Goal: Information Seeking & Learning: Learn about a topic

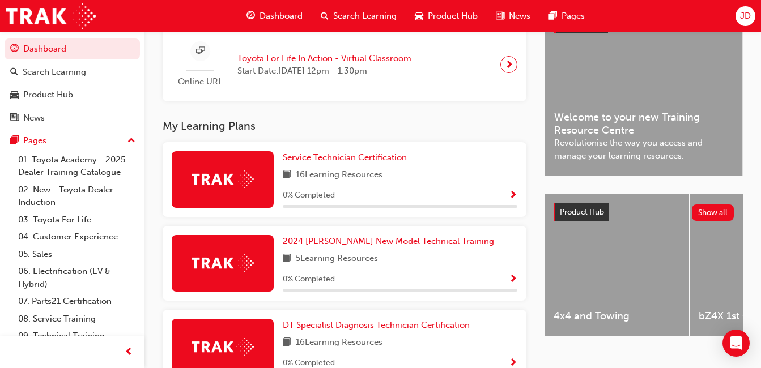
scroll to position [340, 0]
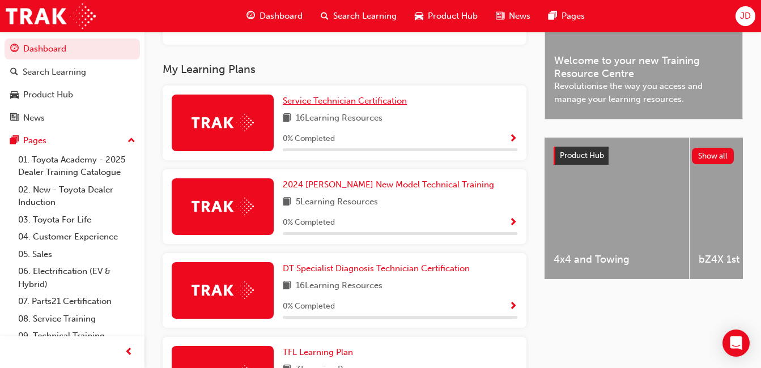
click at [328, 99] on link "Service Technician Certification" at bounding box center [347, 101] width 129 height 13
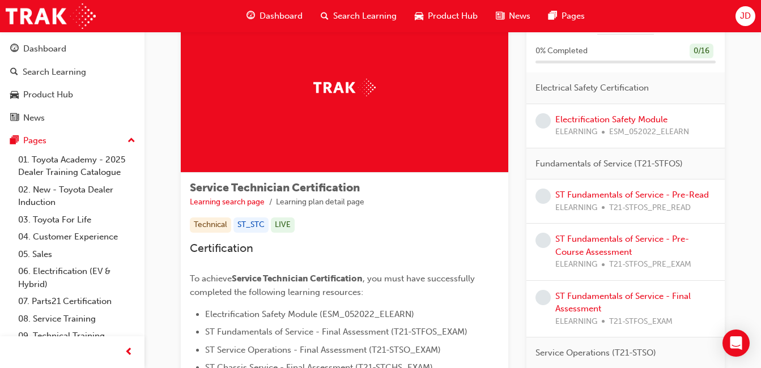
scroll to position [57, 0]
click at [622, 114] on link "Electrification Safety Module" at bounding box center [611, 119] width 112 height 10
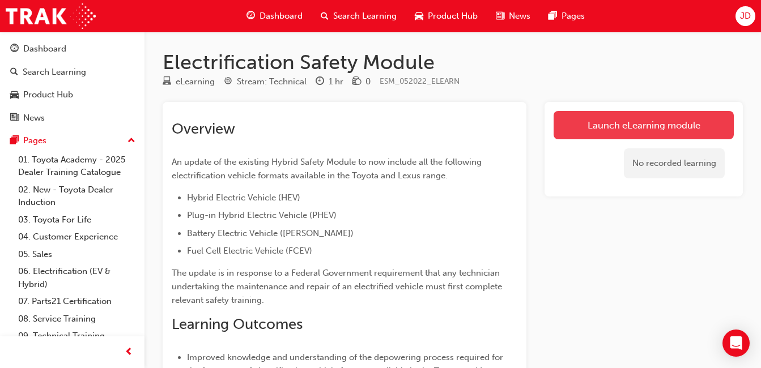
click at [612, 119] on link "Launch eLearning module" at bounding box center [643, 125] width 180 height 28
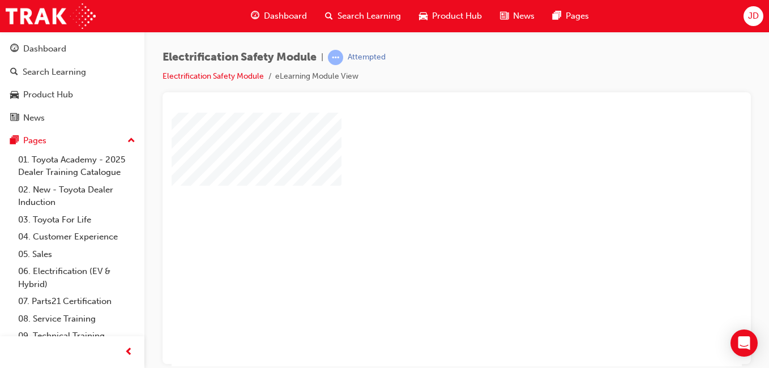
scroll to position [10, 0]
click at [424, 197] on div "play" at bounding box center [424, 197] width 0 height 0
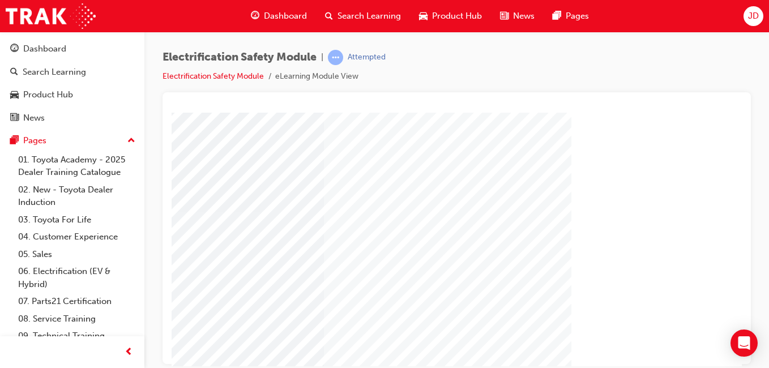
scroll to position [180, 208]
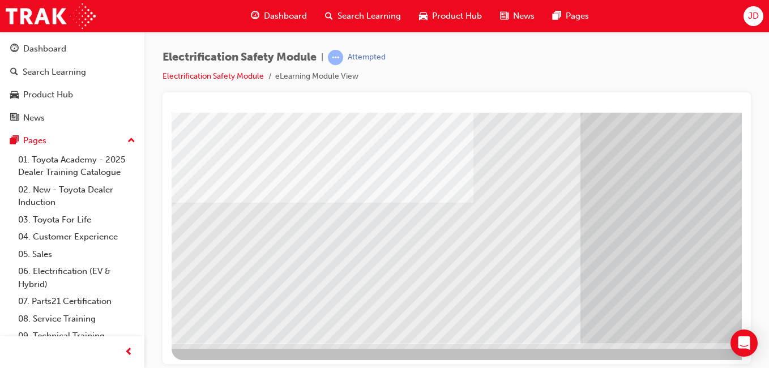
scroll to position [180, 0]
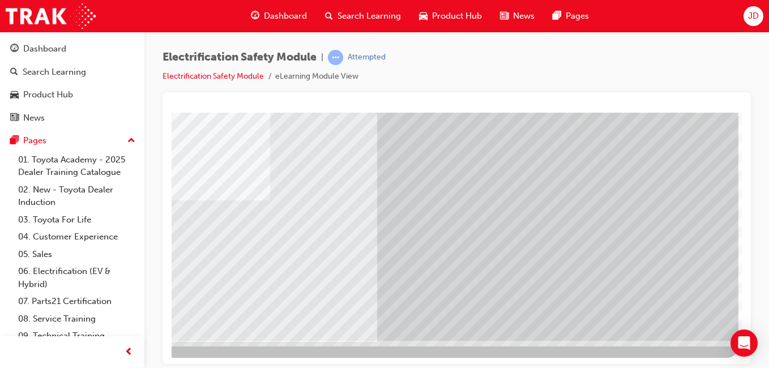
drag, startPoint x: 522, startPoint y: 361, endPoint x: 937, endPoint y: 479, distance: 431.1
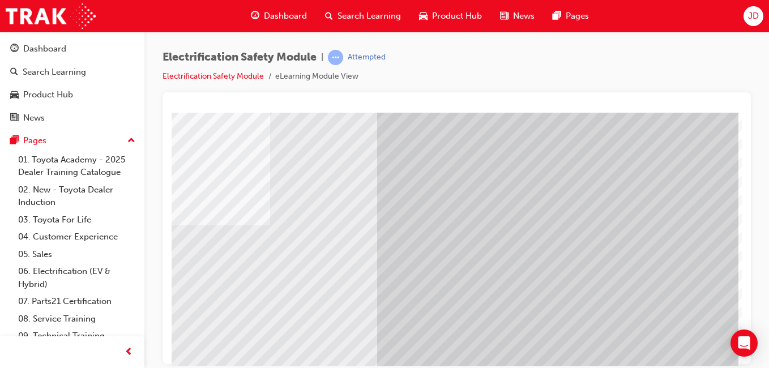
scroll to position [180, 208]
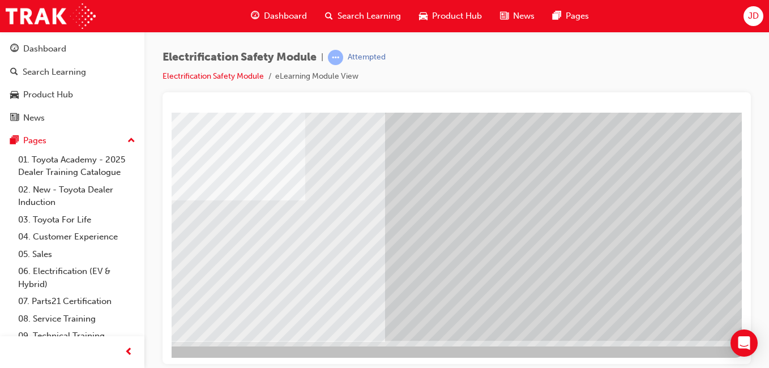
scroll to position [180, 200]
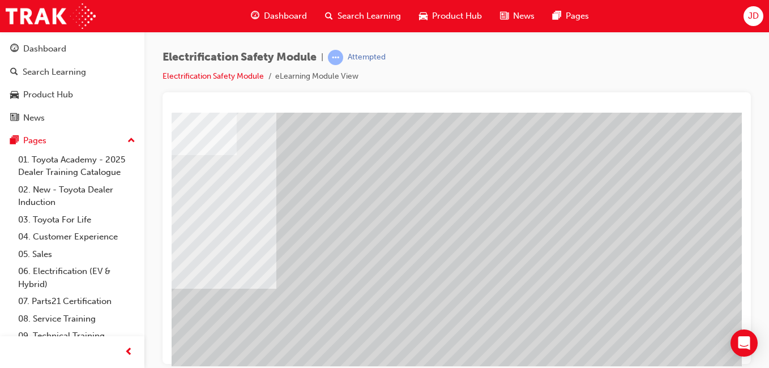
scroll to position [0, 208]
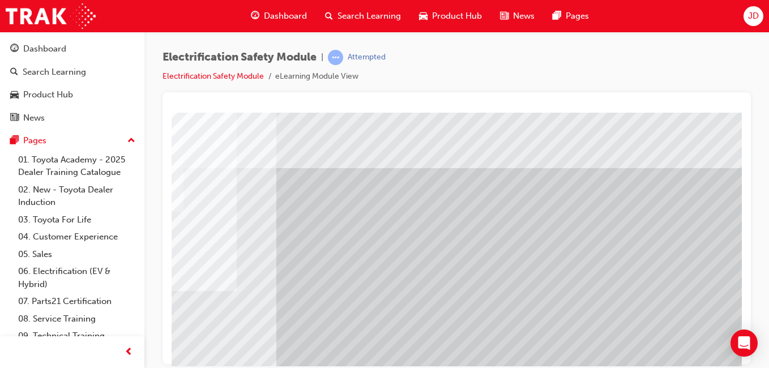
drag, startPoint x: 547, startPoint y: 281, endPoint x: 500, endPoint y: 117, distance: 171.4
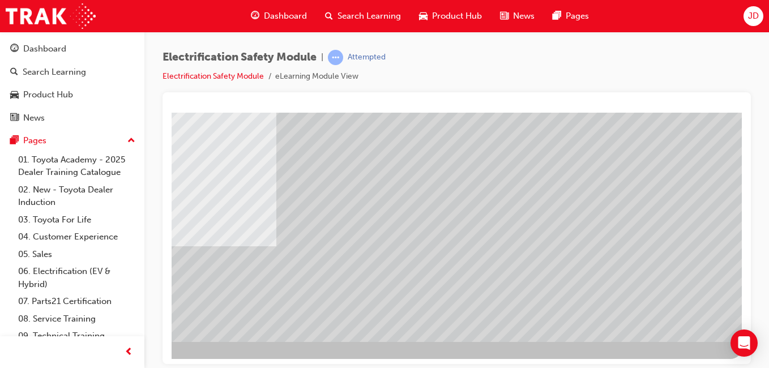
scroll to position [180, 208]
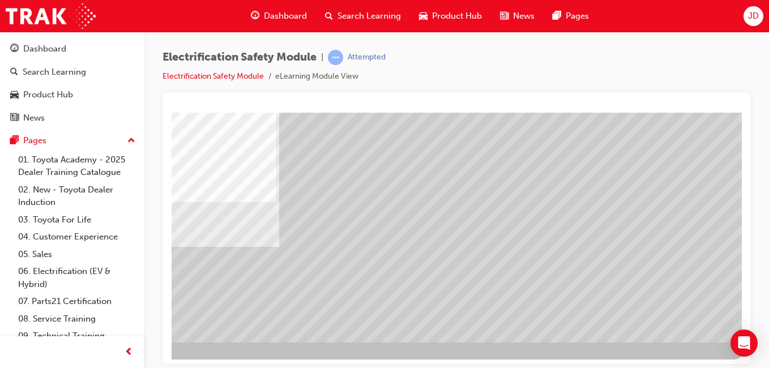
scroll to position [180, 197]
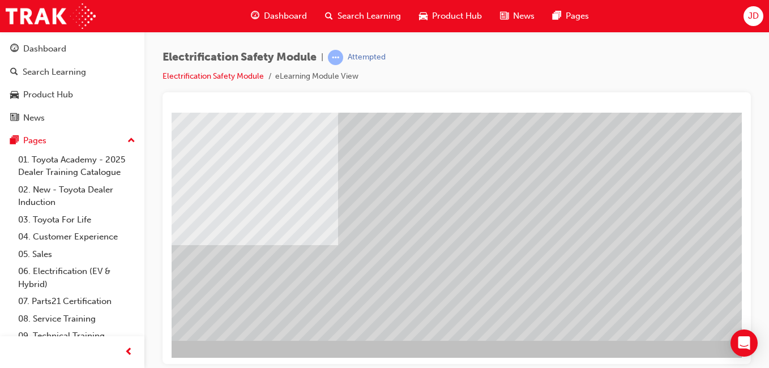
scroll to position [180, 208]
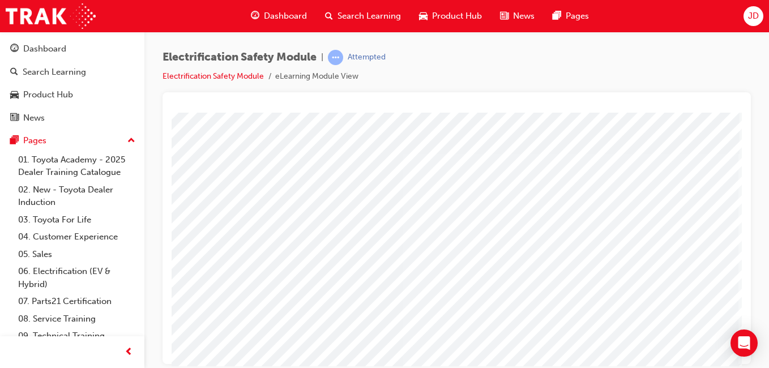
scroll to position [0, 208]
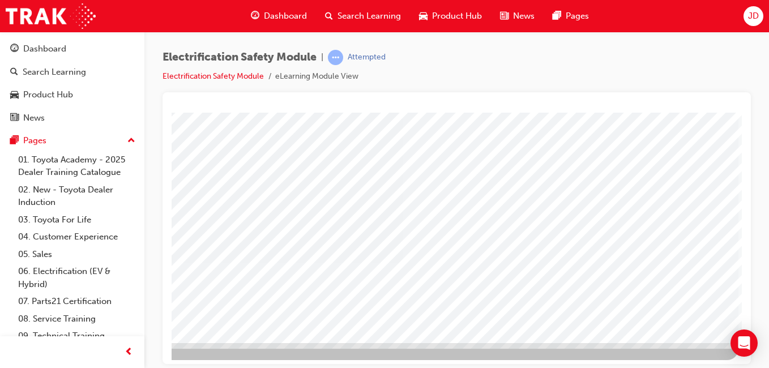
scroll to position [180, 208]
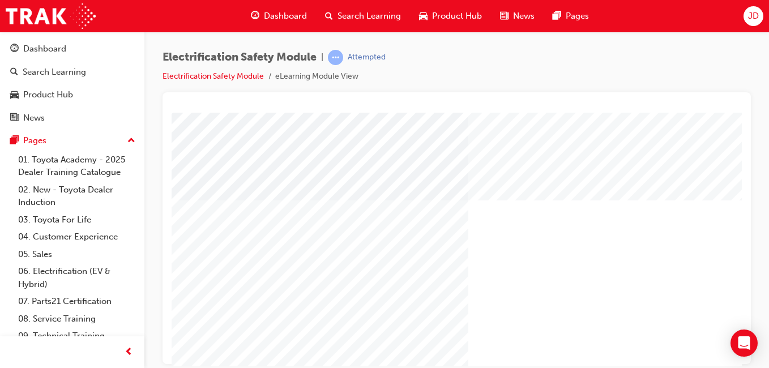
scroll to position [0, 208]
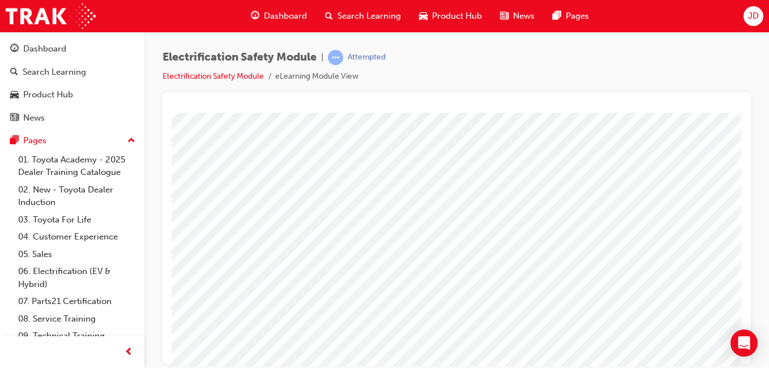
scroll to position [10, 208]
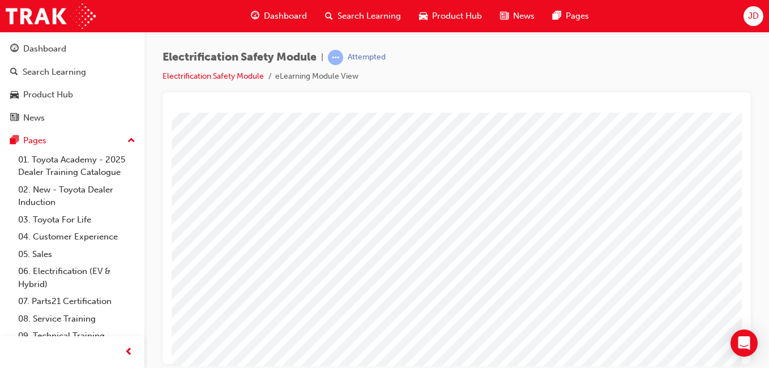
scroll to position [66, 208]
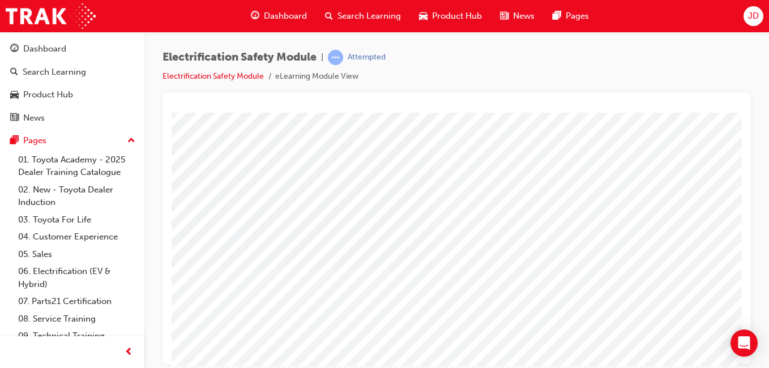
scroll to position [113, 208]
drag, startPoint x: 460, startPoint y: 360, endPoint x: 284, endPoint y: 358, distance: 176.7
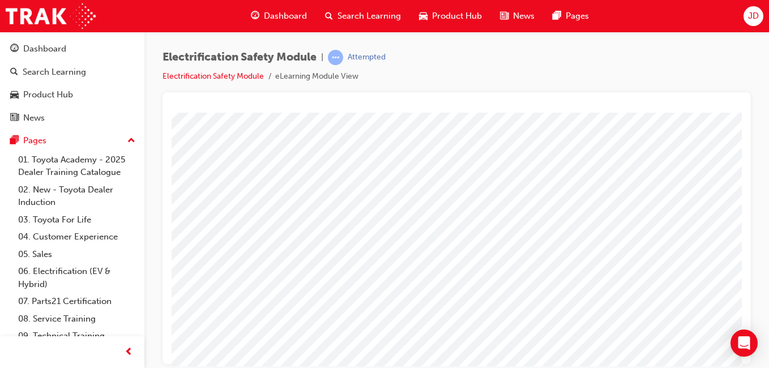
drag, startPoint x: 465, startPoint y: 346, endPoint x: 429, endPoint y: 342, distance: 36.5
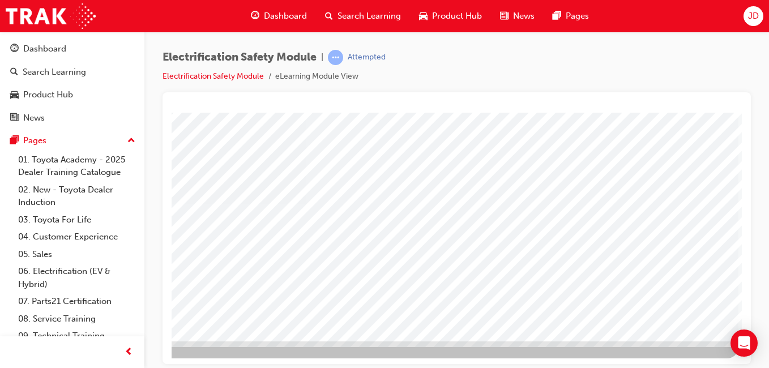
scroll to position [180, 208]
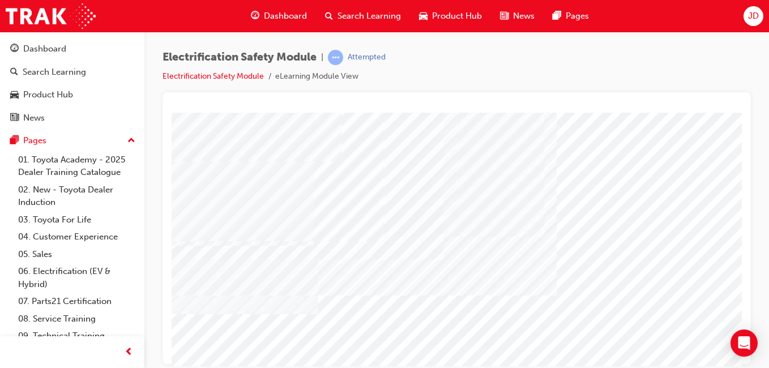
scroll to position [57, 0]
drag, startPoint x: 535, startPoint y: 241, endPoint x: 524, endPoint y: 248, distance: 12.7
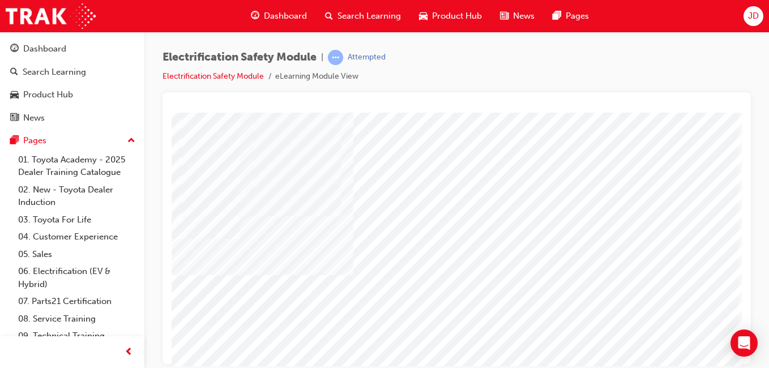
drag, startPoint x: 383, startPoint y: 362, endPoint x: 323, endPoint y: 420, distance: 84.1
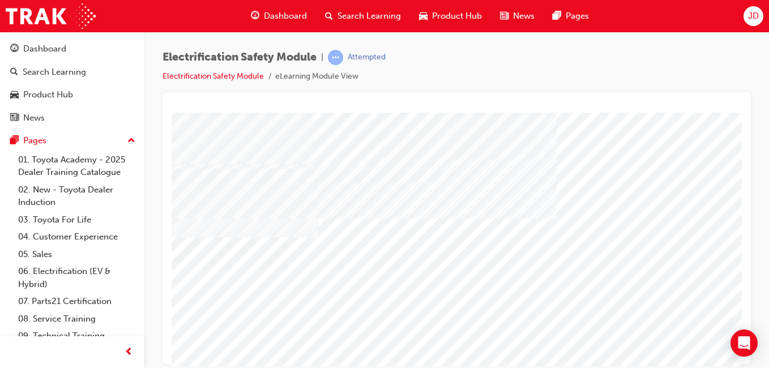
scroll to position [113, 208]
drag, startPoint x: 415, startPoint y: 359, endPoint x: 812, endPoint y: 480, distance: 415.1
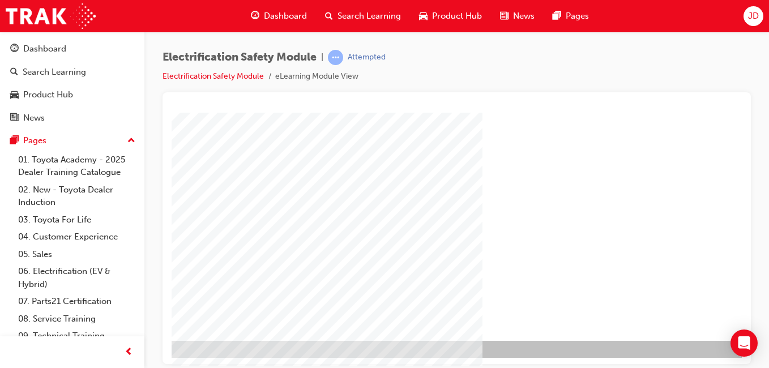
scroll to position [180, 208]
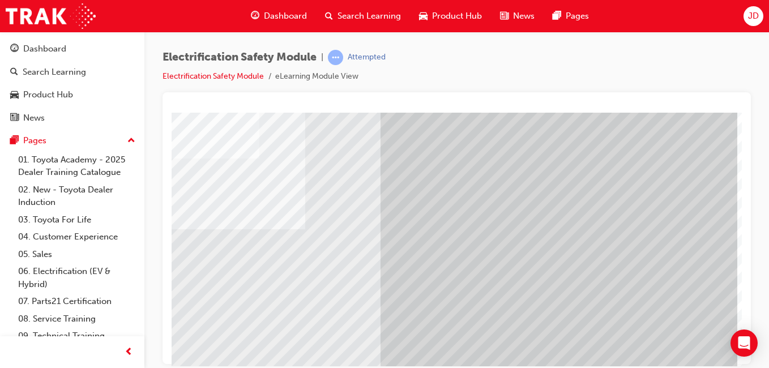
scroll to position [170, 208]
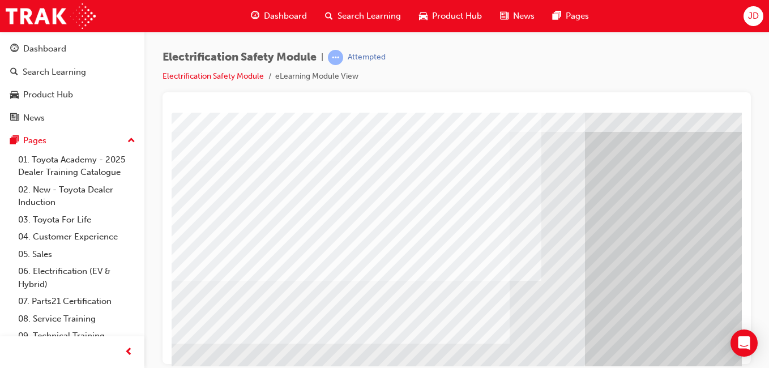
scroll to position [57, 0]
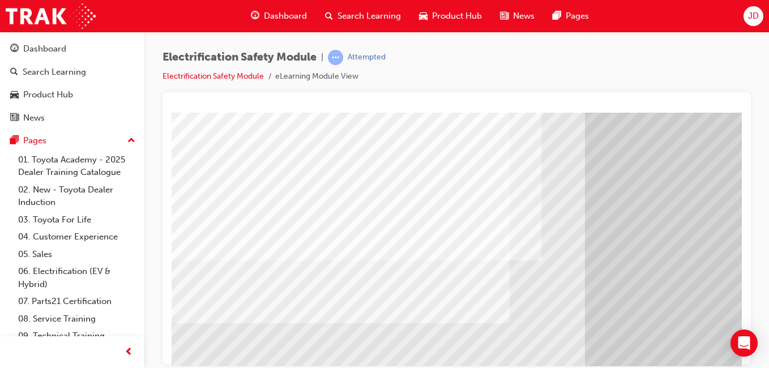
drag, startPoint x: 412, startPoint y: 356, endPoint x: 442, endPoint y: 364, distance: 31.0
click at [442, 60] on html "Navigation Loading..." at bounding box center [457, 58] width 570 height 5
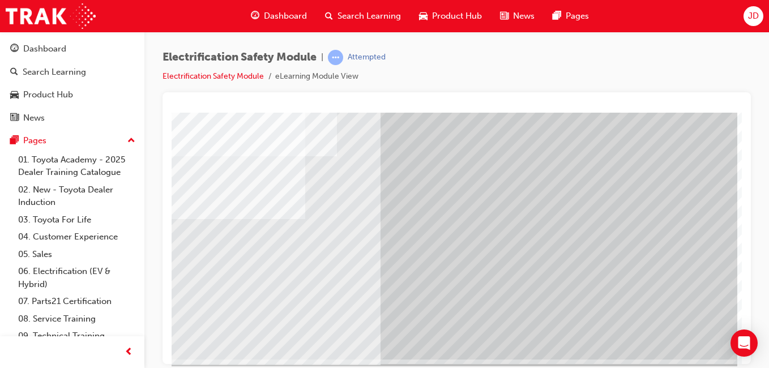
scroll to position [180, 208]
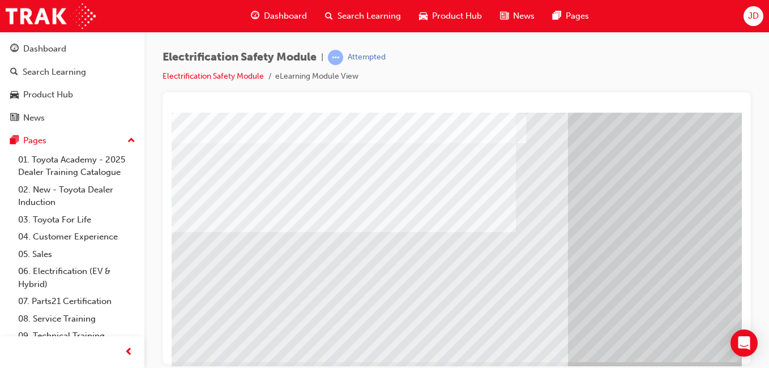
scroll to position [123, 0]
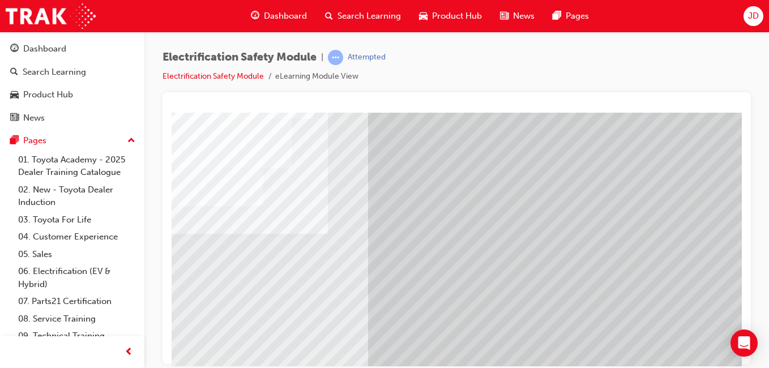
scroll to position [66, 208]
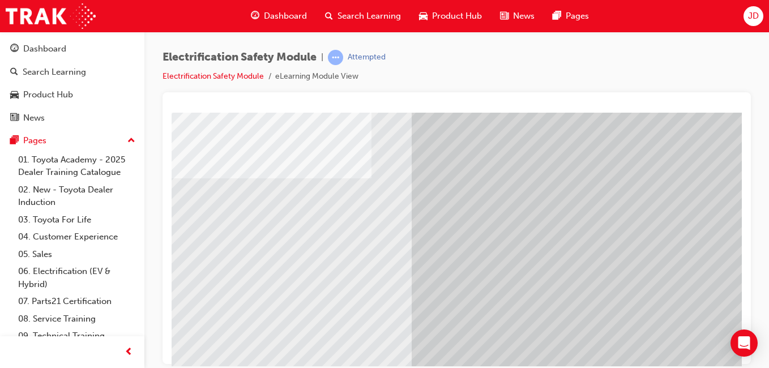
scroll to position [123, 0]
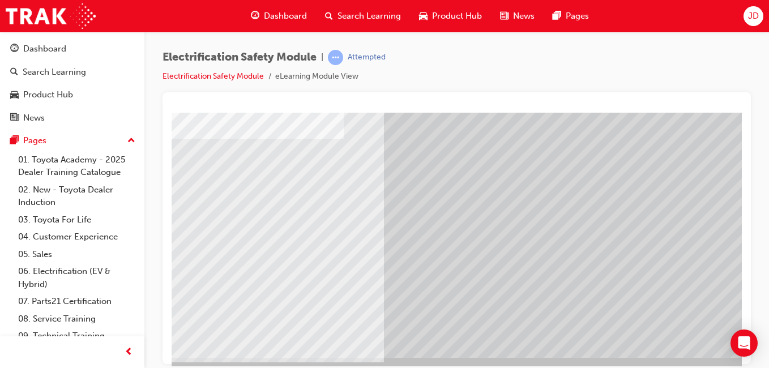
scroll to position [180, 184]
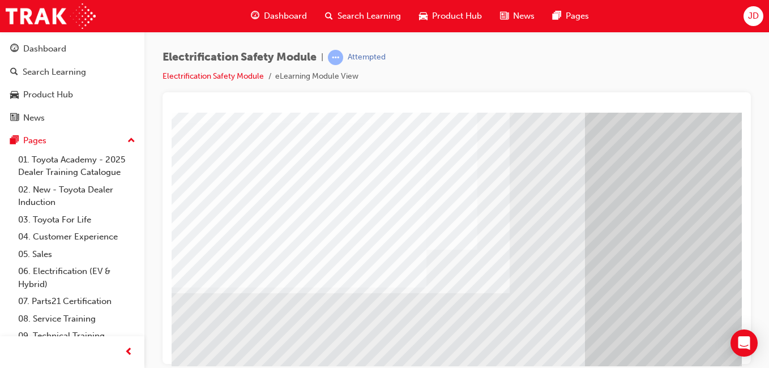
scroll to position [113, 0]
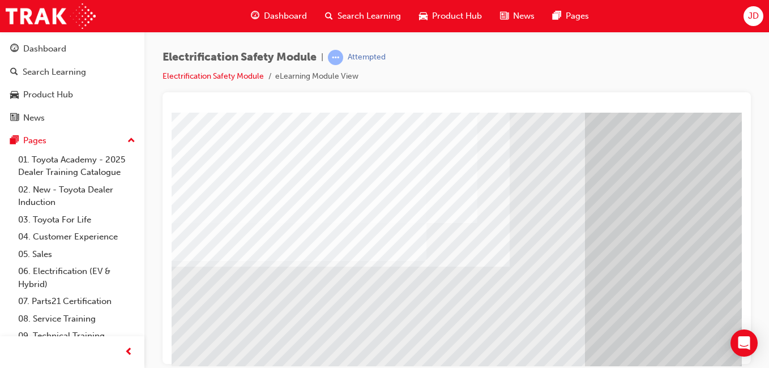
drag, startPoint x: 326, startPoint y: 351, endPoint x: 332, endPoint y: 356, distance: 8.5
drag, startPoint x: 332, startPoint y: 356, endPoint x: 311, endPoint y: 331, distance: 33.4
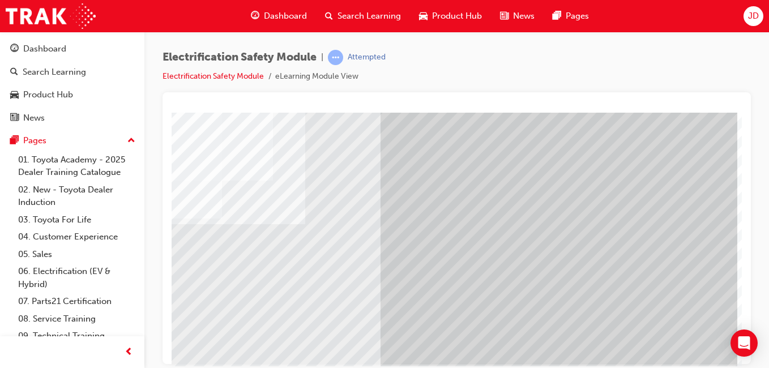
scroll to position [180, 208]
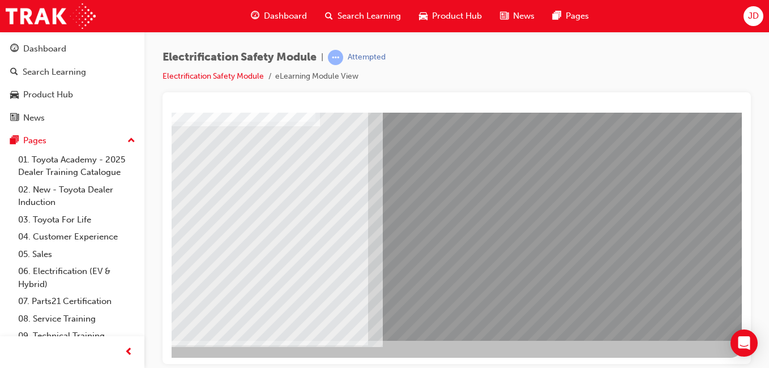
scroll to position [0, 0]
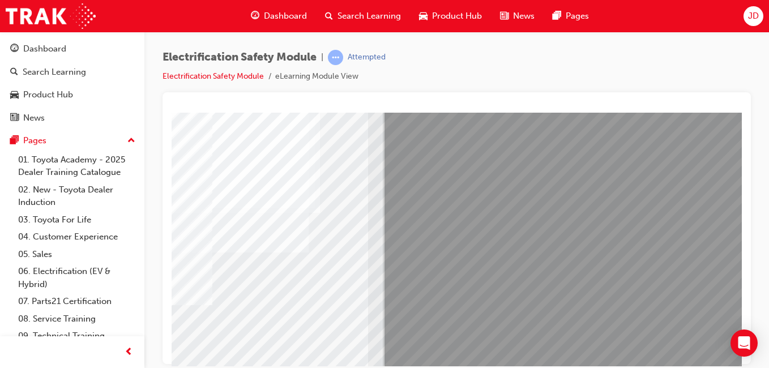
scroll to position [113, 208]
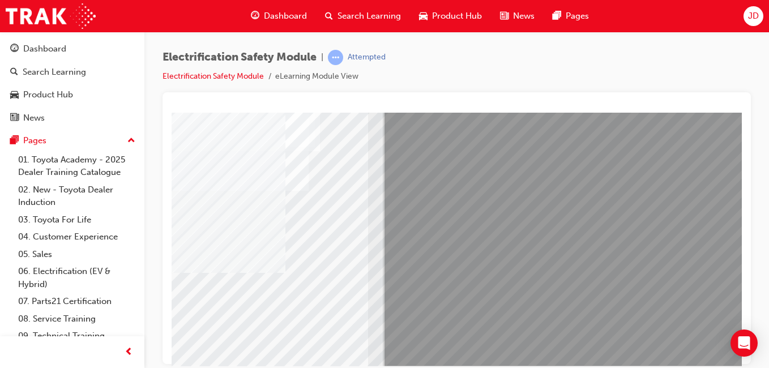
scroll to position [170, 208]
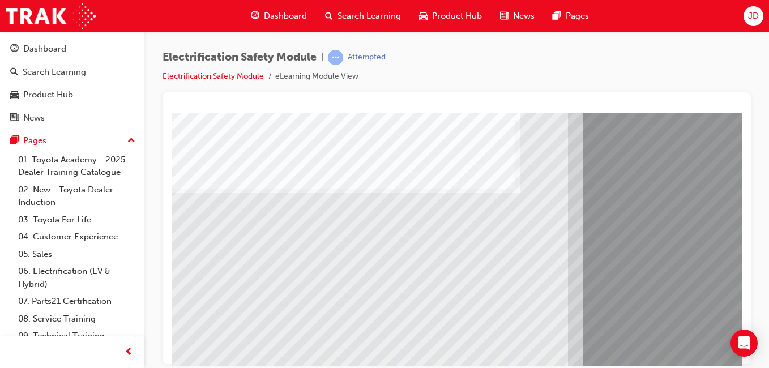
scroll to position [113, 0]
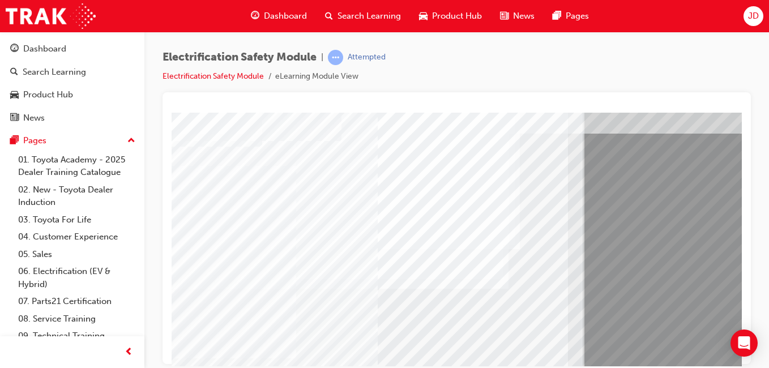
scroll to position [113, 0]
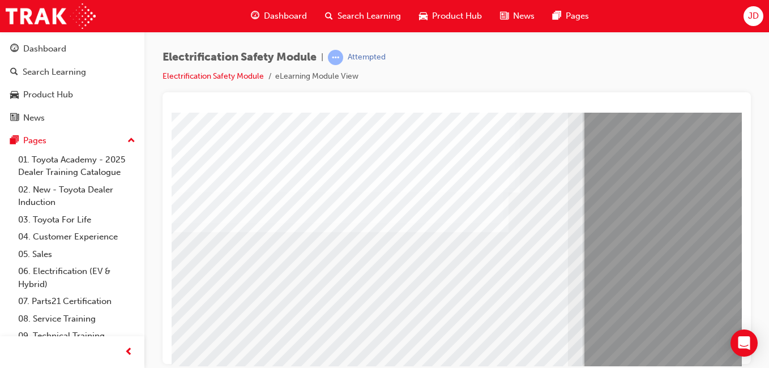
drag, startPoint x: 254, startPoint y: 292, endPoint x: 284, endPoint y: 308, distance: 33.9
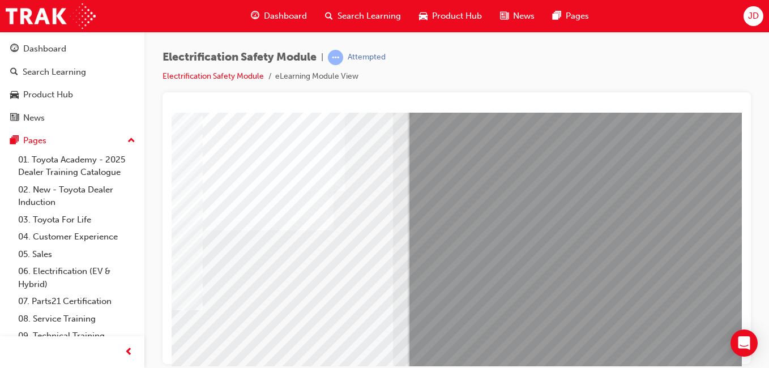
scroll to position [113, 175]
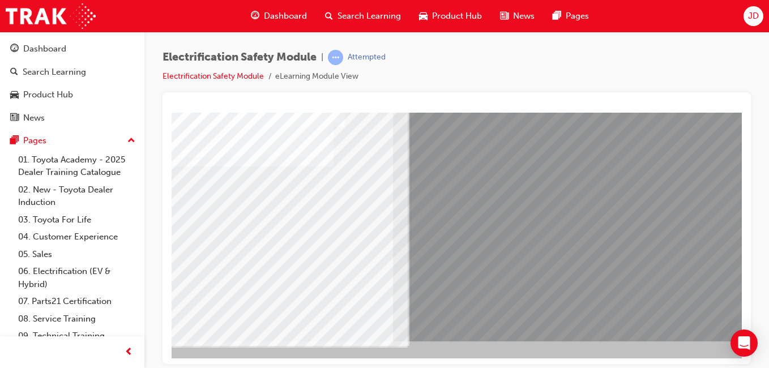
scroll to position [180, 175]
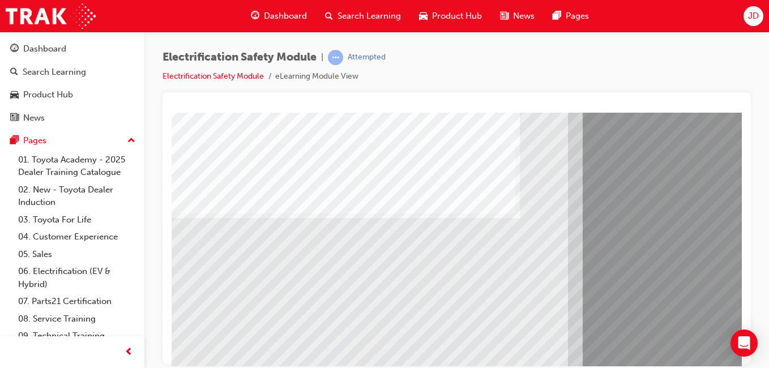
scroll to position [113, 0]
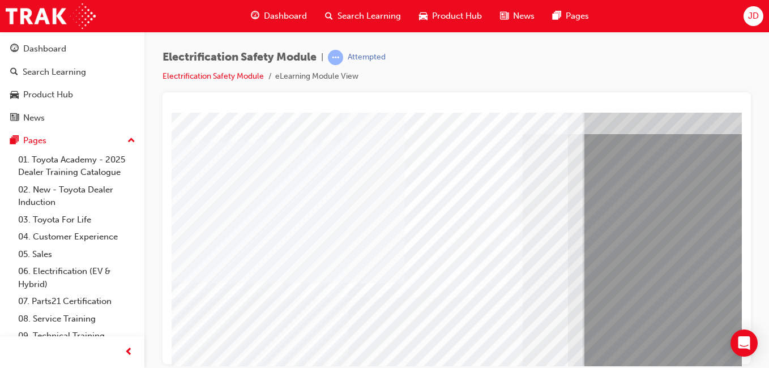
scroll to position [57, 0]
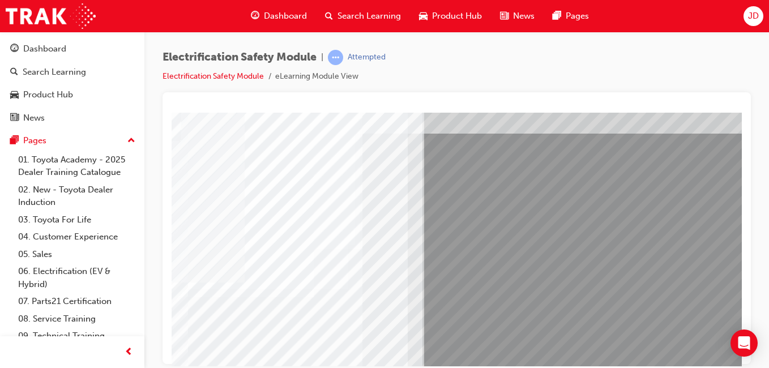
scroll to position [57, 160]
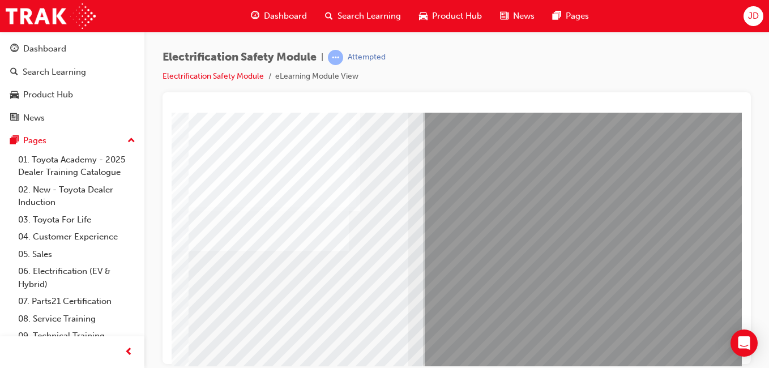
scroll to position [113, 160]
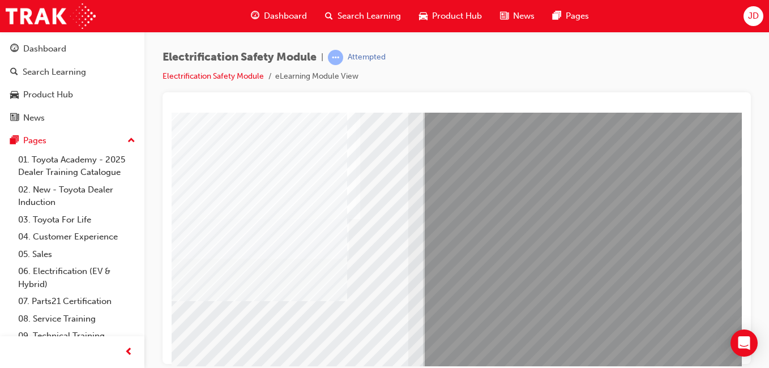
scroll to position [113, 160]
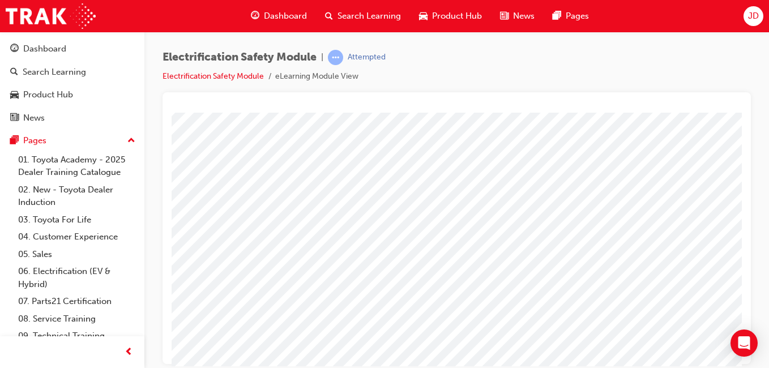
scroll to position [113, 208]
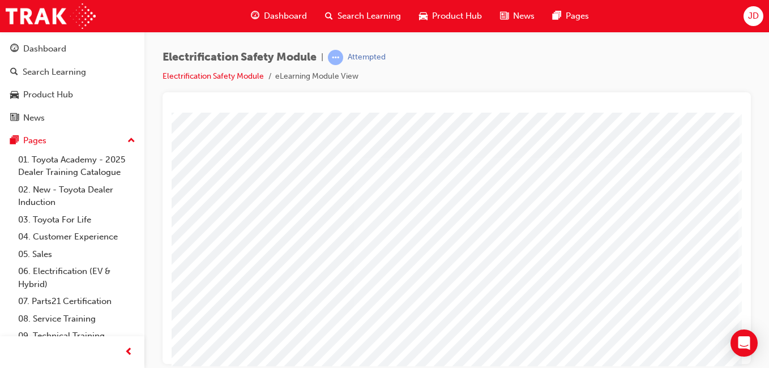
scroll to position [0, 208]
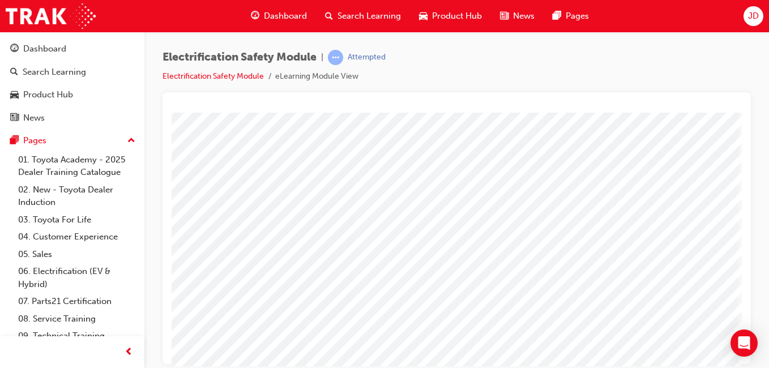
drag, startPoint x: 279, startPoint y: 365, endPoint x: 500, endPoint y: 357, distance: 221.0
click at [500, 117] on html "multistate Loading..." at bounding box center [253, 114] width 570 height 5
drag, startPoint x: 545, startPoint y: 356, endPoint x: 432, endPoint y: 351, distance: 114.0
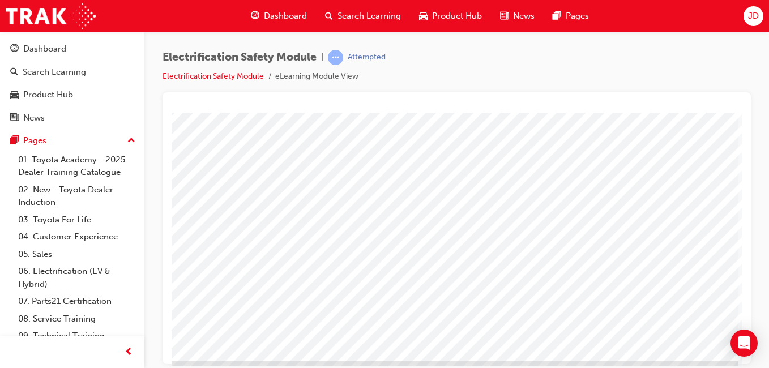
scroll to position [180, 208]
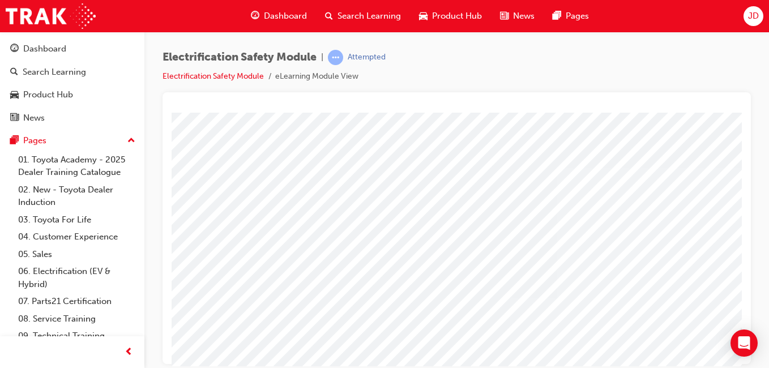
drag, startPoint x: 288, startPoint y: 280, endPoint x: 302, endPoint y: 311, distance: 34.5
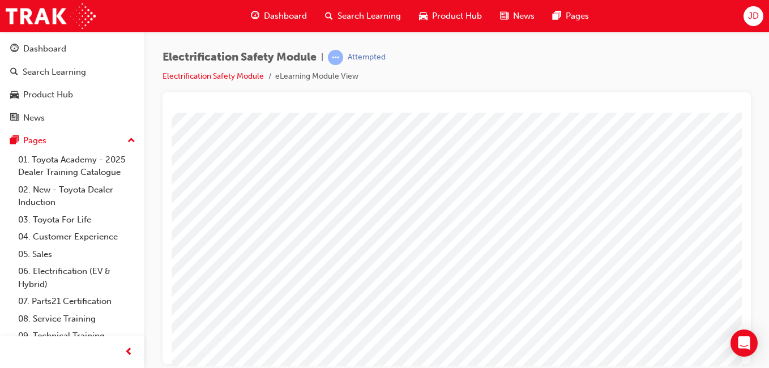
scroll to position [57, 208]
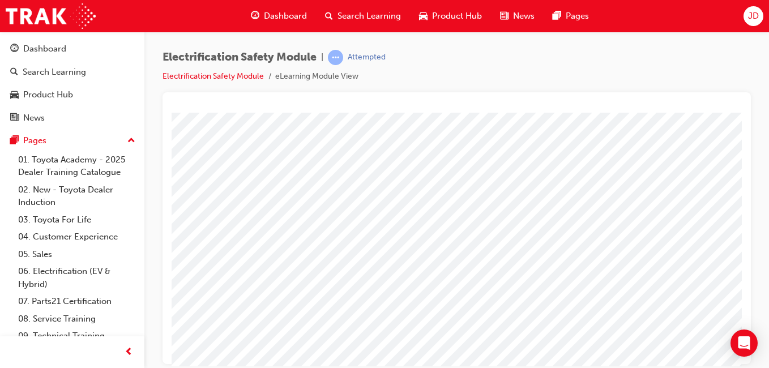
scroll to position [113, 181]
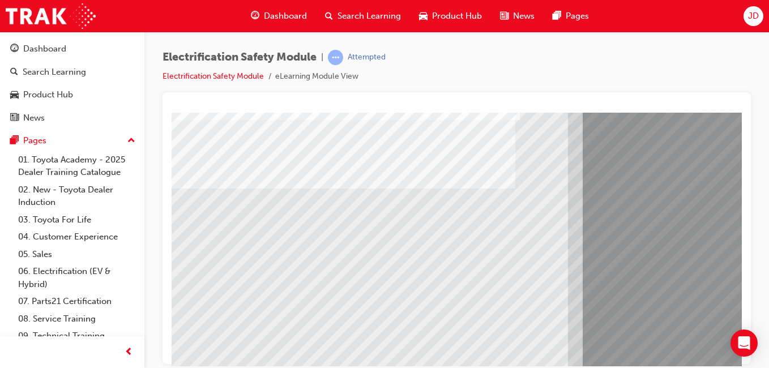
scroll to position [113, 0]
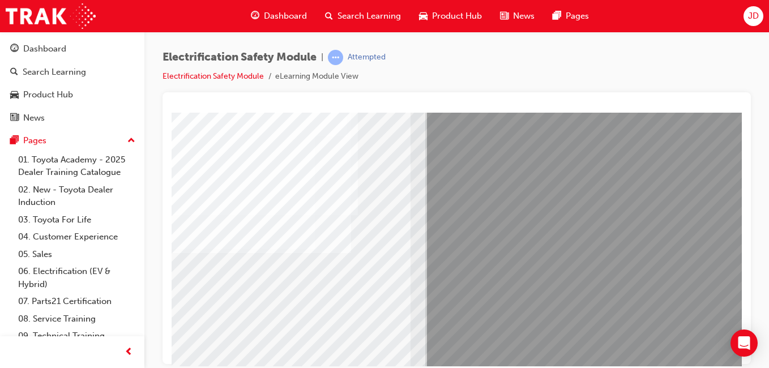
scroll to position [113, 157]
drag, startPoint x: 203, startPoint y: 278, endPoint x: 208, endPoint y: 283, distance: 6.8
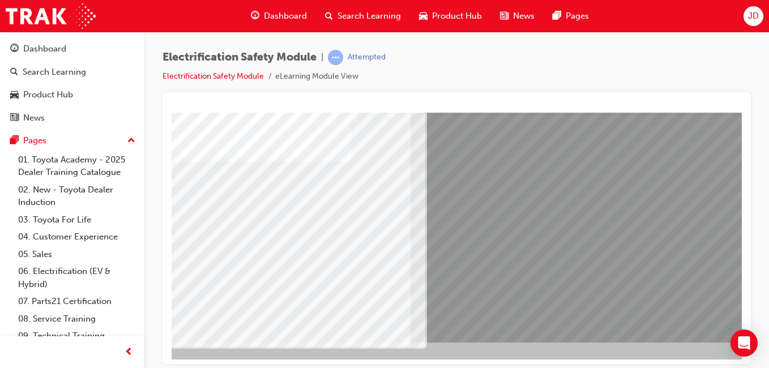
scroll to position [180, 157]
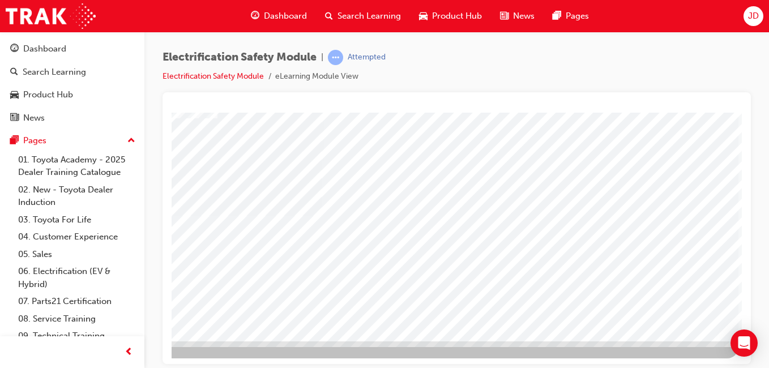
scroll to position [180, 208]
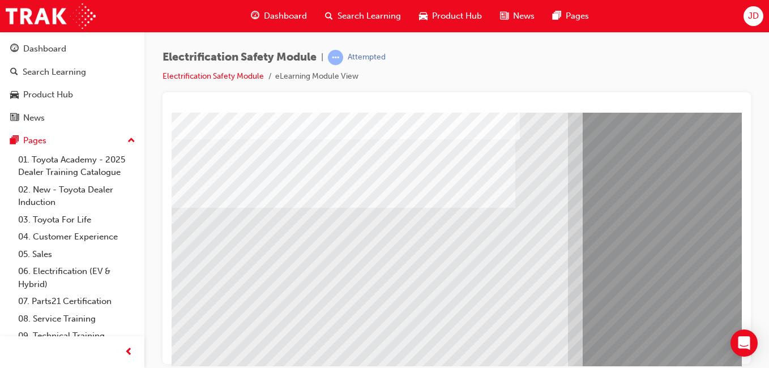
scroll to position [113, 0]
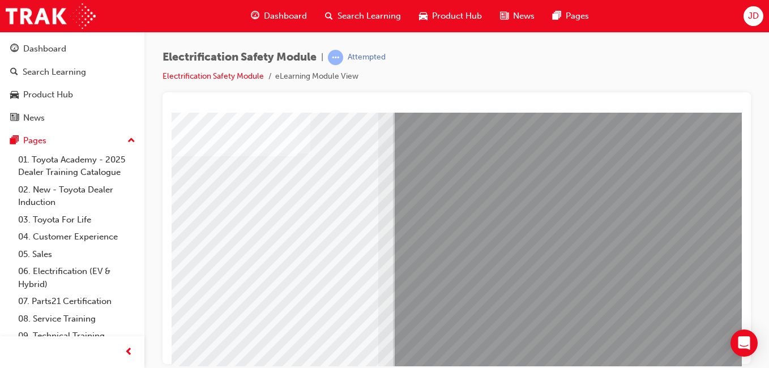
scroll to position [170, 190]
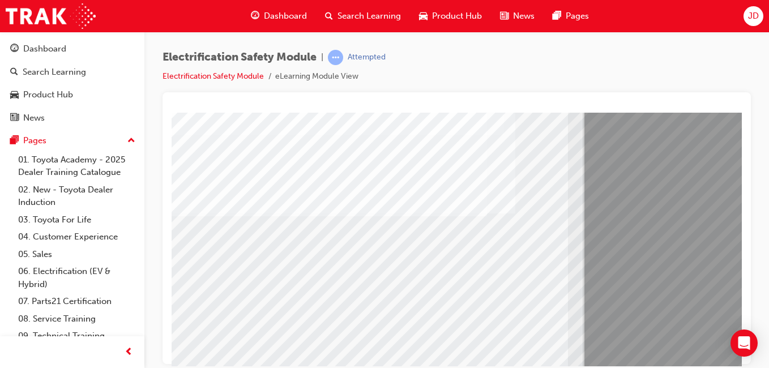
scroll to position [113, 0]
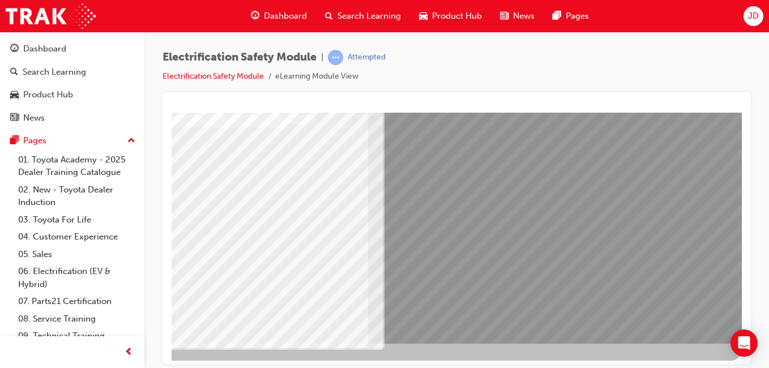
scroll to position [180, 202]
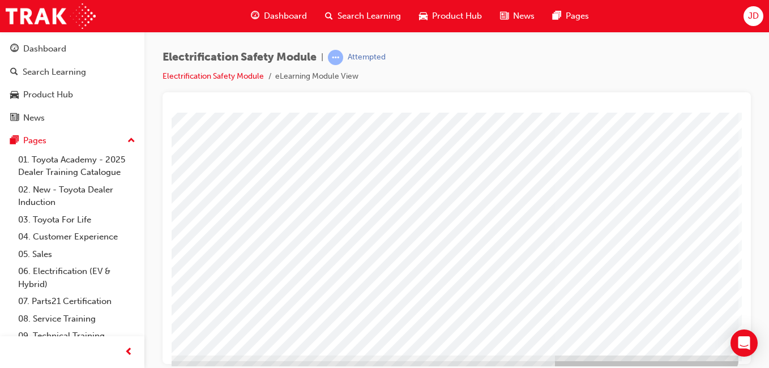
scroll to position [180, 208]
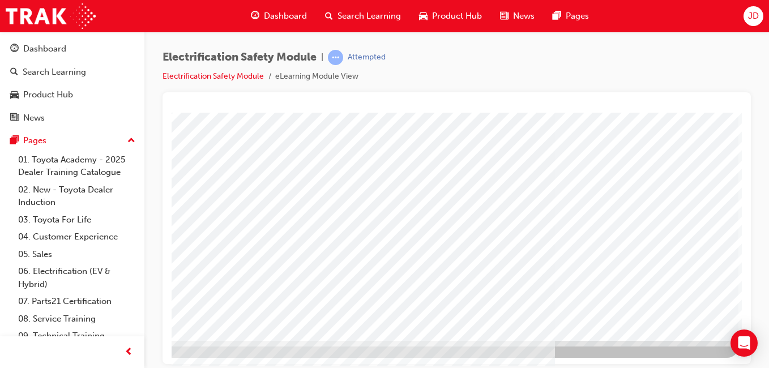
drag, startPoint x: 604, startPoint y: 355, endPoint x: 641, endPoint y: 330, distance: 43.7
click at [637, 333] on div "multistate" at bounding box center [353, 145] width 770 height 425
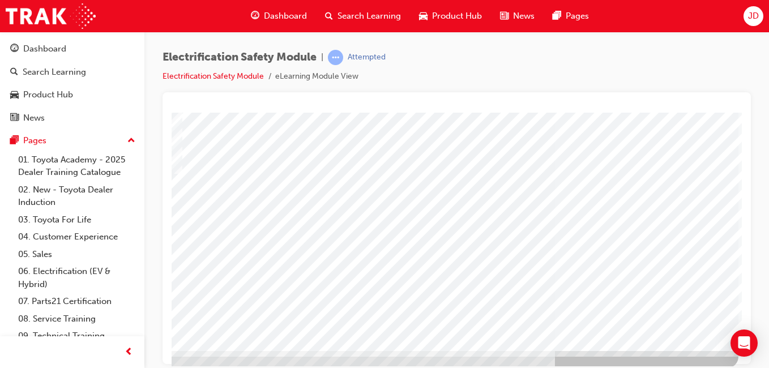
scroll to position [170, 208]
drag, startPoint x: 429, startPoint y: 356, endPoint x: 340, endPoint y: 335, distance: 91.5
click at [340, 335] on div "multistate" at bounding box center [353, 154] width 770 height 425
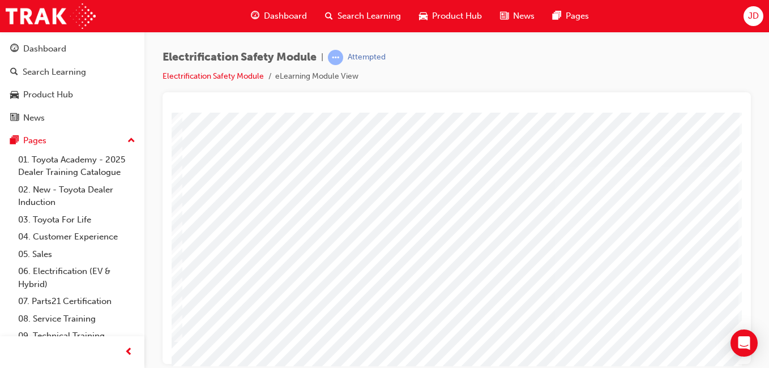
scroll to position [0, 208]
drag, startPoint x: 470, startPoint y: 245, endPoint x: 502, endPoint y: 258, distance: 35.0
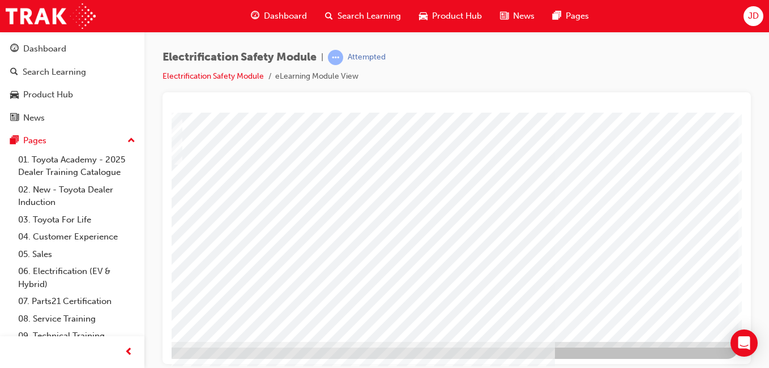
scroll to position [180, 208]
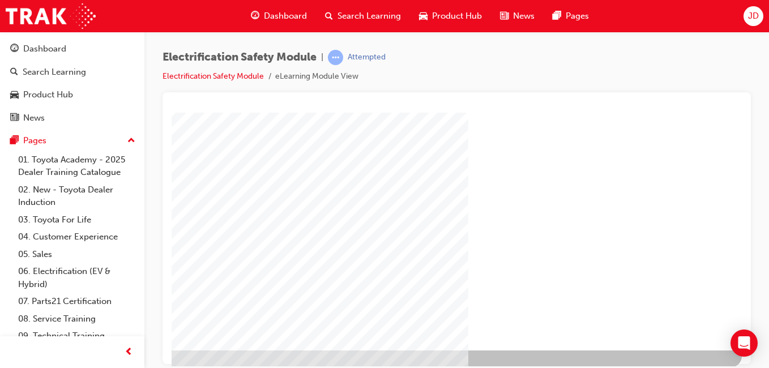
scroll to position [170, 208]
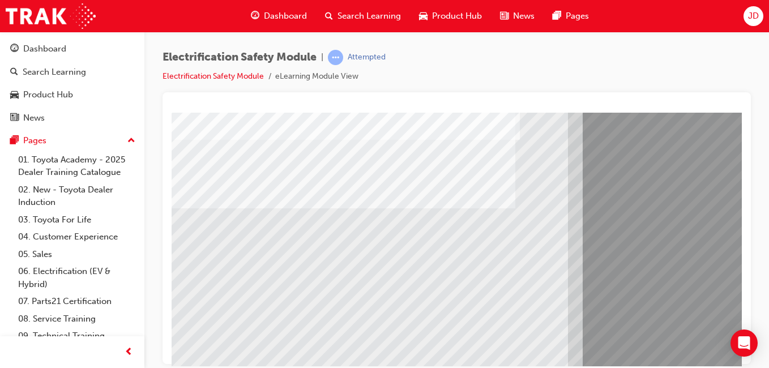
scroll to position [113, 0]
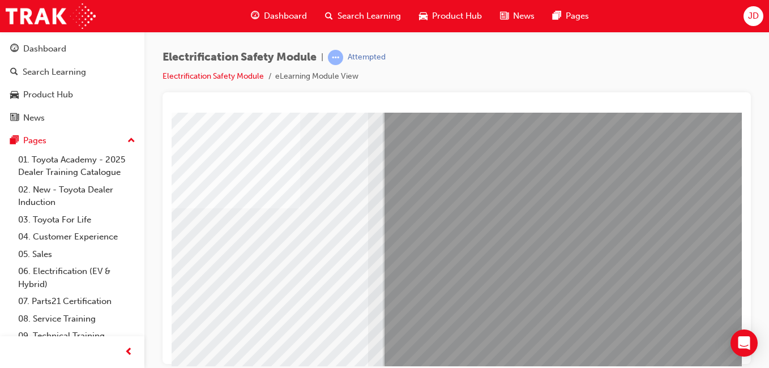
scroll to position [57, 208]
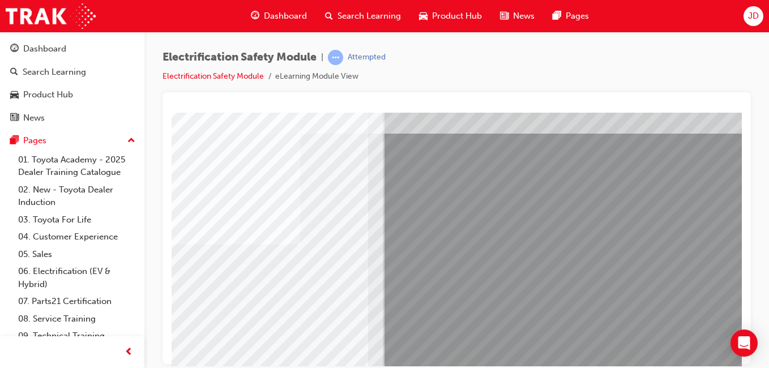
drag, startPoint x: 438, startPoint y: 356, endPoint x: 409, endPoint y: 362, distance: 29.5
click at [409, 60] on html "multistate Loading..." at bounding box center [257, 58] width 570 height 5
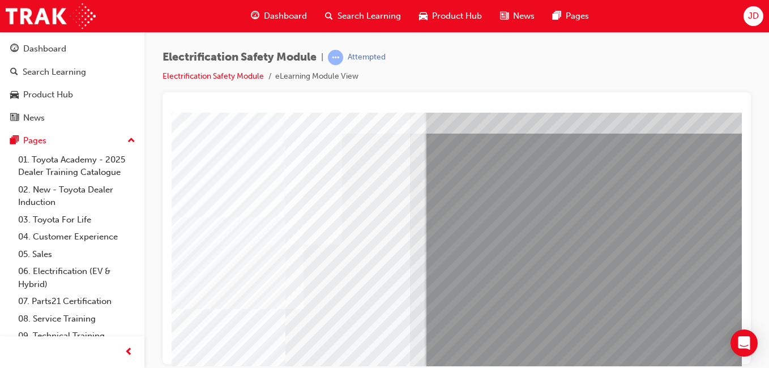
scroll to position [57, 111]
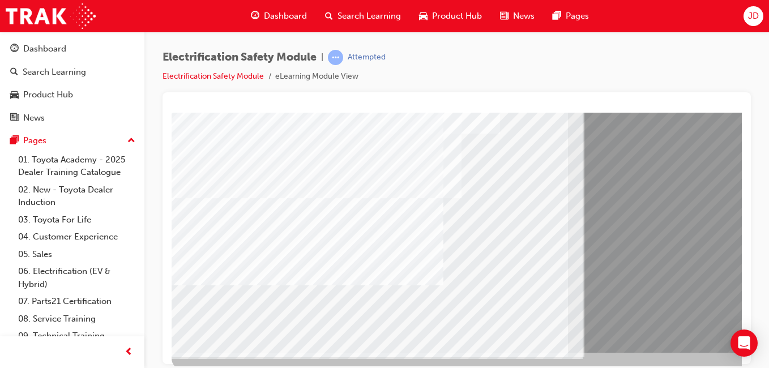
scroll to position [170, 0]
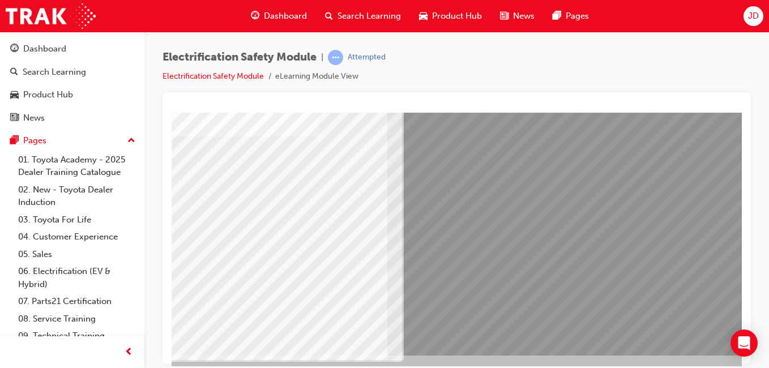
scroll to position [180, 181]
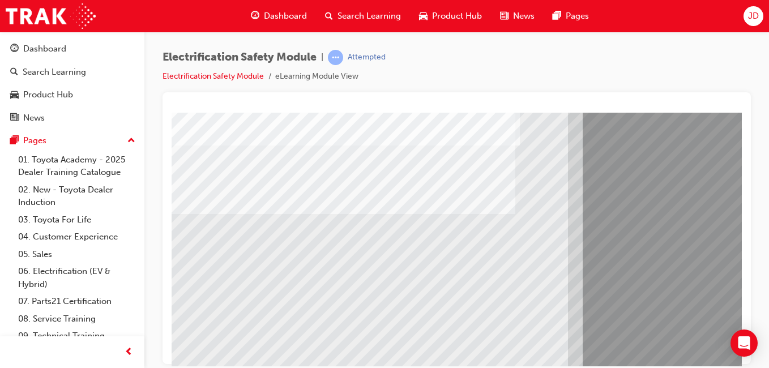
scroll to position [170, 0]
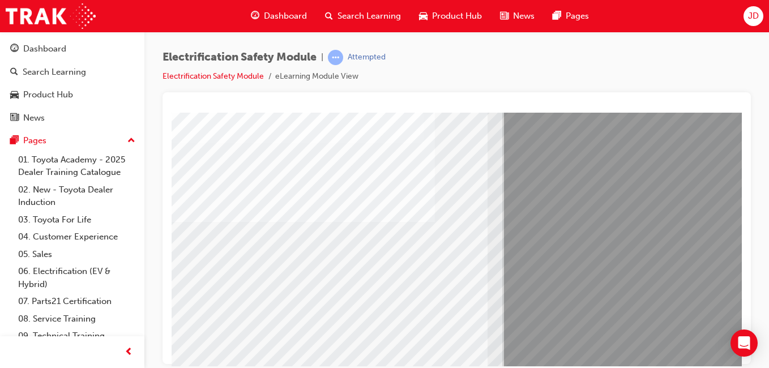
scroll to position [180, 80]
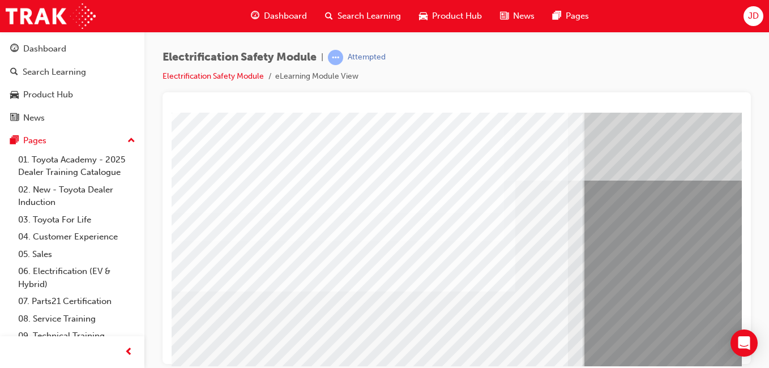
scroll to position [10, 10]
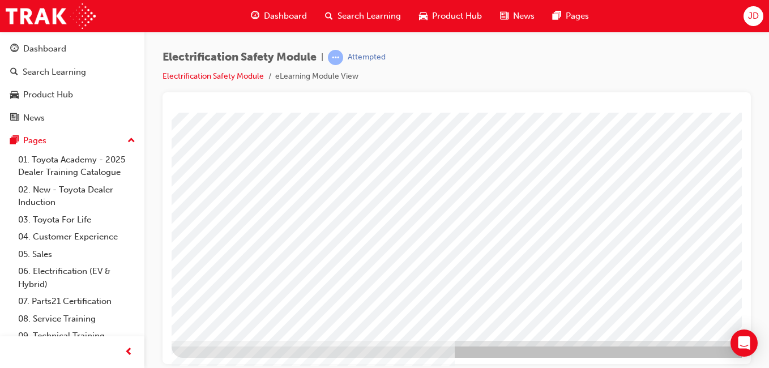
scroll to position [180, 208]
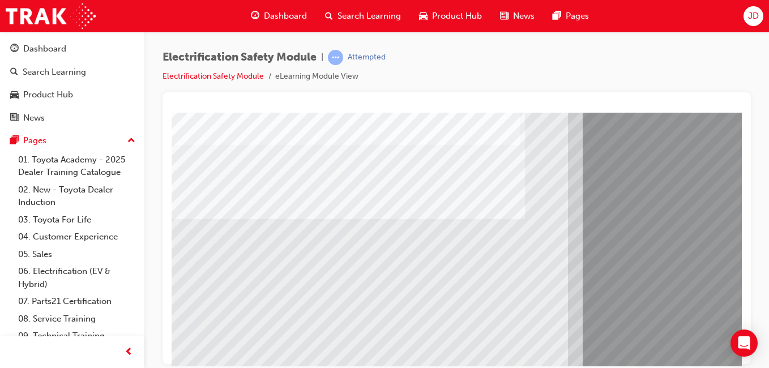
scroll to position [113, 0]
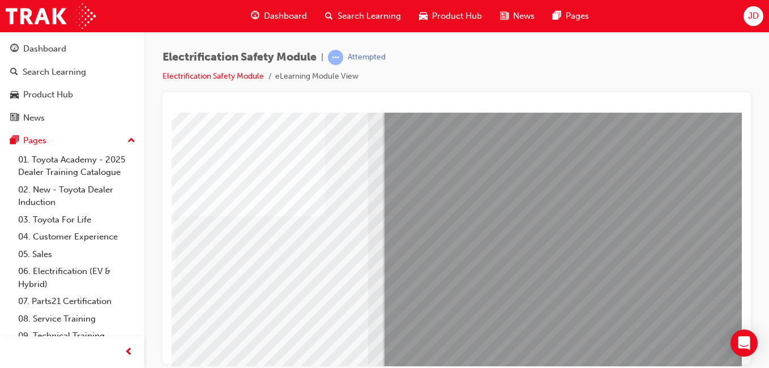
scroll to position [170, 208]
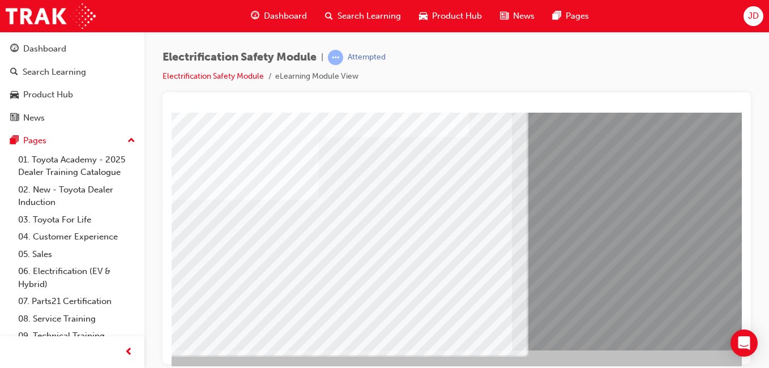
drag, startPoint x: 287, startPoint y: 225, endPoint x: 303, endPoint y: 250, distance: 29.4
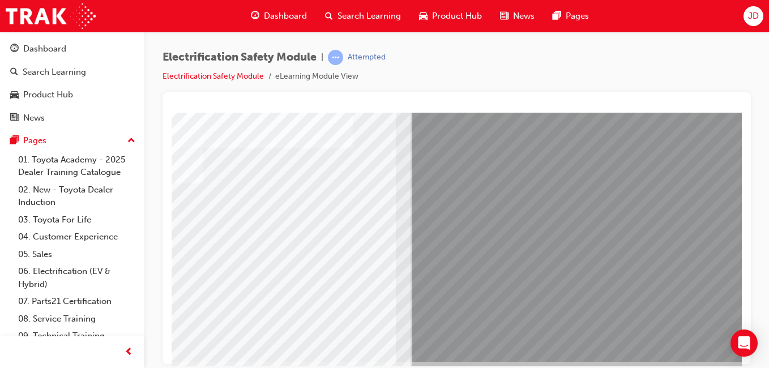
scroll to position [180, 172]
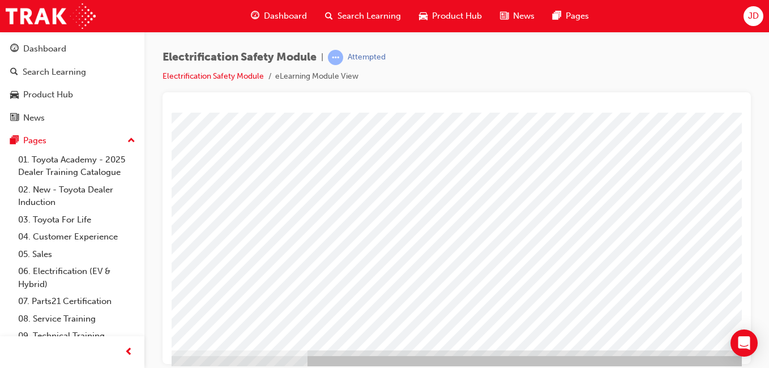
scroll to position [170, 175]
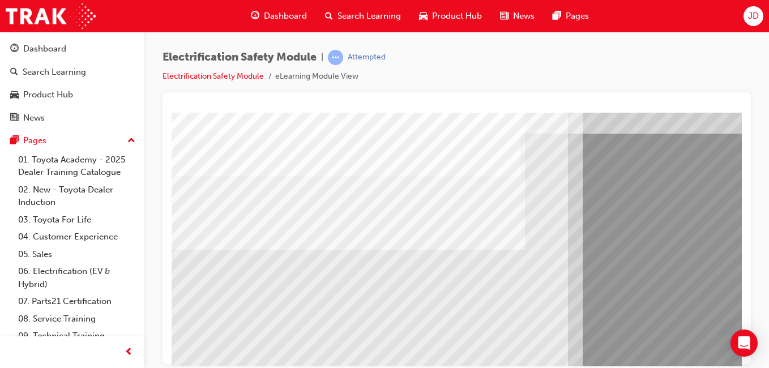
scroll to position [113, 0]
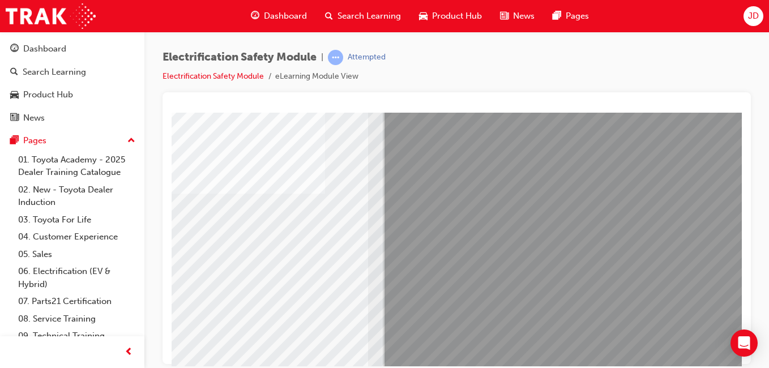
scroll to position [113, 141]
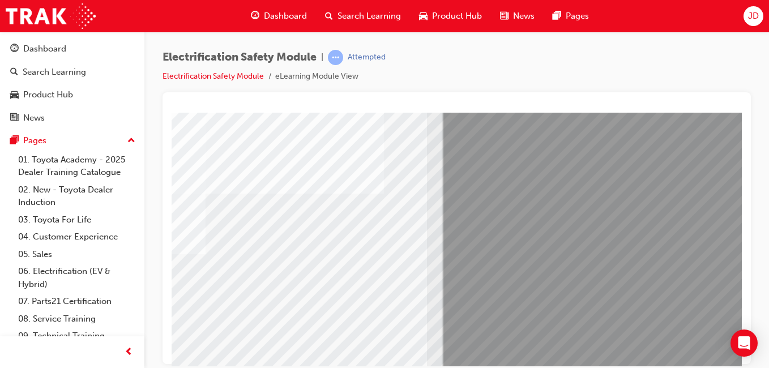
drag, startPoint x: 215, startPoint y: 296, endPoint x: 246, endPoint y: 300, distance: 30.8
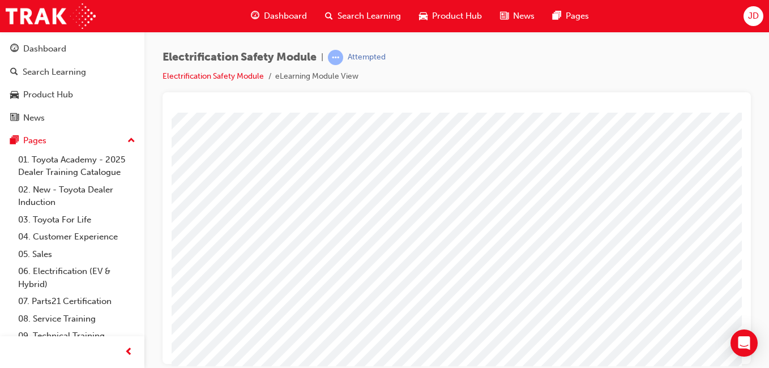
scroll to position [170, 0]
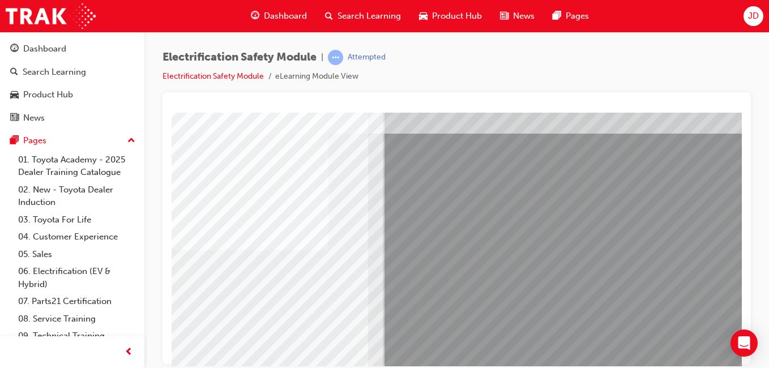
scroll to position [57, 106]
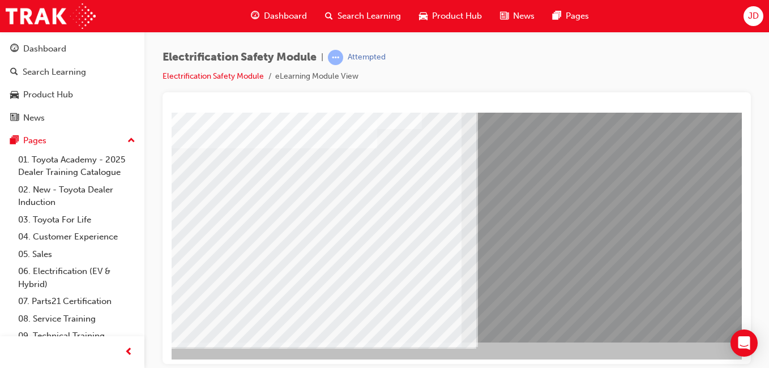
scroll to position [180, 106]
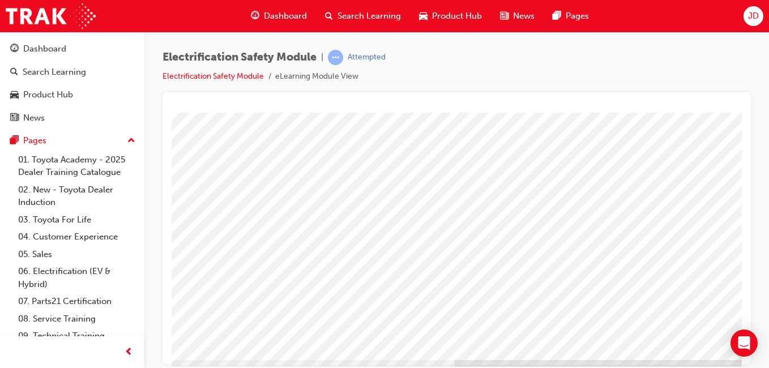
scroll to position [180, 0]
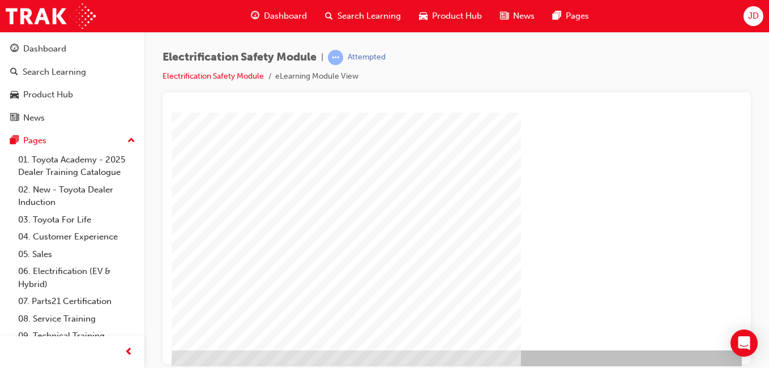
scroll to position [170, 157]
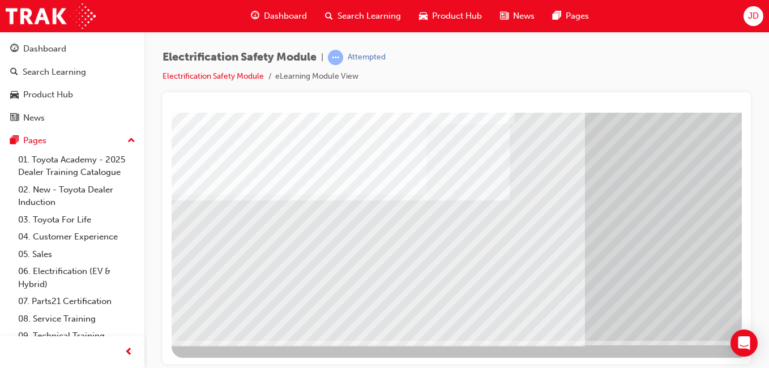
scroll to position [180, 208]
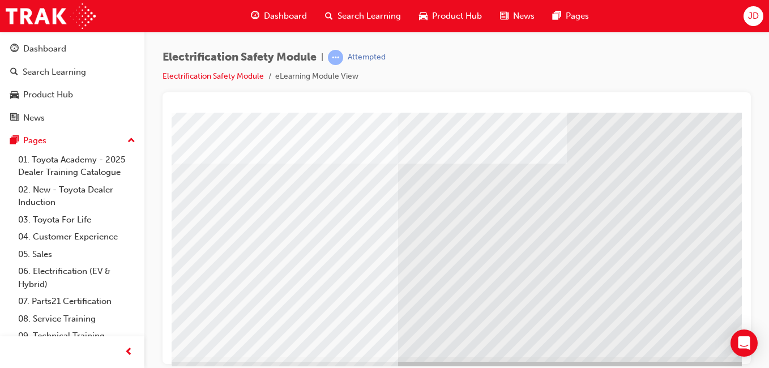
scroll to position [170, 0]
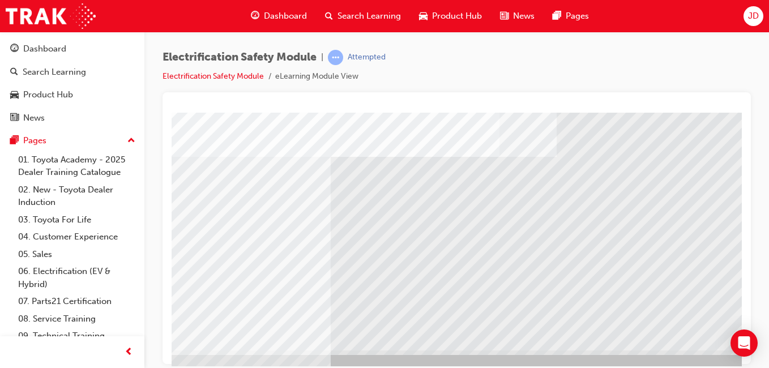
scroll to position [170, 72]
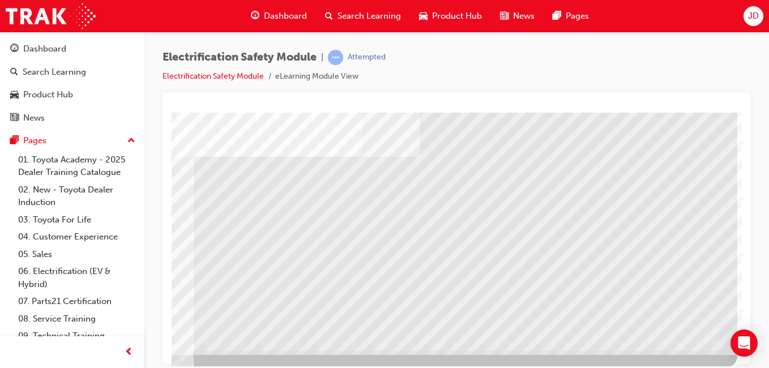
click at [522, 356] on div at bounding box center [352, 154] width 770 height 425
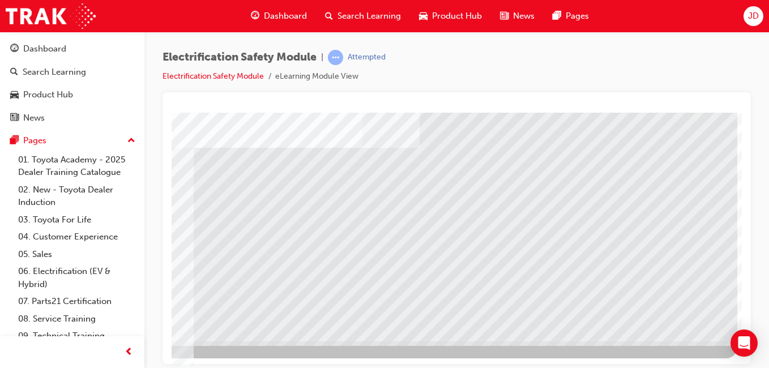
scroll to position [180, 208]
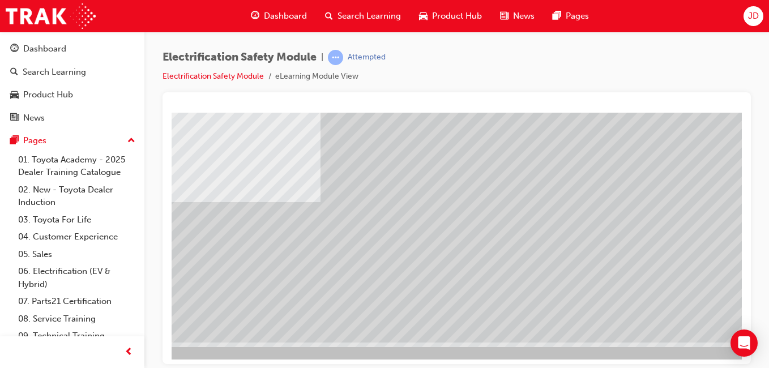
scroll to position [180, 189]
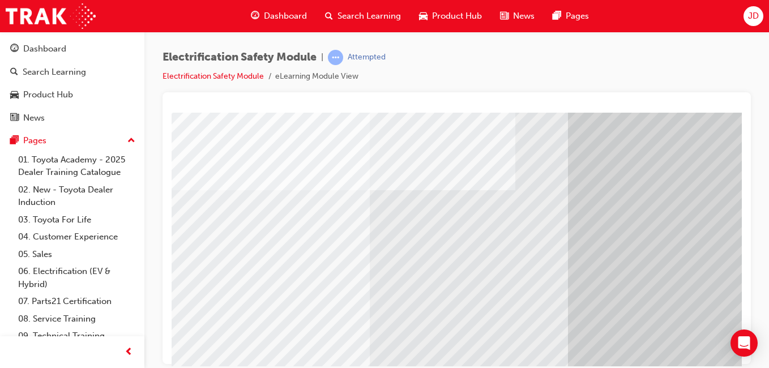
scroll to position [113, 0]
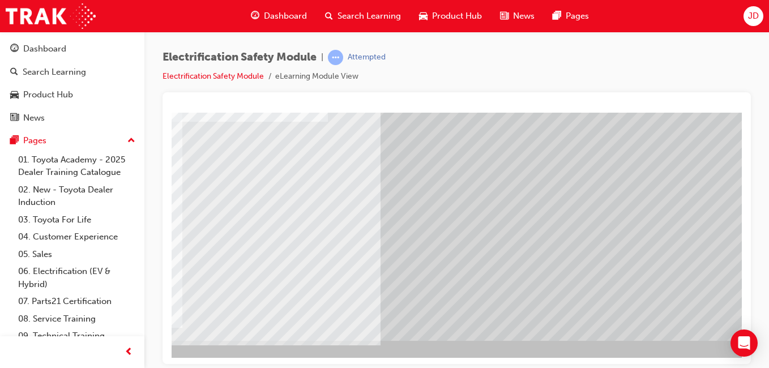
scroll to position [180, 197]
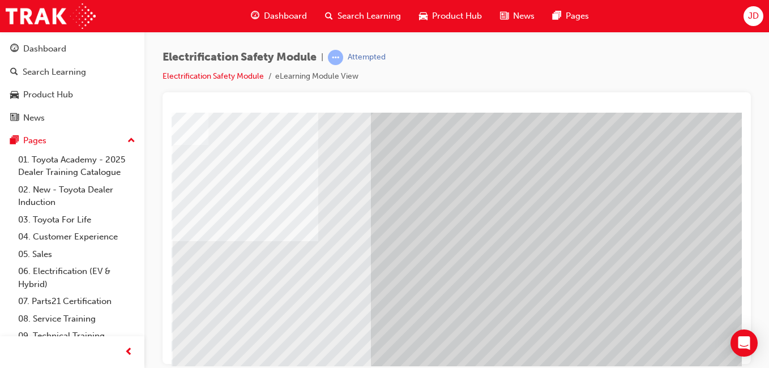
scroll to position [10, 197]
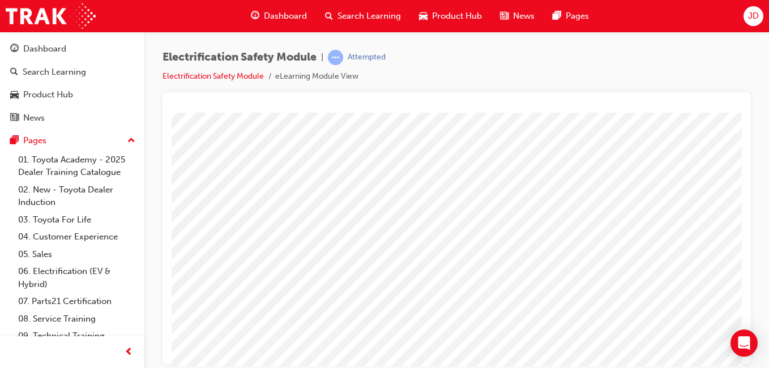
scroll to position [57, 92]
drag, startPoint x: 462, startPoint y: 361, endPoint x: 770, endPoint y: 479, distance: 329.9
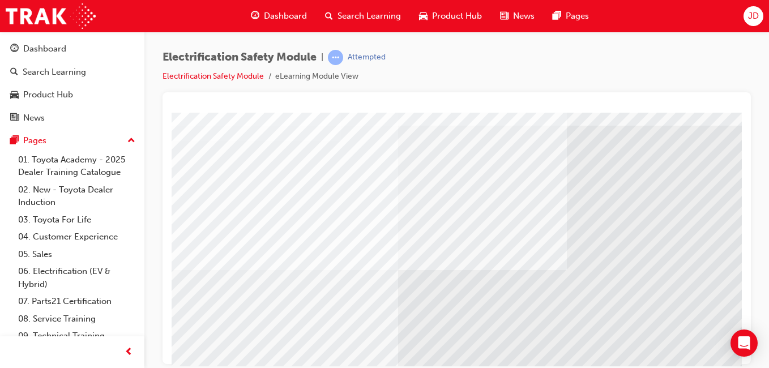
scroll to position [113, 0]
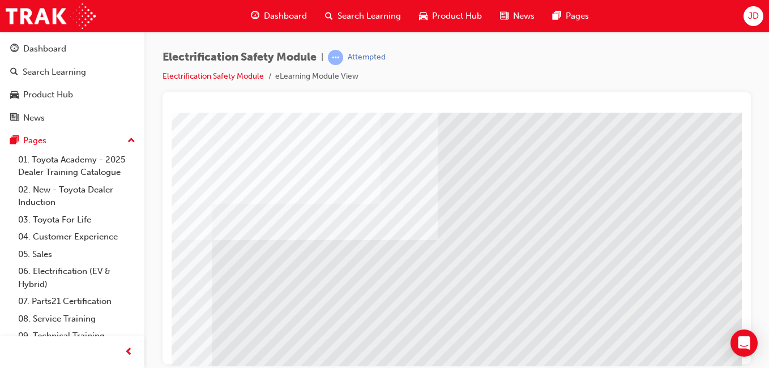
scroll to position [180, 186]
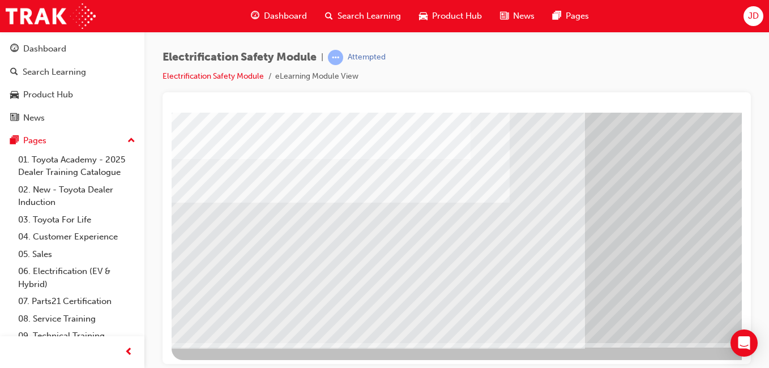
scroll to position [180, 0]
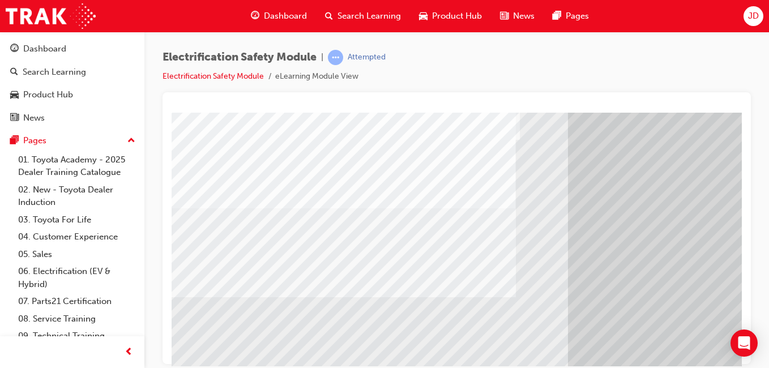
scroll to position [113, 0]
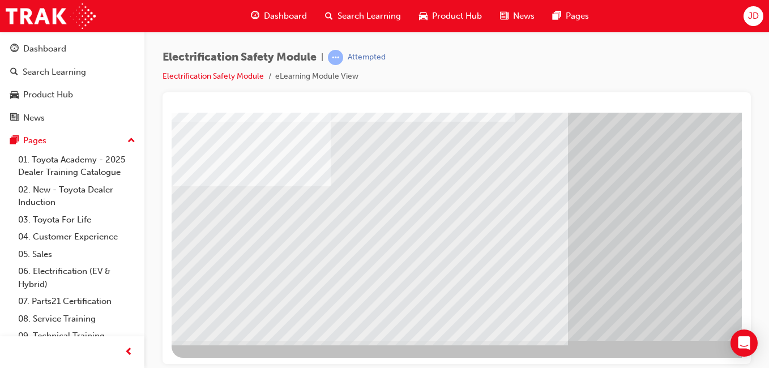
scroll to position [180, 208]
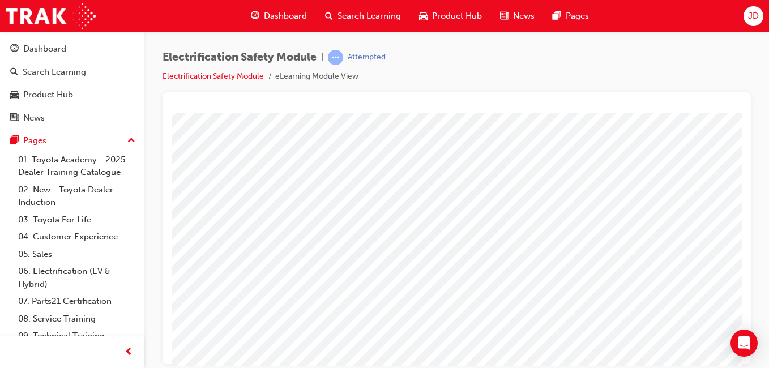
scroll to position [113, 0]
drag, startPoint x: 454, startPoint y: 356, endPoint x: 577, endPoint y: 359, distance: 122.9
click at [577, 3] on html "Loading..." at bounding box center [457, 1] width 570 height 5
drag, startPoint x: 481, startPoint y: 355, endPoint x: 510, endPoint y: 356, distance: 29.5
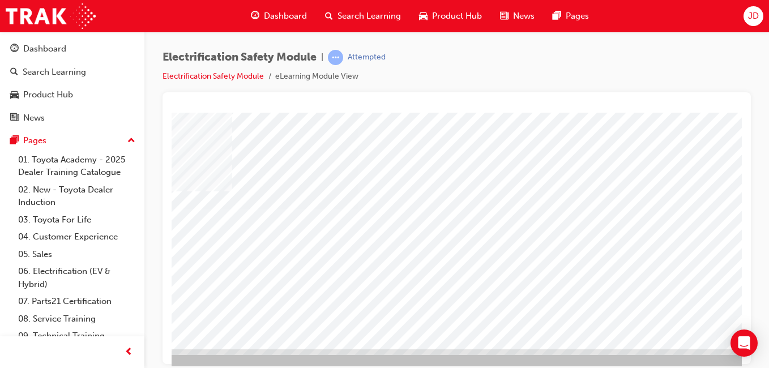
scroll to position [180, 151]
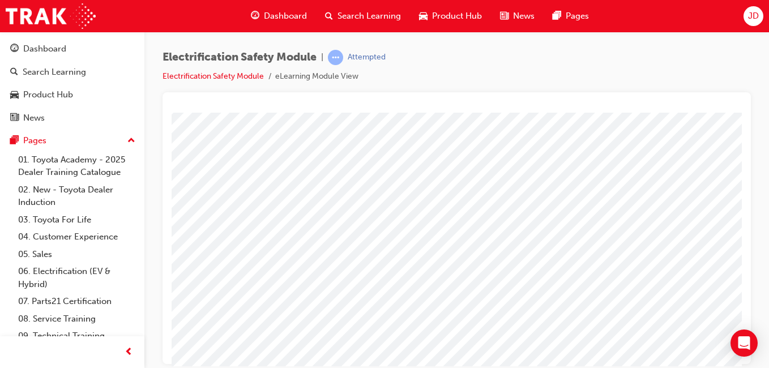
scroll to position [123, 208]
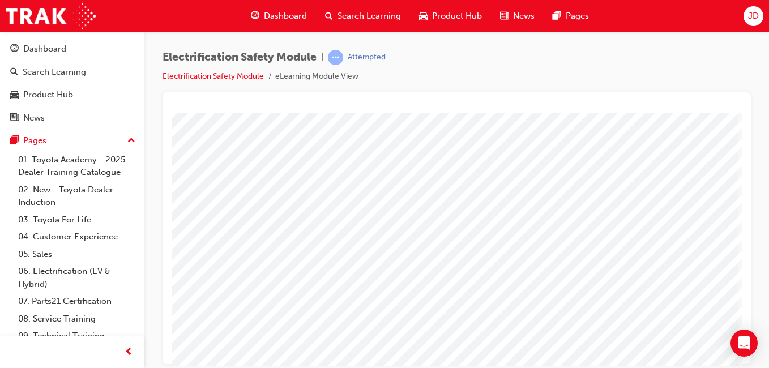
scroll to position [180, 208]
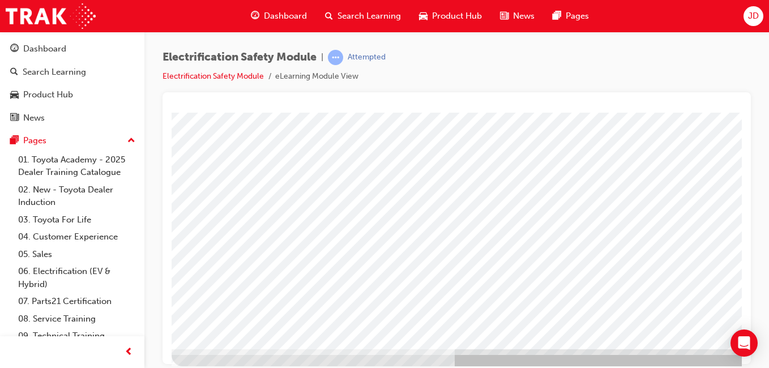
scroll to position [180, 0]
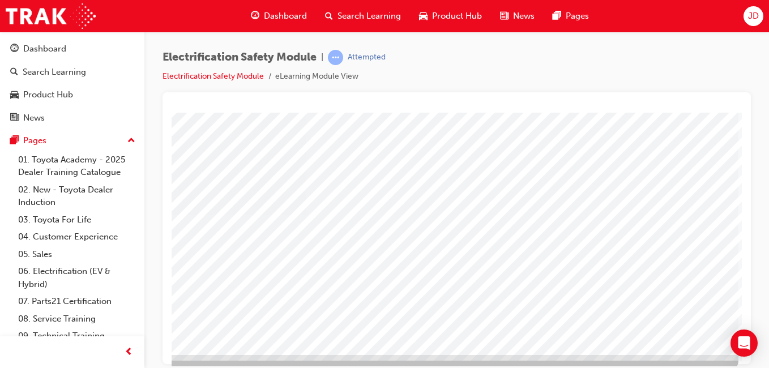
scroll to position [180, 208]
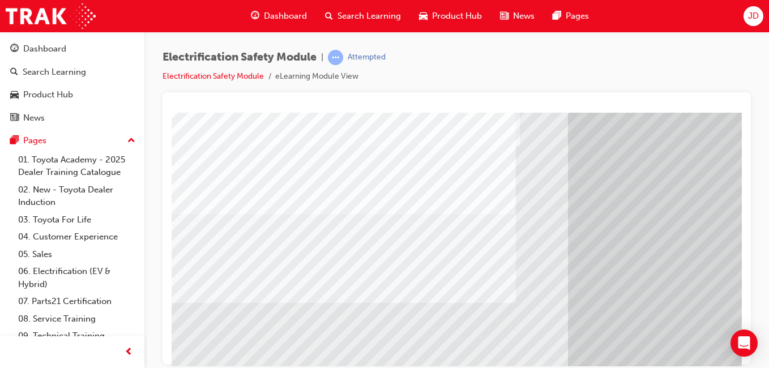
scroll to position [113, 0]
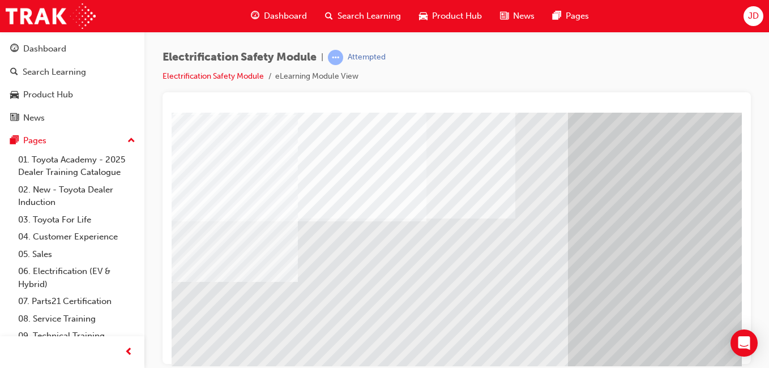
scroll to position [57, 0]
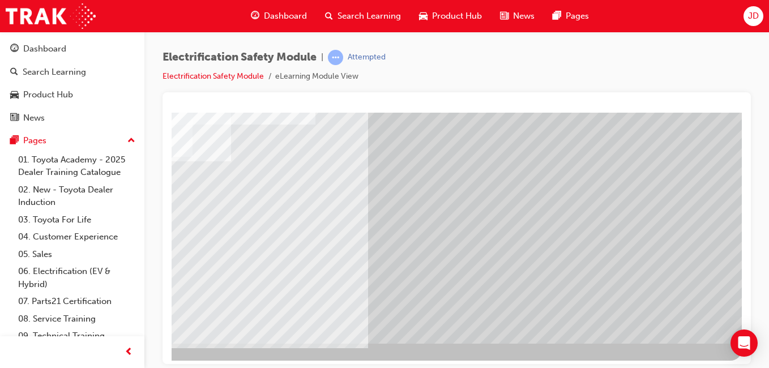
scroll to position [180, 208]
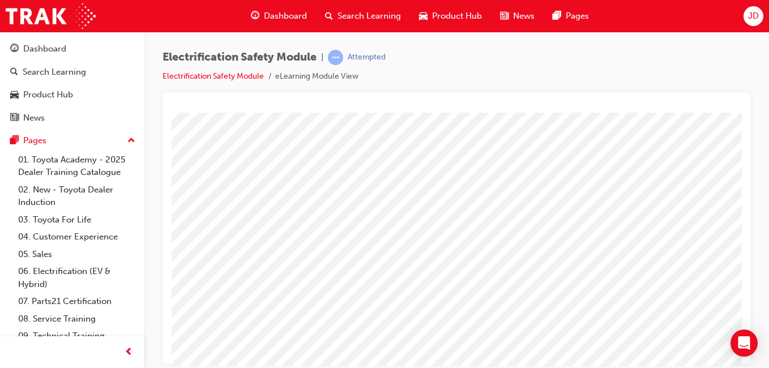
scroll to position [180, 0]
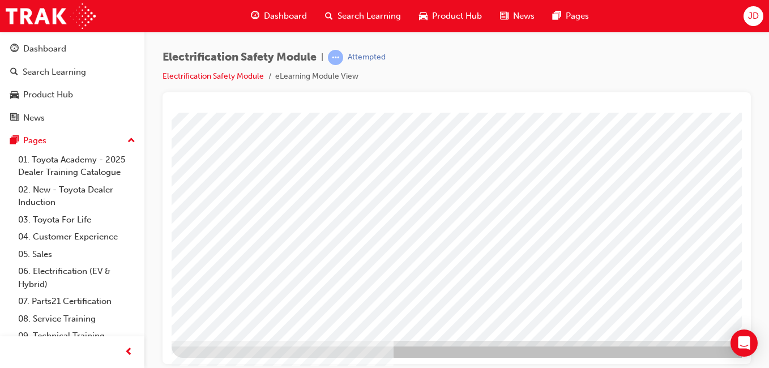
drag, startPoint x: 436, startPoint y: 355, endPoint x: 437, endPoint y: 365, distance: 10.3
click at [436, 355] on div at bounding box center [557, 145] width 770 height 425
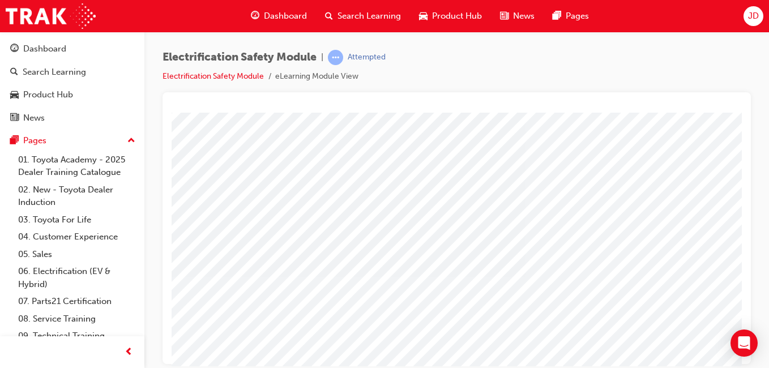
scroll to position [113, 0]
drag, startPoint x: 463, startPoint y: 360, endPoint x: 904, endPoint y: 467, distance: 454.4
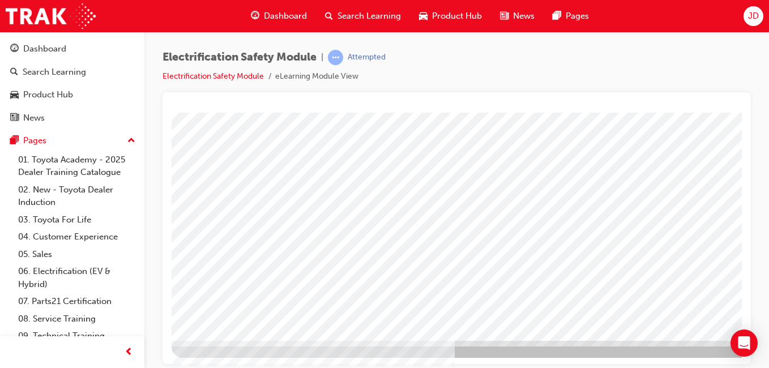
scroll to position [180, 208]
drag, startPoint x: 389, startPoint y: 361, endPoint x: 940, endPoint y: 469, distance: 561.6
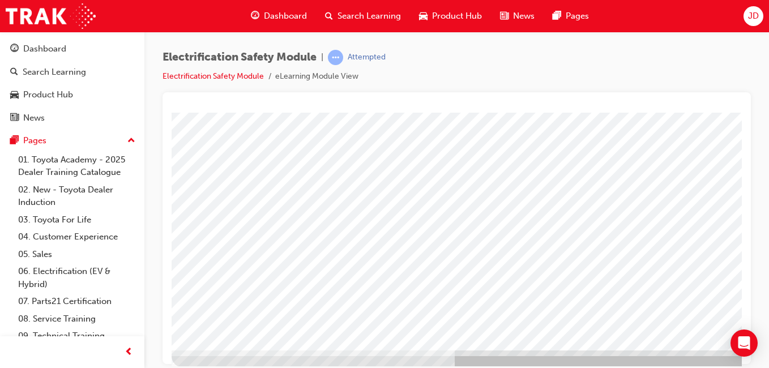
scroll to position [180, 0]
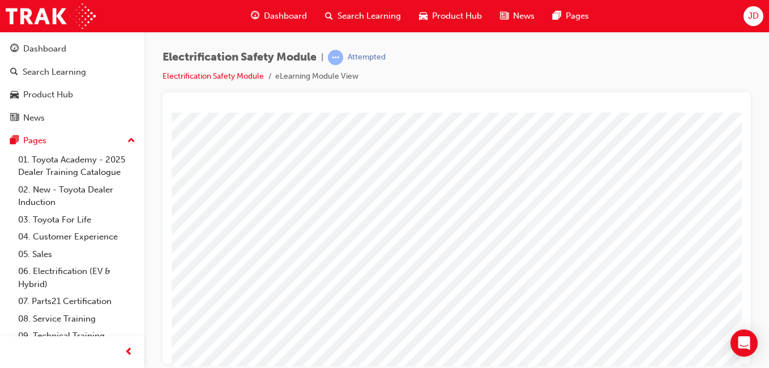
drag, startPoint x: 874, startPoint y: 113, endPoint x: 446, endPoint y: 130, distance: 427.9
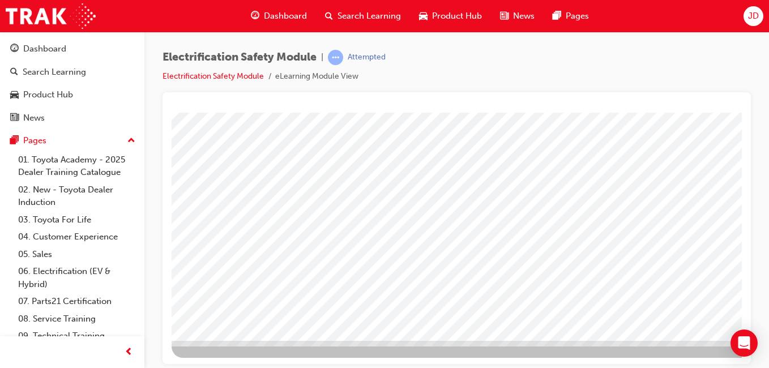
scroll to position [180, 208]
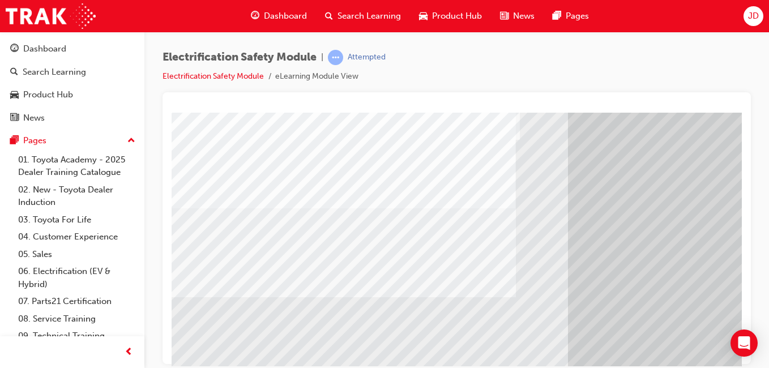
scroll to position [113, 0]
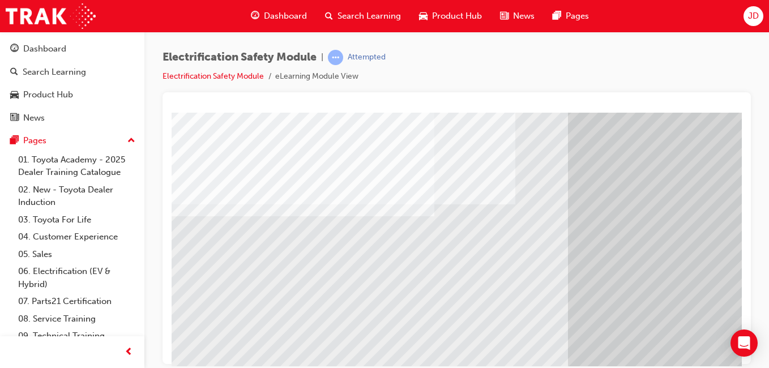
scroll to position [180, 0]
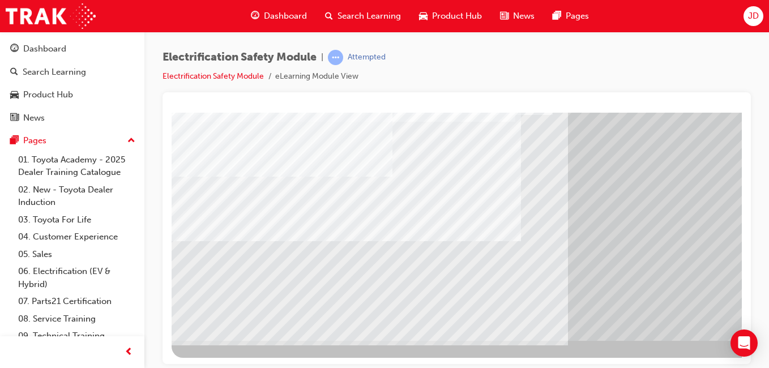
scroll to position [0, 0]
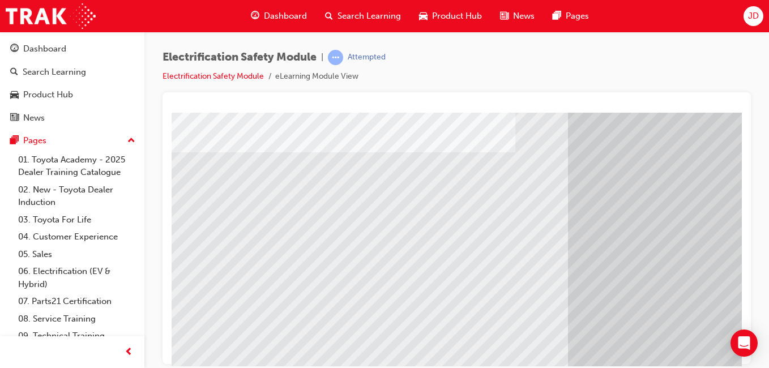
scroll to position [180, 0]
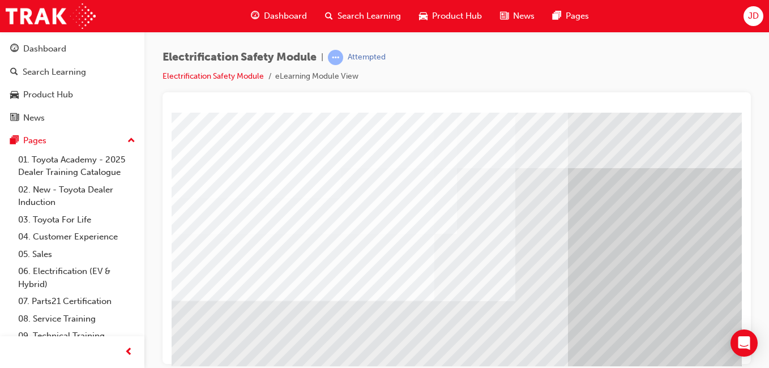
drag, startPoint x: 465, startPoint y: 265, endPoint x: 340, endPoint y: 254, distance: 125.1
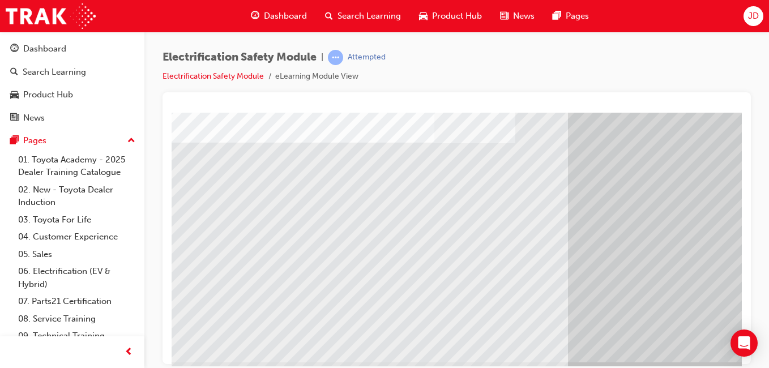
scroll to position [170, 0]
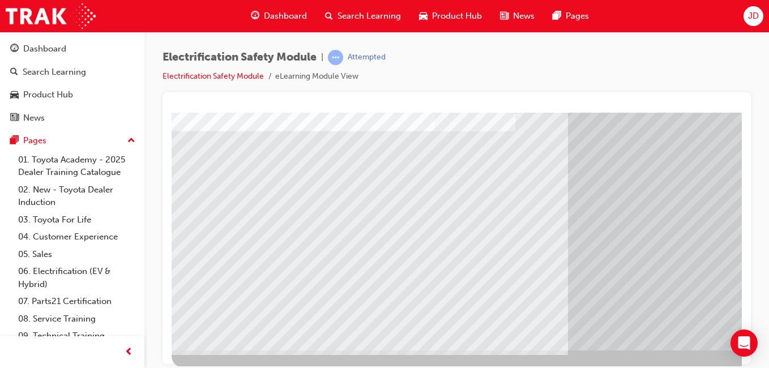
drag, startPoint x: 547, startPoint y: 360, endPoint x: 925, endPoint y: 443, distance: 387.3
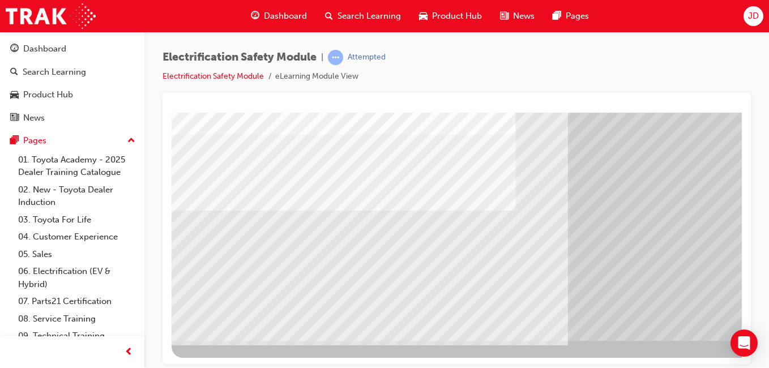
scroll to position [123, 0]
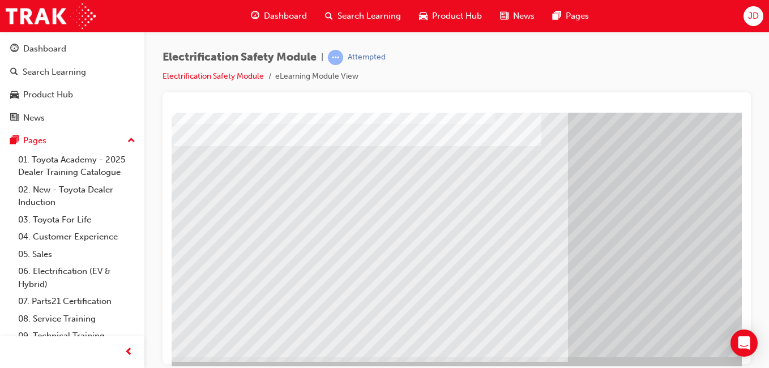
scroll to position [180, 0]
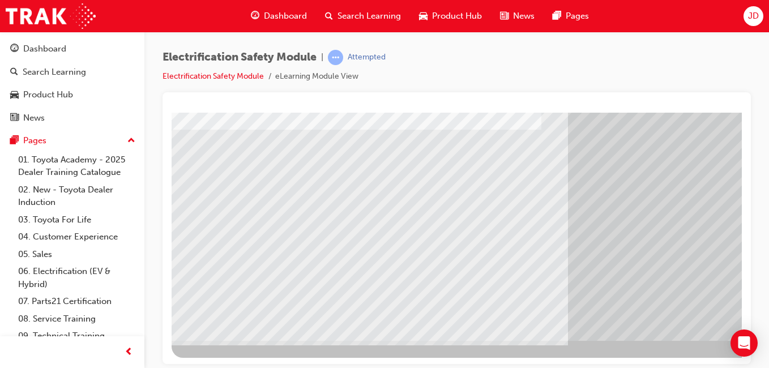
drag, startPoint x: 485, startPoint y: 355, endPoint x: 528, endPoint y: 364, distance: 43.4
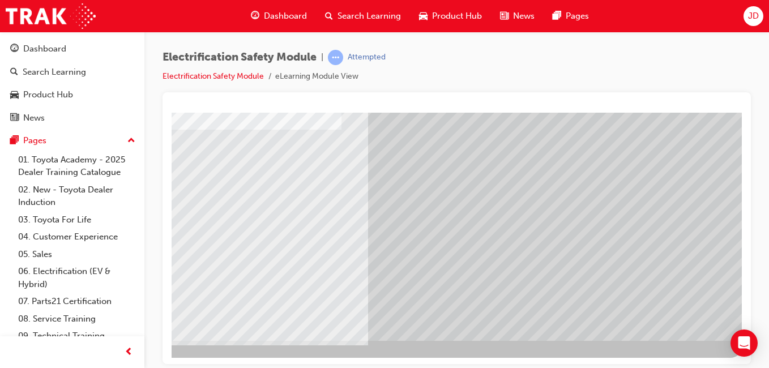
scroll to position [180, 208]
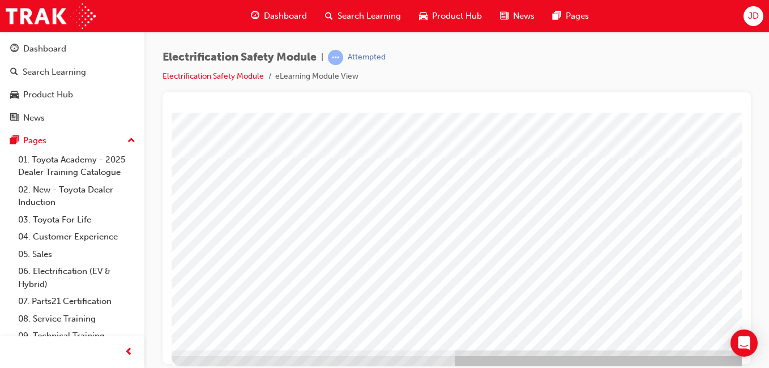
scroll to position [170, 208]
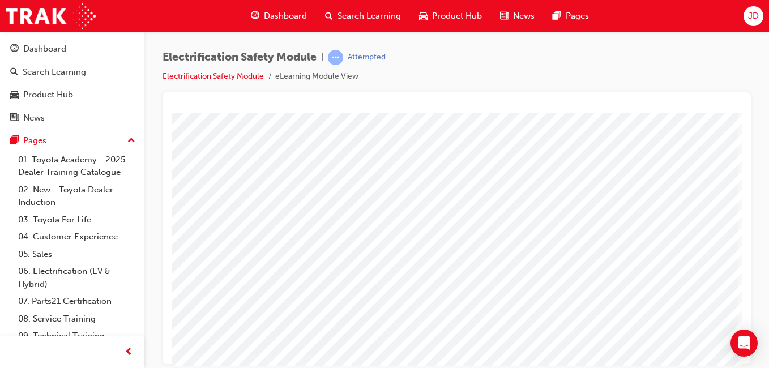
scroll to position [113, 208]
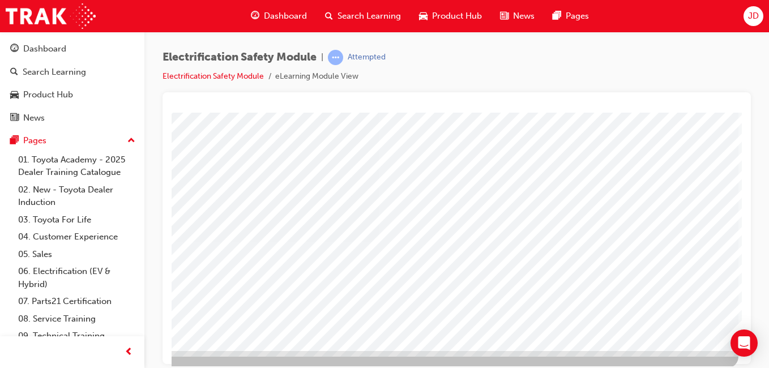
scroll to position [170, 208]
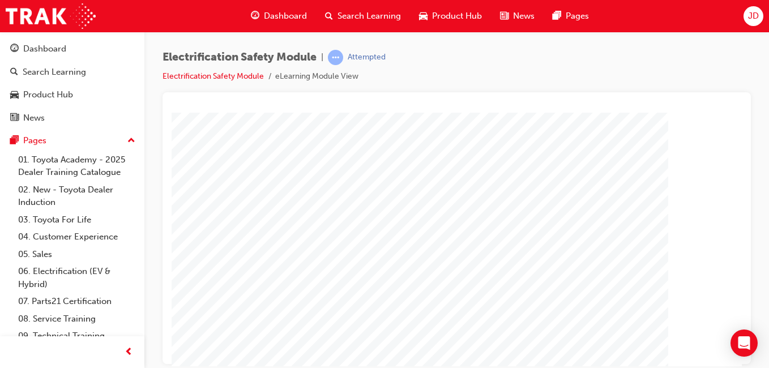
scroll to position [113, 0]
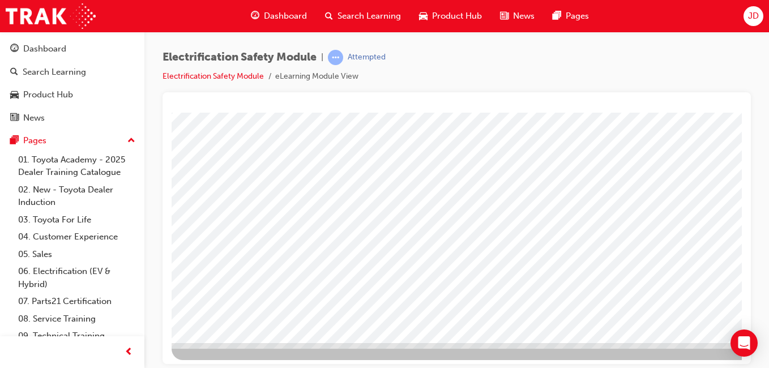
scroll to position [180, 0]
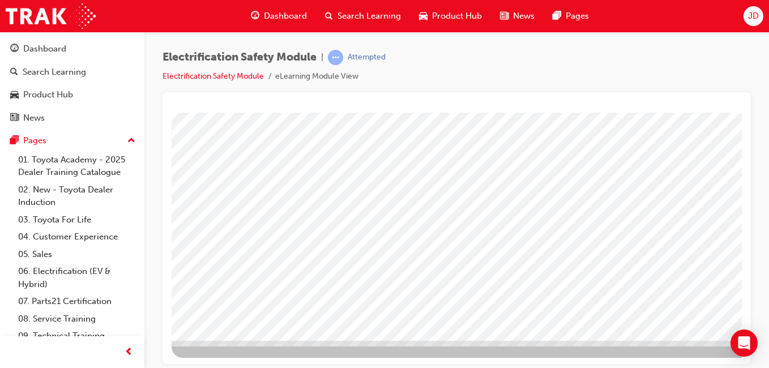
click at [516, 356] on div at bounding box center [557, 145] width 770 height 425
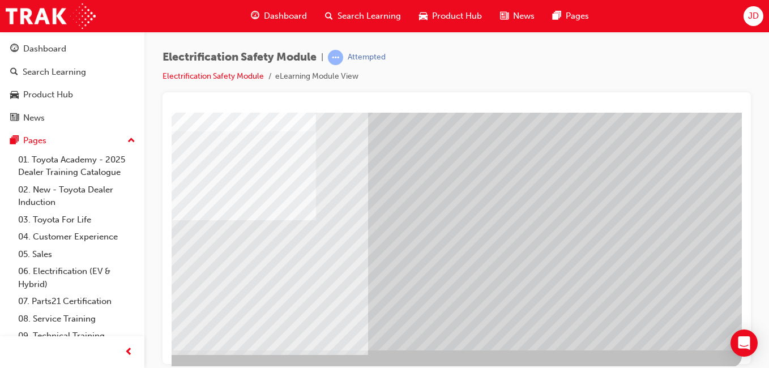
scroll to position [170, 0]
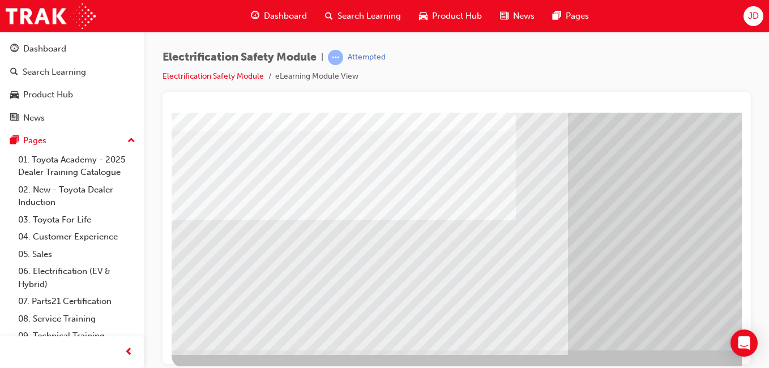
drag, startPoint x: 342, startPoint y: 359, endPoint x: 338, endPoint y: 371, distance: 12.5
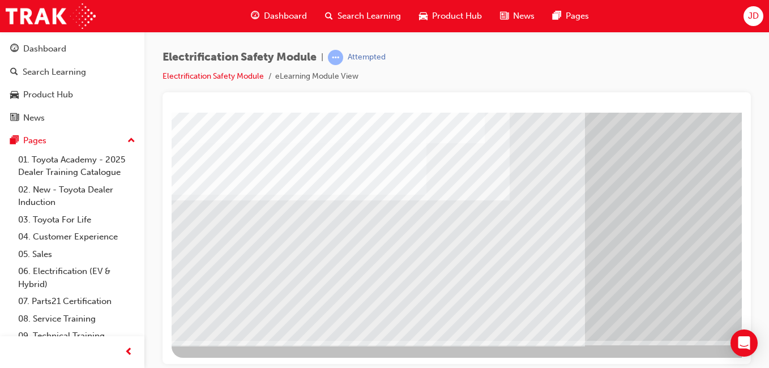
scroll to position [180, 208]
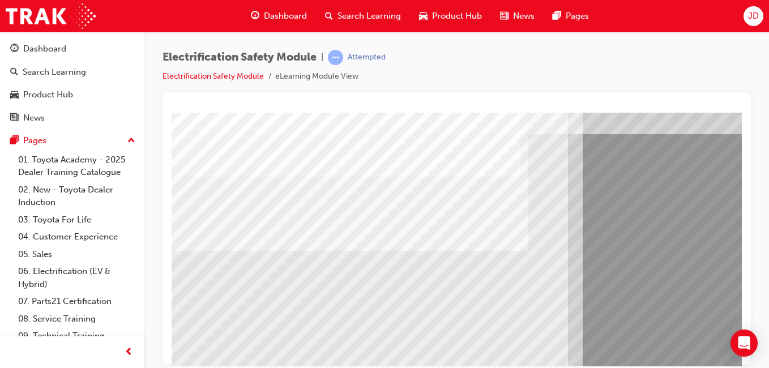
scroll to position [57, 0]
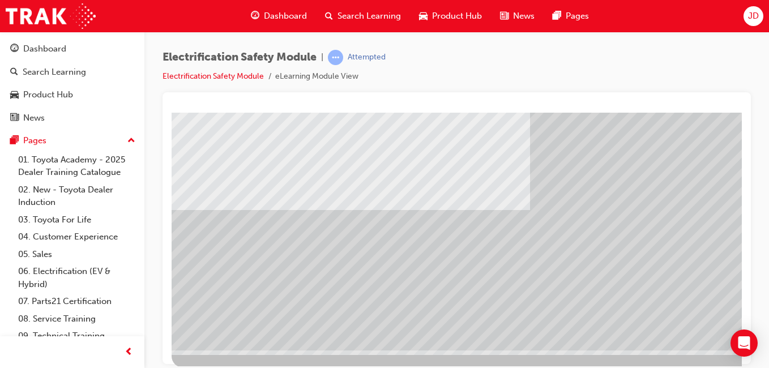
scroll to position [170, 208]
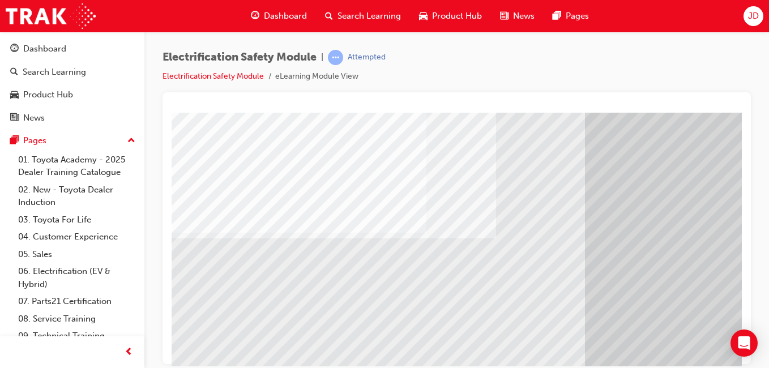
scroll to position [170, 0]
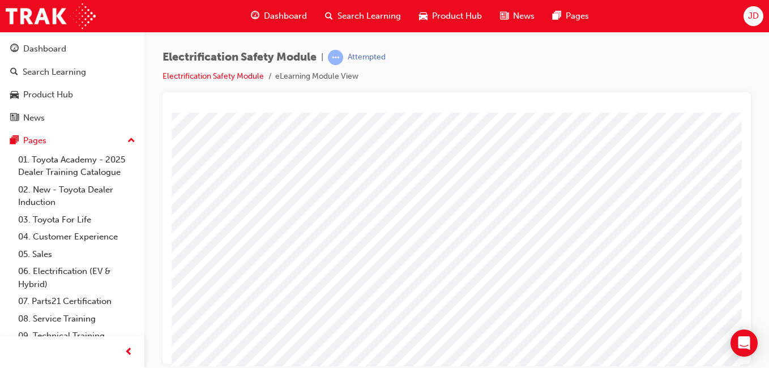
scroll to position [113, 208]
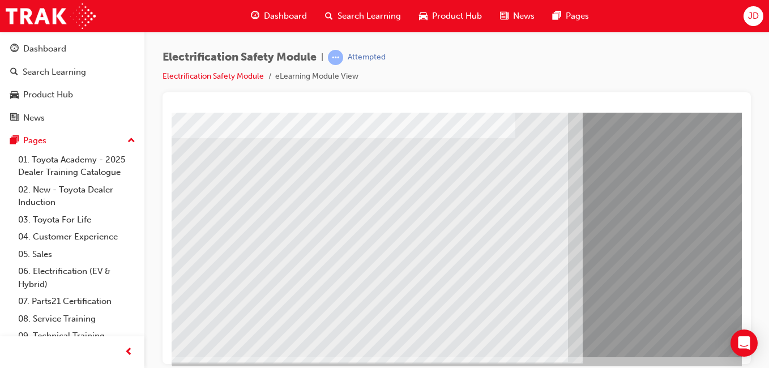
scroll to position [170, 0]
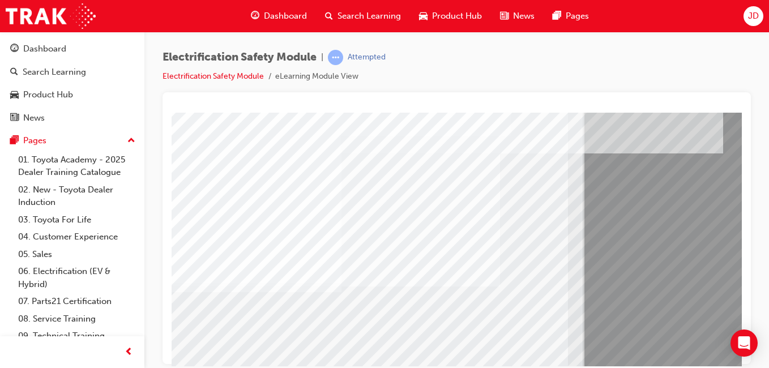
scroll to position [113, 0]
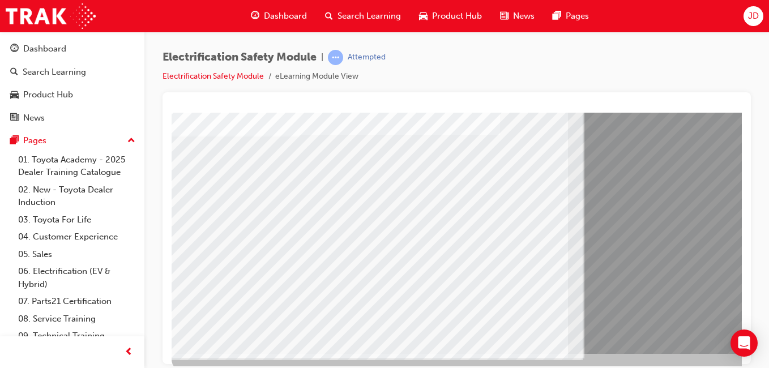
scroll to position [170, 0]
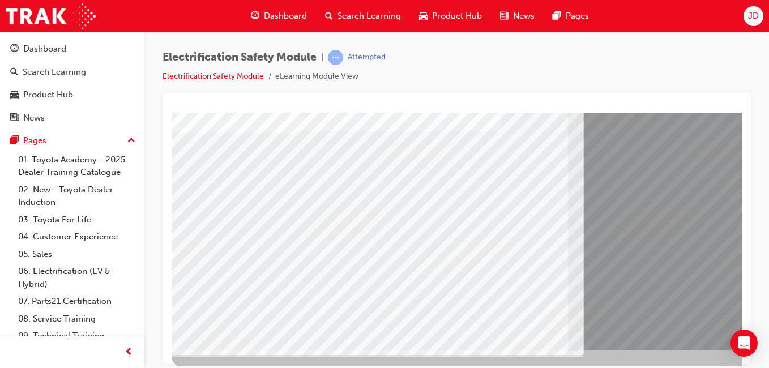
drag, startPoint x: 234, startPoint y: 229, endPoint x: 240, endPoint y: 230, distance: 5.8
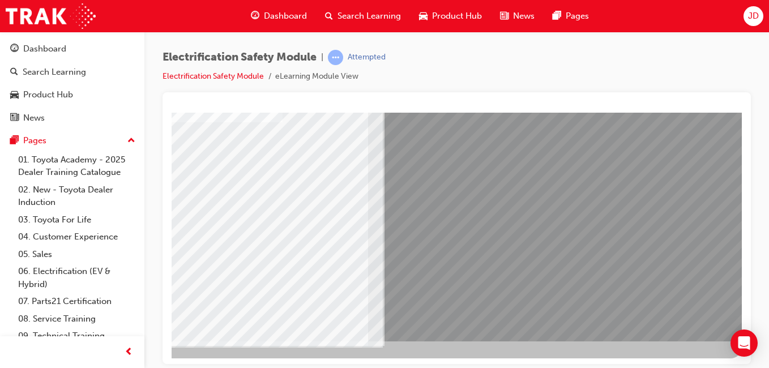
scroll to position [180, 208]
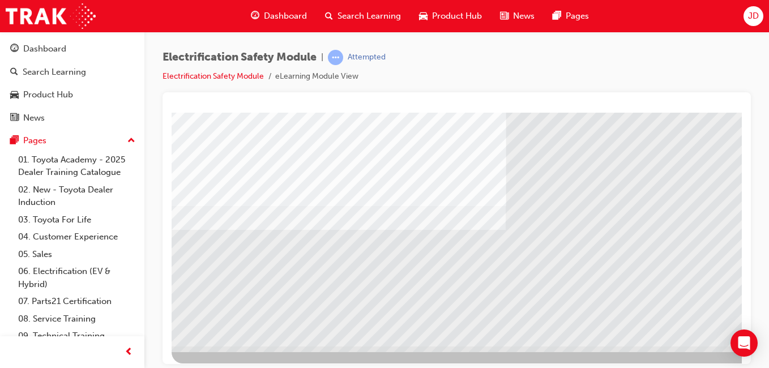
scroll to position [180, 0]
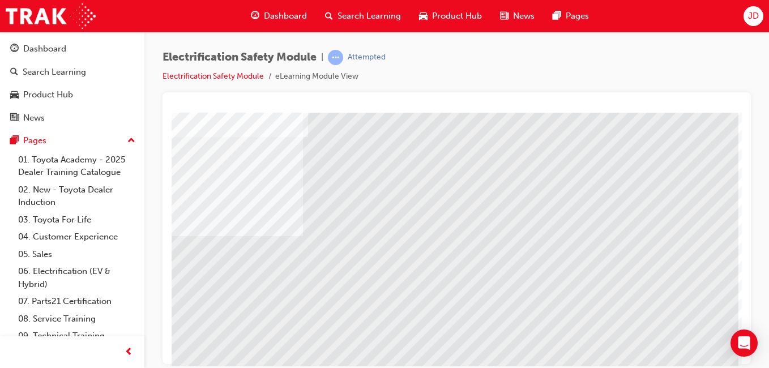
scroll to position [170, 208]
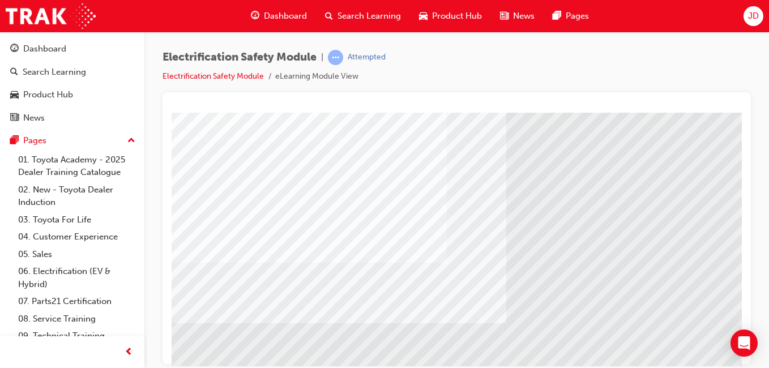
scroll to position [113, 0]
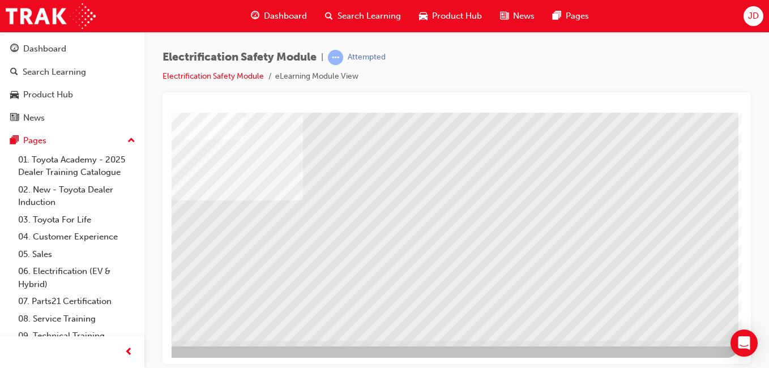
click at [665, 308] on div at bounding box center [353, 137] width 770 height 408
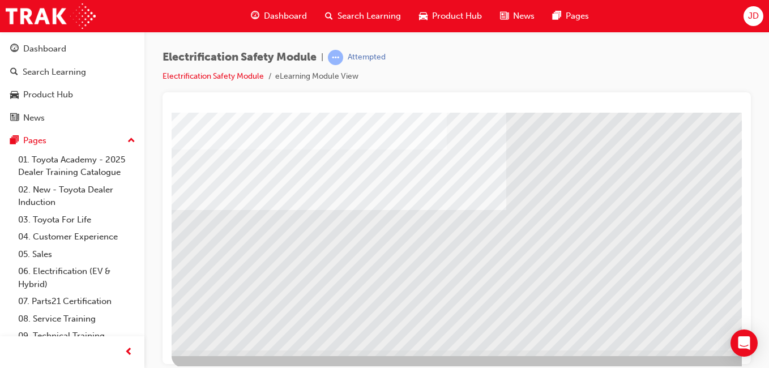
scroll to position [170, 208]
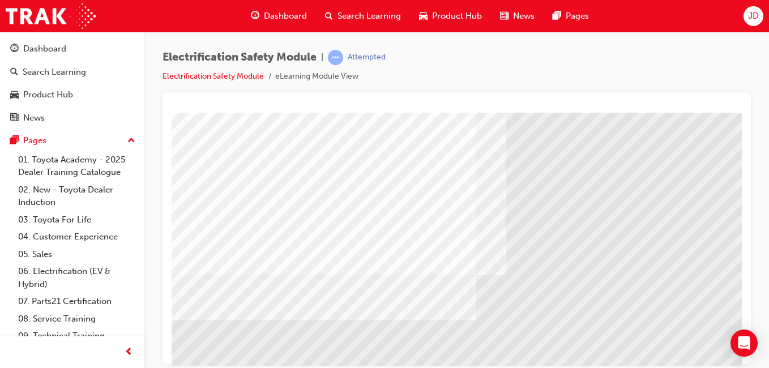
scroll to position [113, 0]
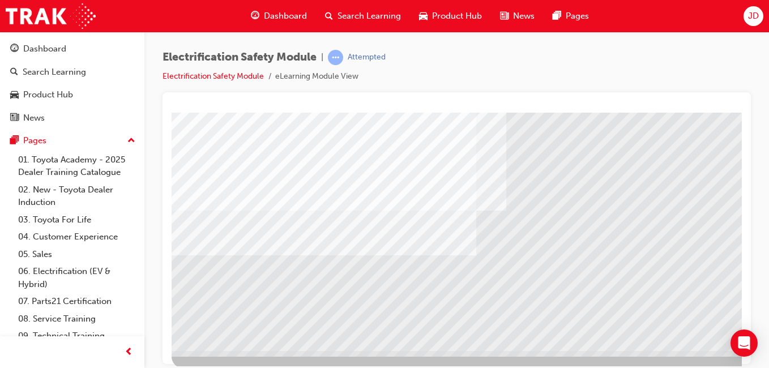
scroll to position [170, 0]
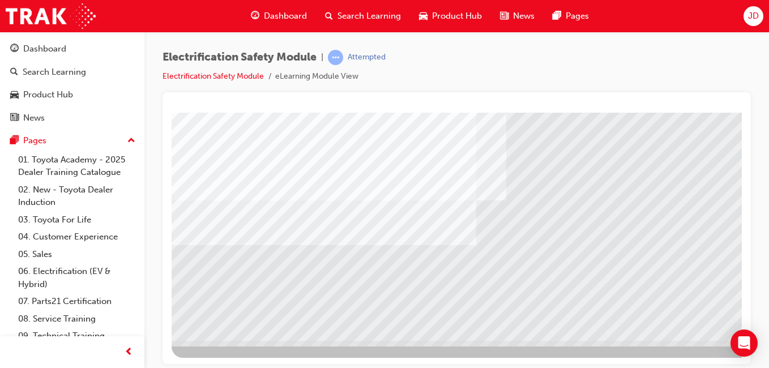
scroll to position [180, 208]
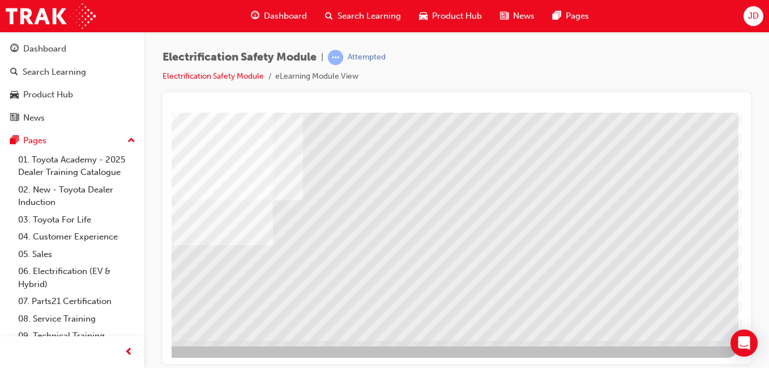
drag, startPoint x: 321, startPoint y: 360, endPoint x: 940, endPoint y: 462, distance: 627.4
drag, startPoint x: 439, startPoint y: 358, endPoint x: 938, endPoint y: 449, distance: 507.7
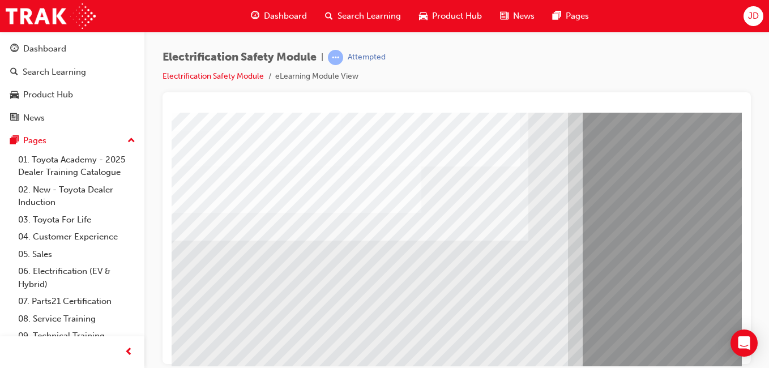
scroll to position [123, 0]
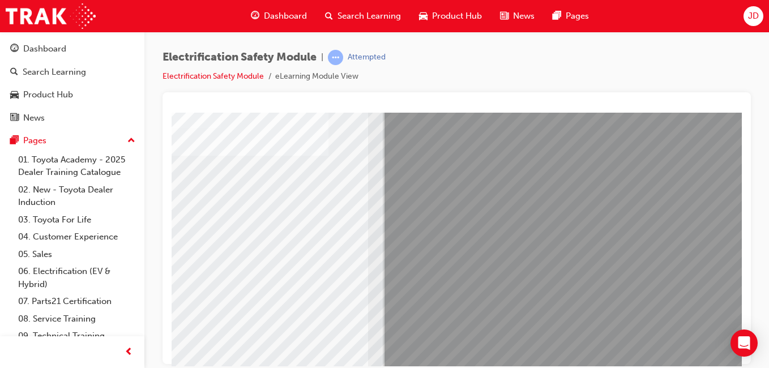
scroll to position [180, 208]
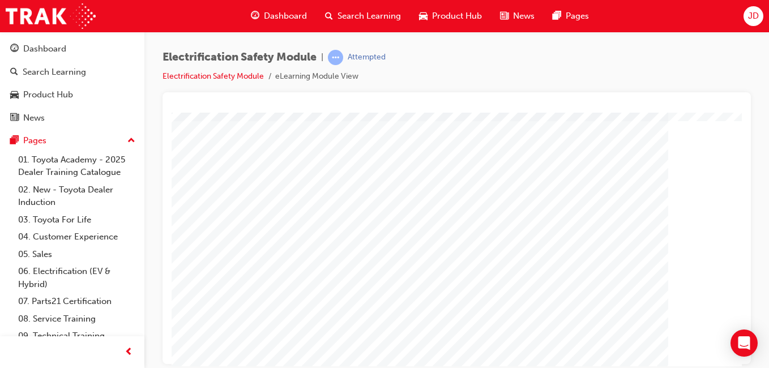
scroll to position [113, 0]
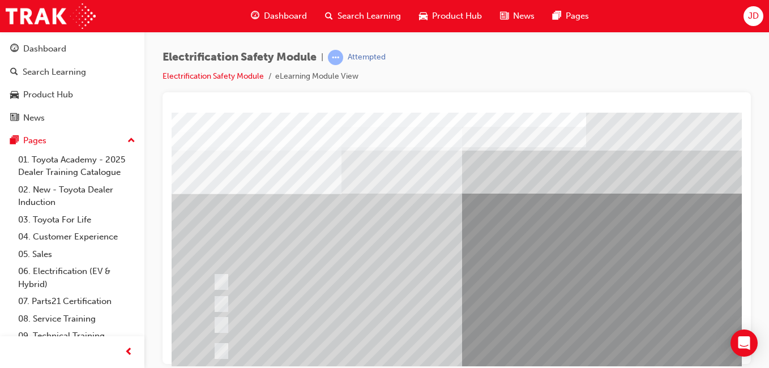
scroll to position [57, 0]
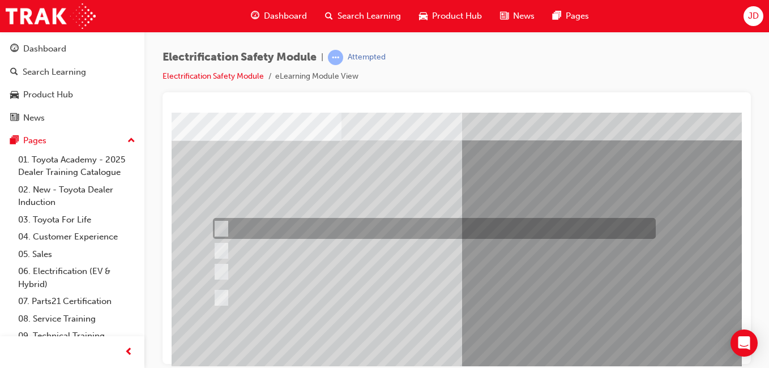
click at [453, 233] on div at bounding box center [431, 228] width 443 height 21
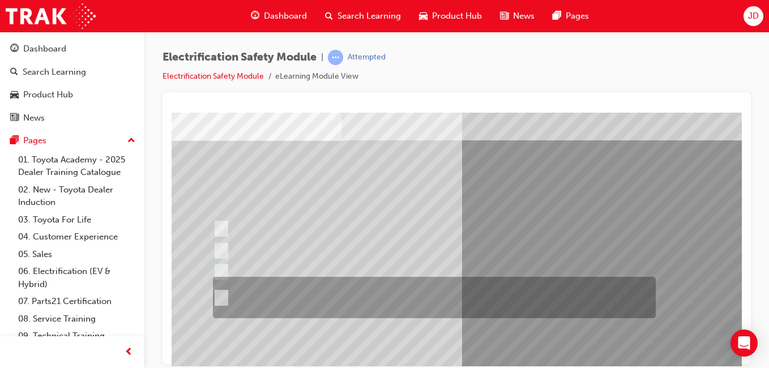
click at [226, 297] on div at bounding box center [431, 297] width 443 height 41
radio input "false"
radio input "true"
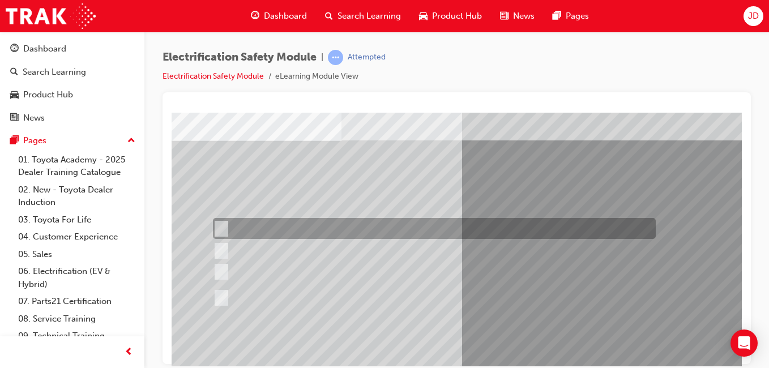
click at [225, 234] on div at bounding box center [431, 228] width 443 height 21
radio input "true"
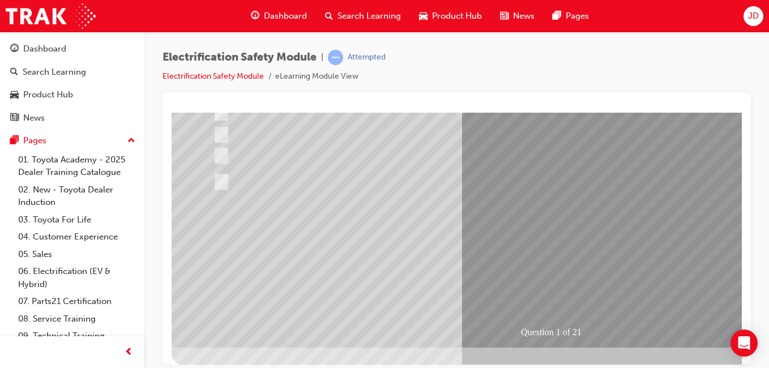
scroll to position [180, 0]
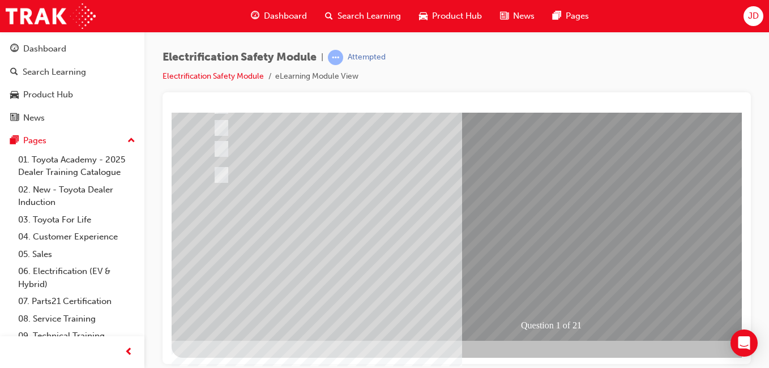
click at [127, 356] on span "prev-icon" at bounding box center [129, 352] width 8 height 14
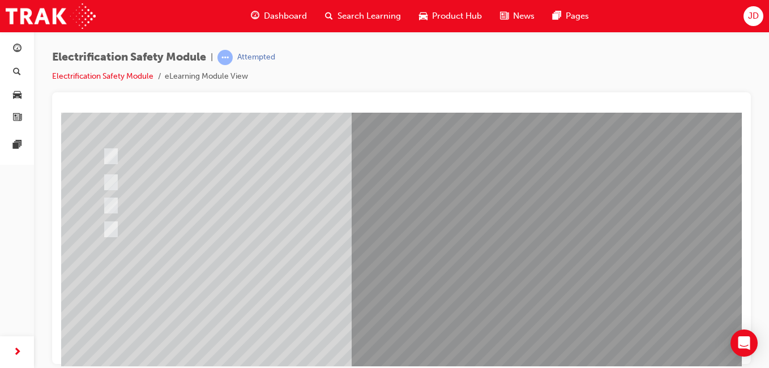
scroll to position [57, 0]
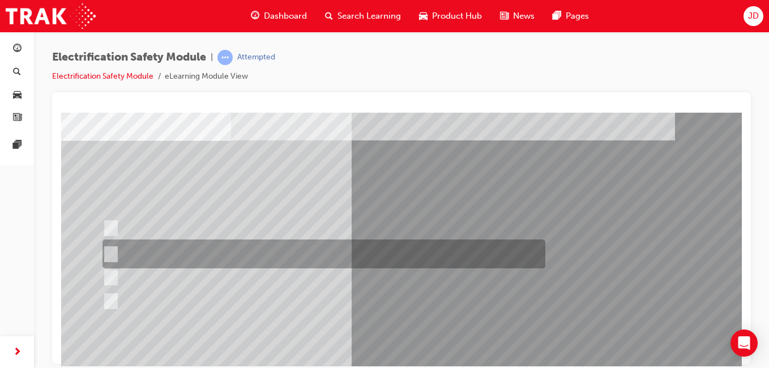
click at [254, 263] on div at bounding box center [321, 254] width 443 height 29
radio input "true"
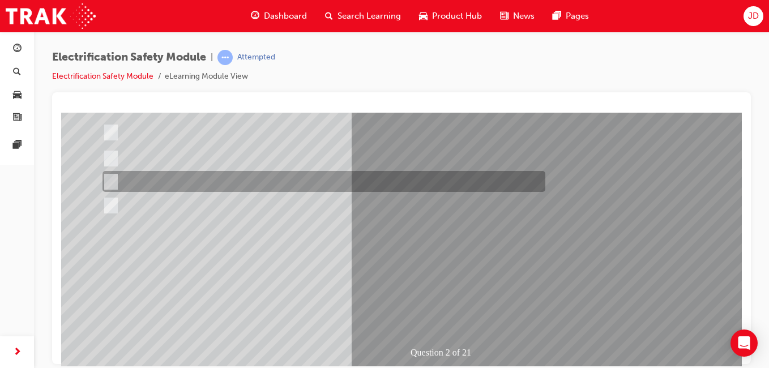
scroll to position [170, 0]
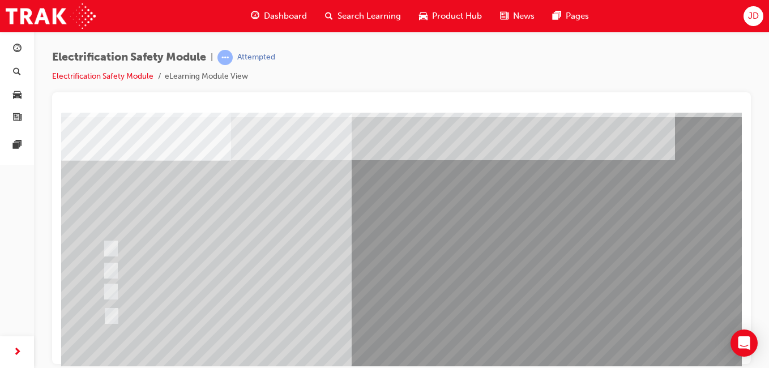
scroll to position [57, 0]
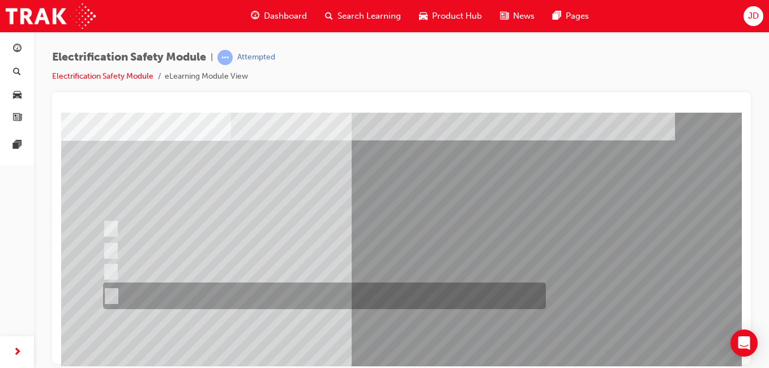
click at [183, 299] on div at bounding box center [321, 296] width 443 height 27
radio input "true"
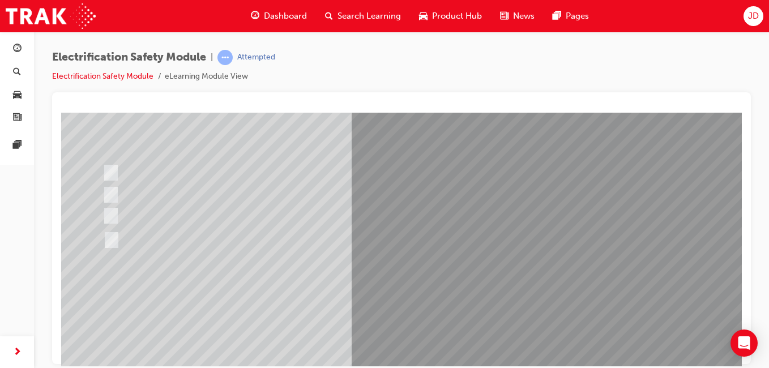
scroll to position [113, 0]
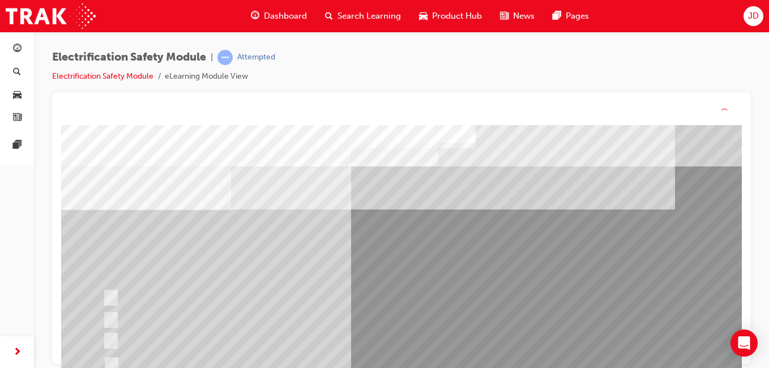
click at [426, 328] on div at bounding box center [321, 320] width 443 height 21
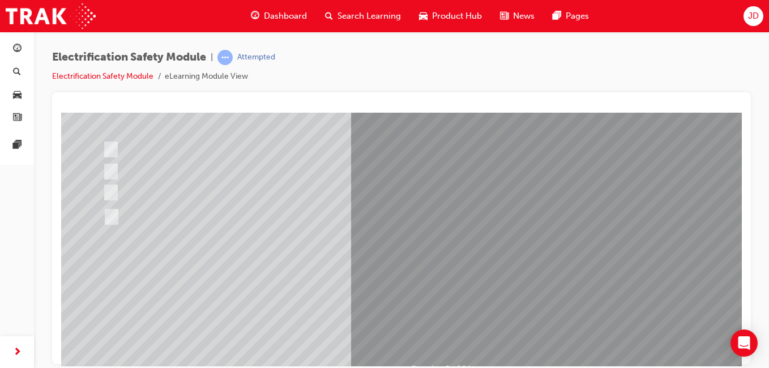
scroll to position [170, 0]
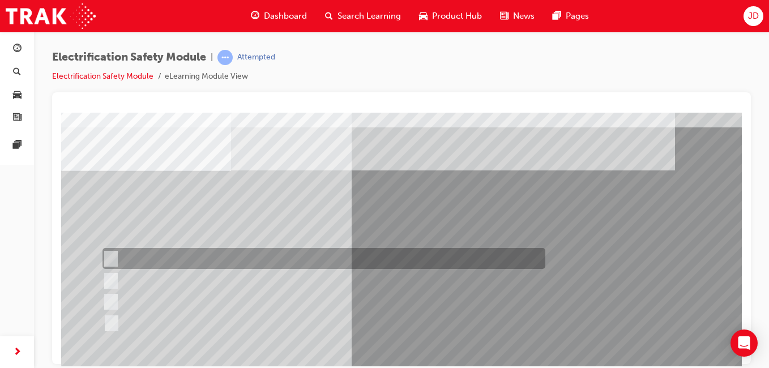
scroll to position [10, 0]
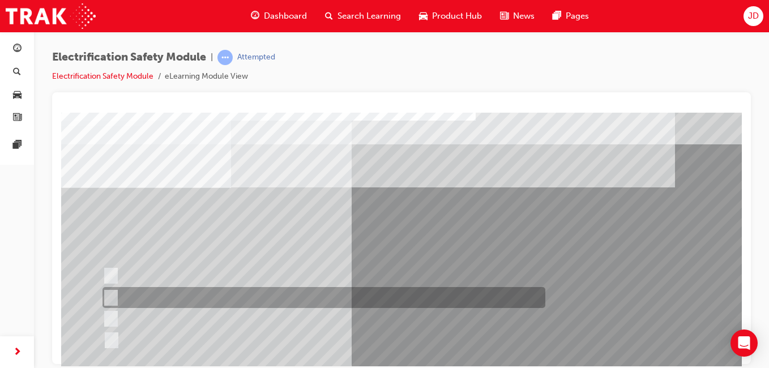
click at [303, 295] on div at bounding box center [321, 297] width 443 height 21
checkbox input "true"
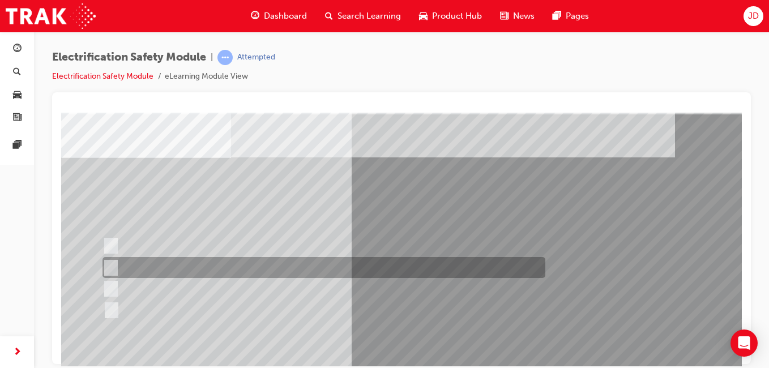
scroll to position [66, 0]
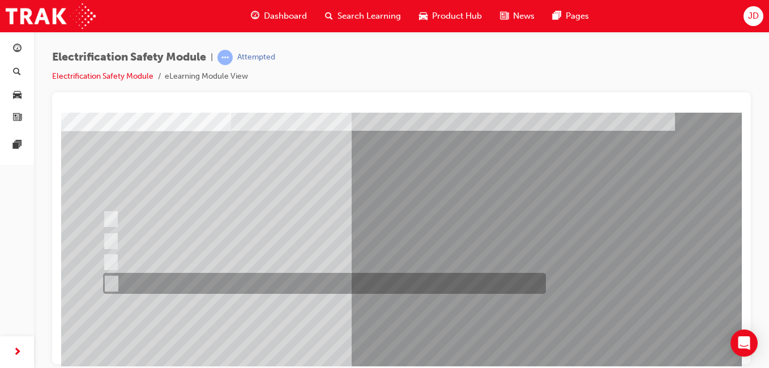
click at [208, 282] on div at bounding box center [321, 283] width 443 height 21
checkbox input "true"
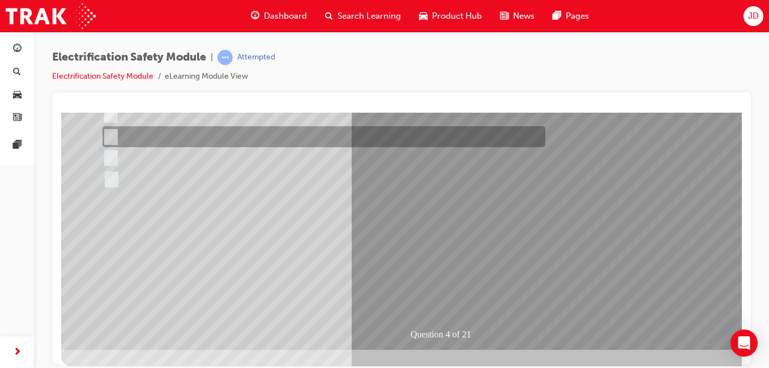
scroll to position [180, 0]
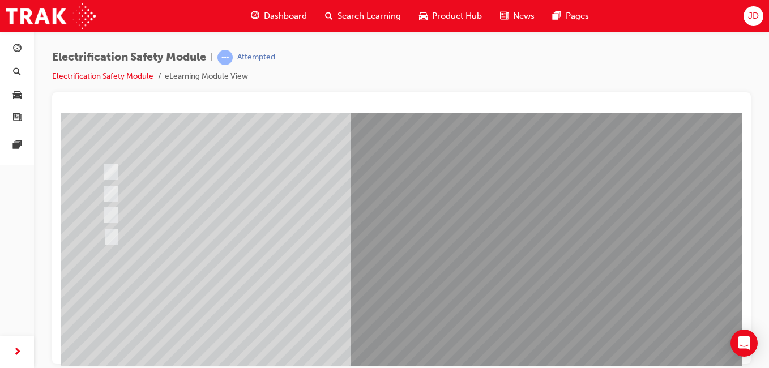
scroll to position [170, 0]
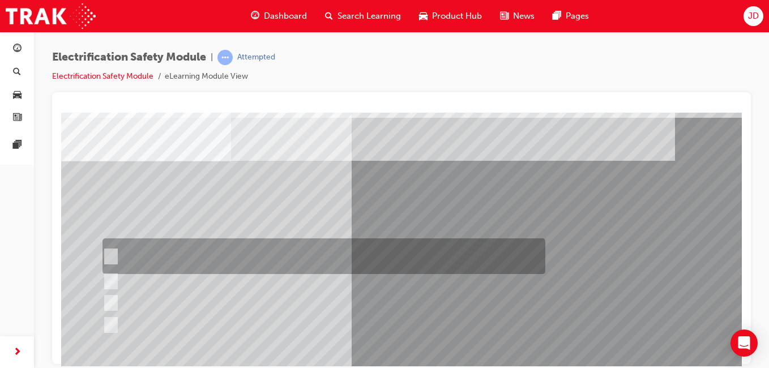
scroll to position [57, 0]
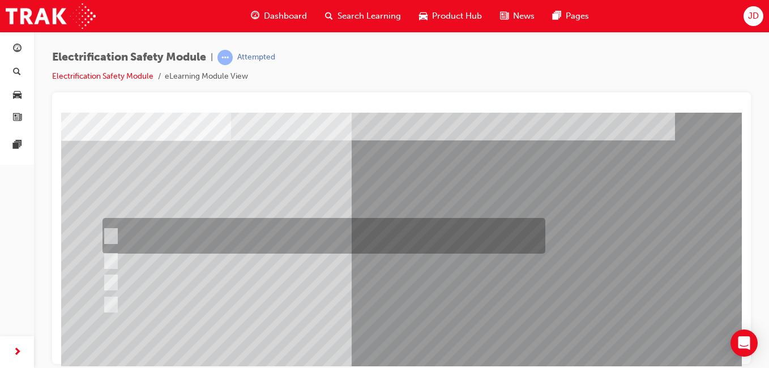
click at [203, 233] on div at bounding box center [321, 236] width 443 height 36
checkbox input "true"
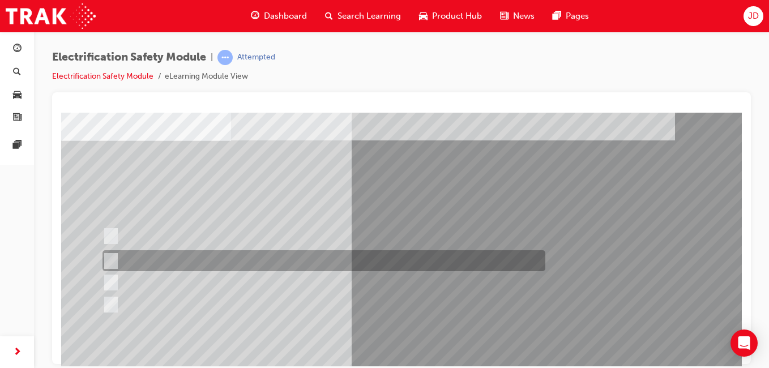
scroll to position [113, 0]
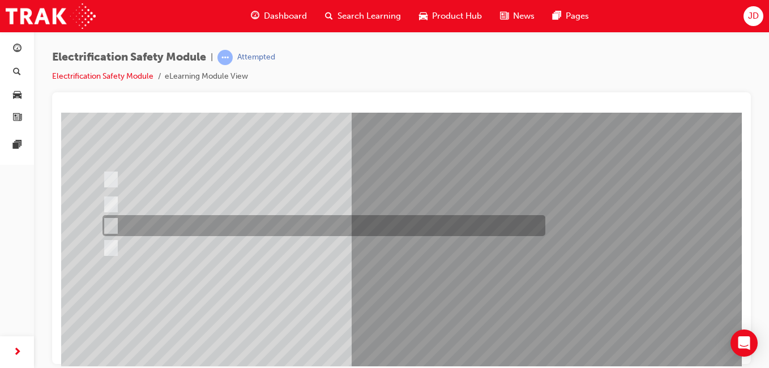
click at [178, 229] on div at bounding box center [321, 225] width 443 height 21
checkbox input "true"
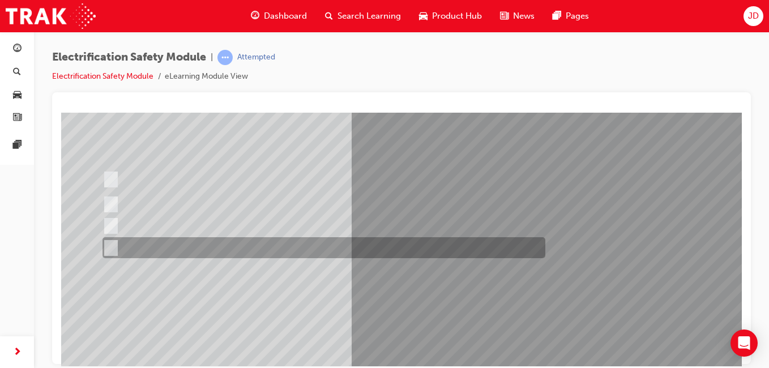
click at [151, 247] on div at bounding box center [321, 247] width 443 height 21
checkbox input "true"
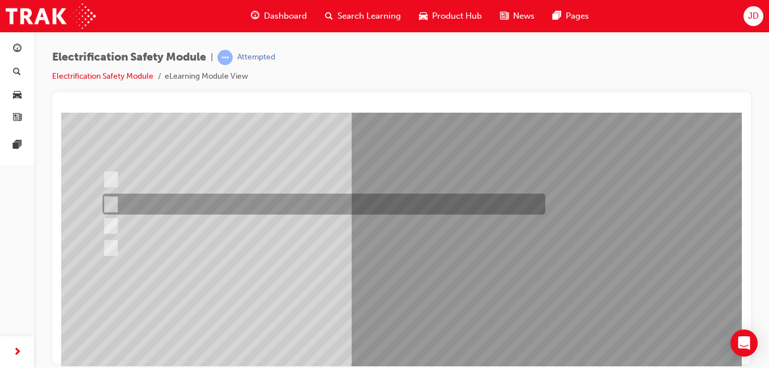
click at [406, 207] on div at bounding box center [321, 204] width 443 height 21
checkbox input "true"
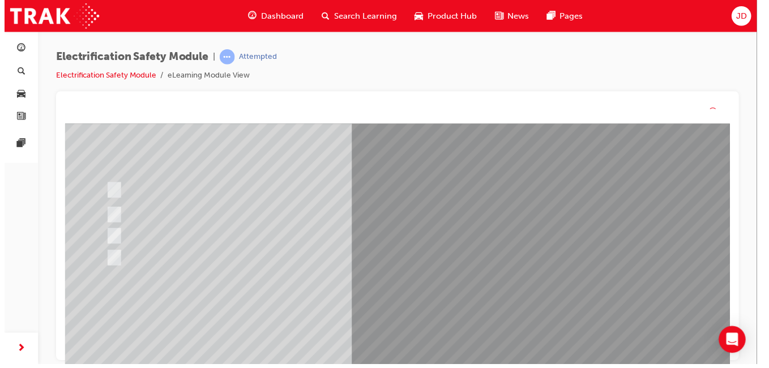
scroll to position [0, 0]
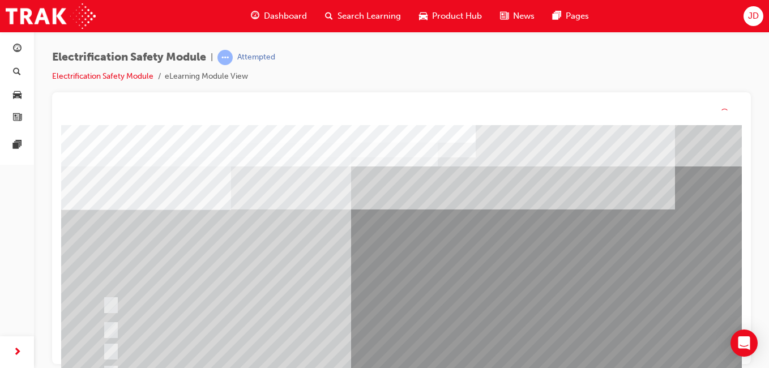
click at [421, 326] on div "Question 5 of 21" at bounding box center [446, 329] width 770 height 408
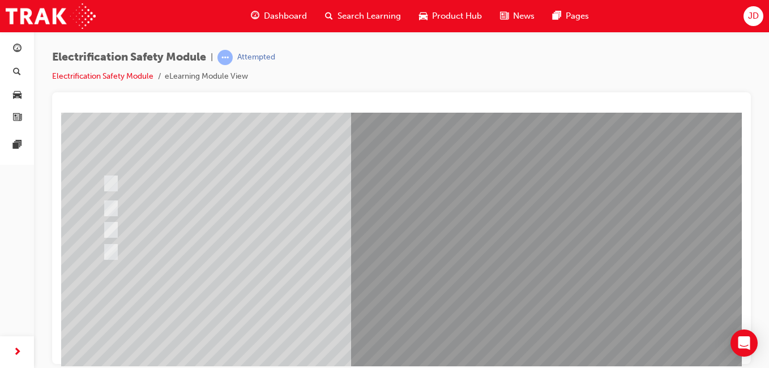
scroll to position [113, 0]
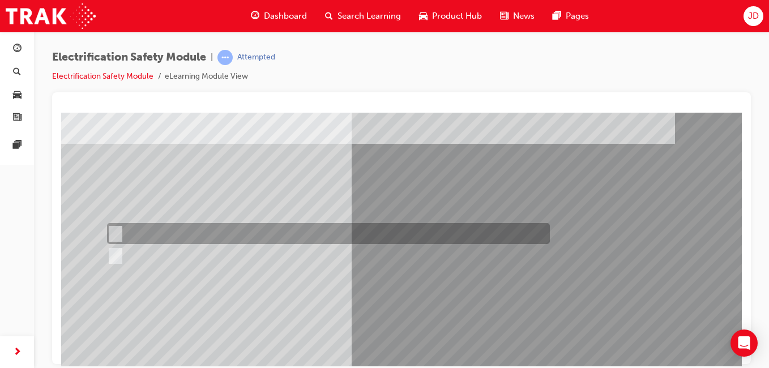
click at [124, 233] on div at bounding box center [325, 233] width 443 height 21
radio input "true"
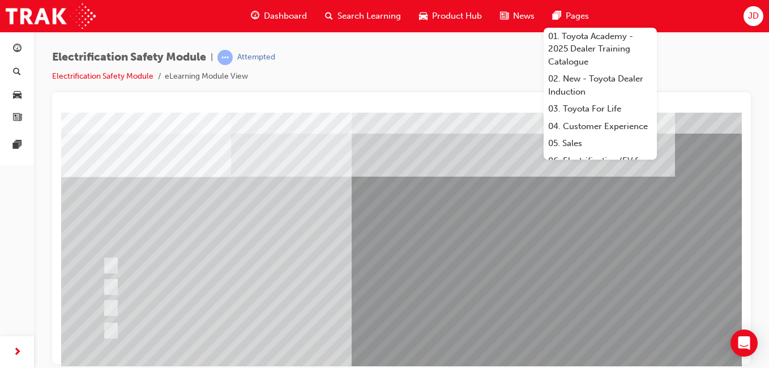
scroll to position [57, 0]
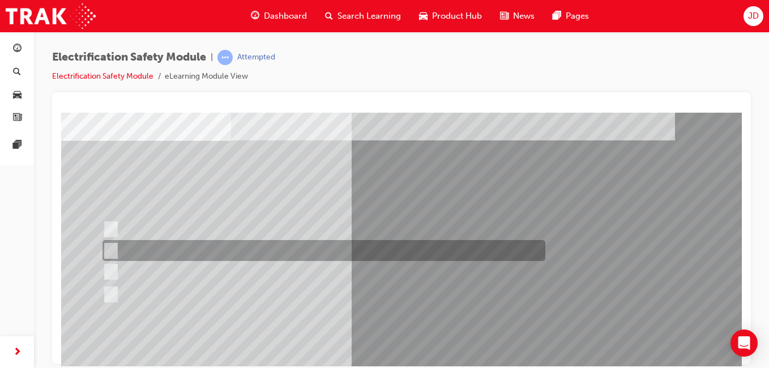
click at [288, 242] on div at bounding box center [321, 250] width 443 height 21
radio input "true"
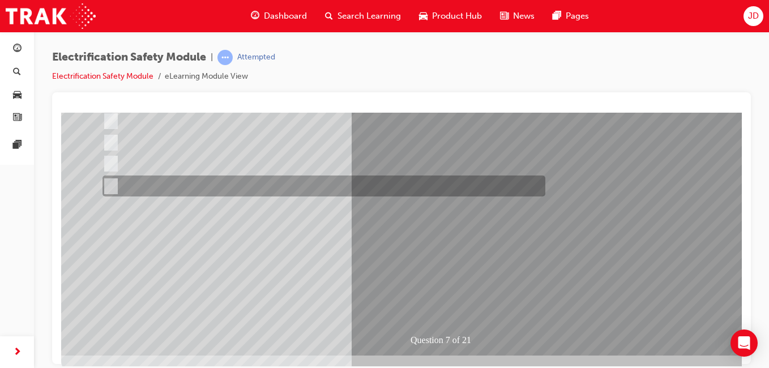
scroll to position [170, 0]
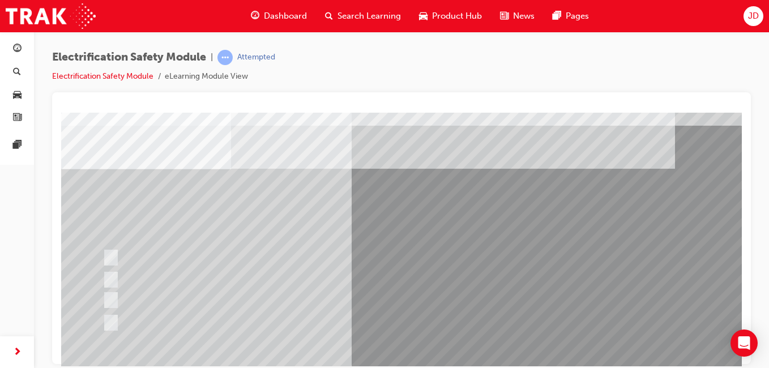
scroll to position [57, 0]
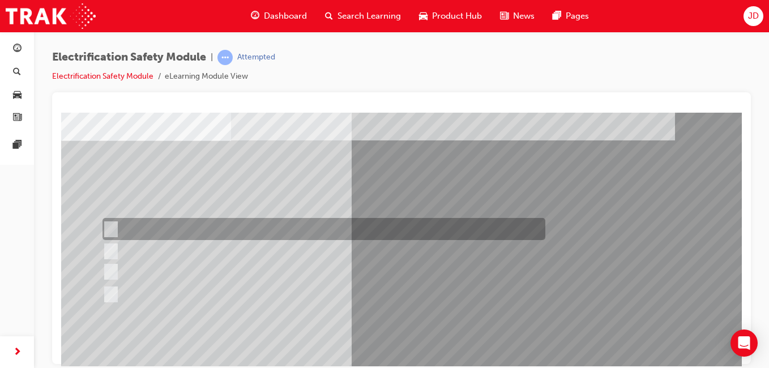
click at [114, 227] on input "Working on the High Voltage System." at bounding box center [109, 229] width 12 height 12
radio input "true"
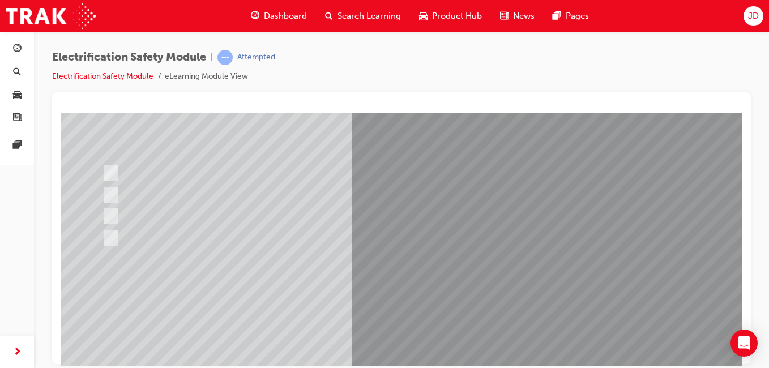
scroll to position [113, 0]
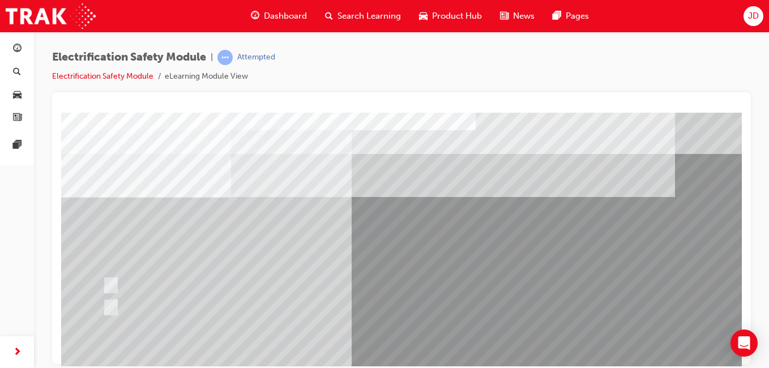
scroll to position [57, 0]
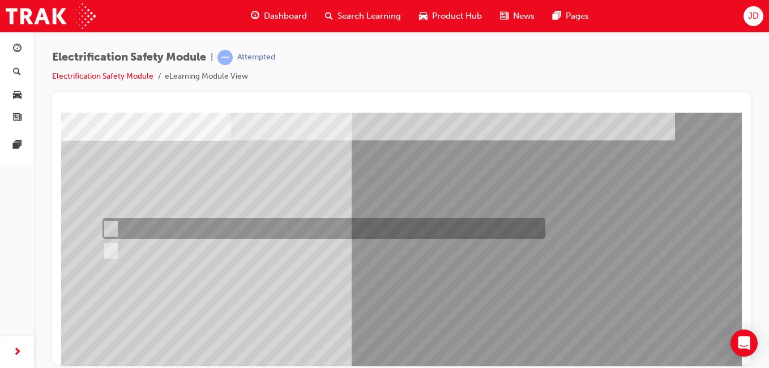
click at [204, 232] on div at bounding box center [321, 228] width 443 height 21
radio input "true"
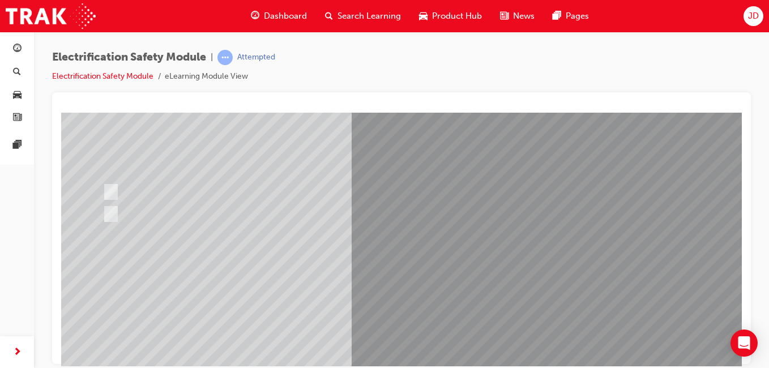
scroll to position [113, 0]
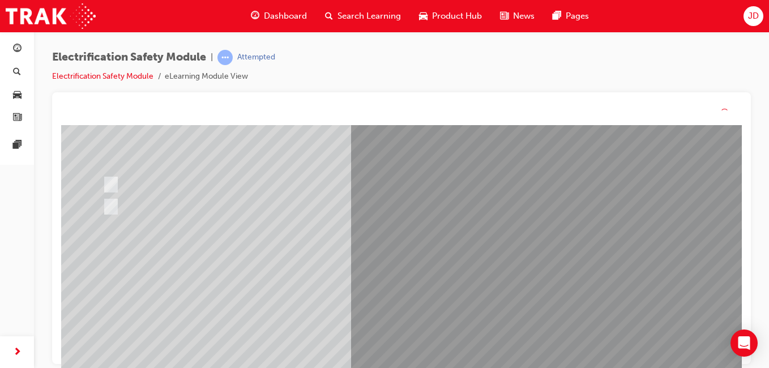
scroll to position [0, 0]
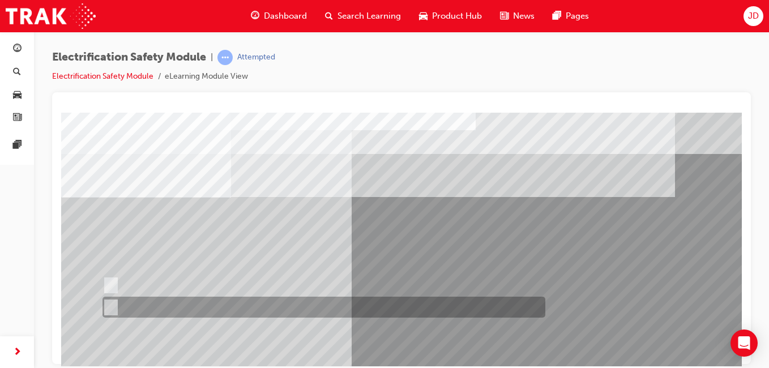
click at [118, 307] on div at bounding box center [321, 307] width 443 height 21
radio input "true"
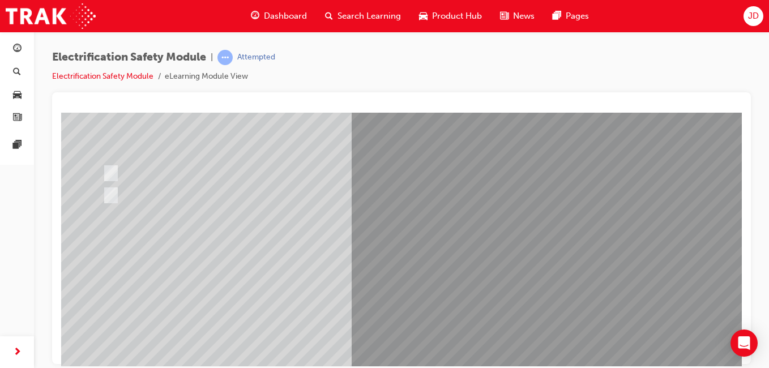
scroll to position [113, 0]
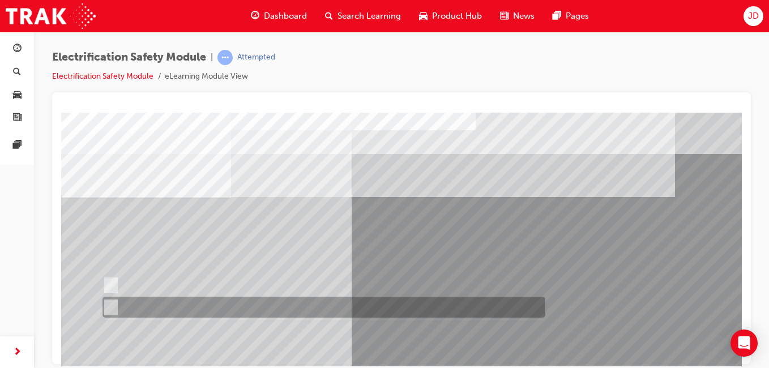
click at [127, 306] on div at bounding box center [321, 307] width 443 height 21
radio input "true"
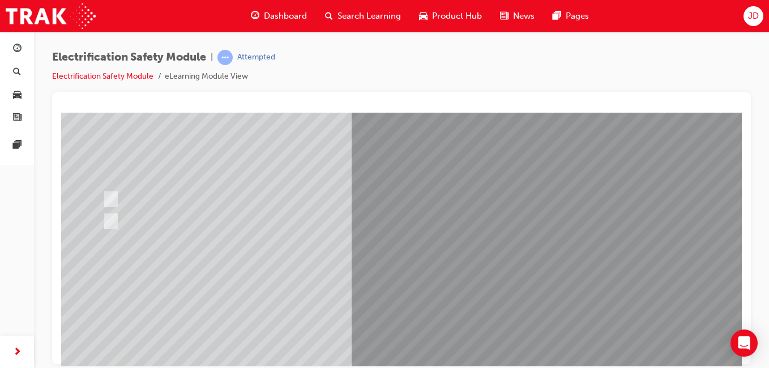
scroll to position [113, 0]
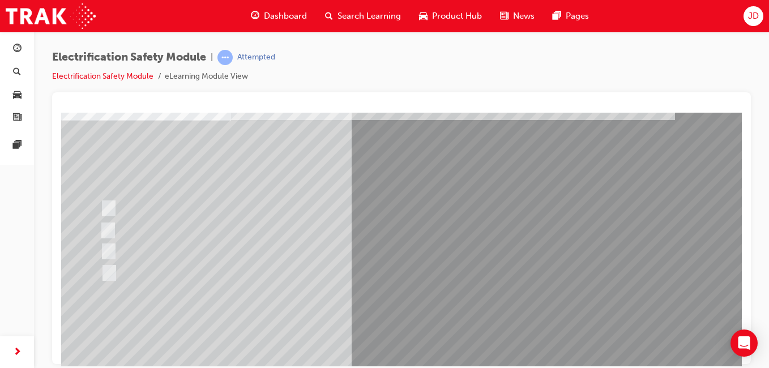
scroll to position [57, 0]
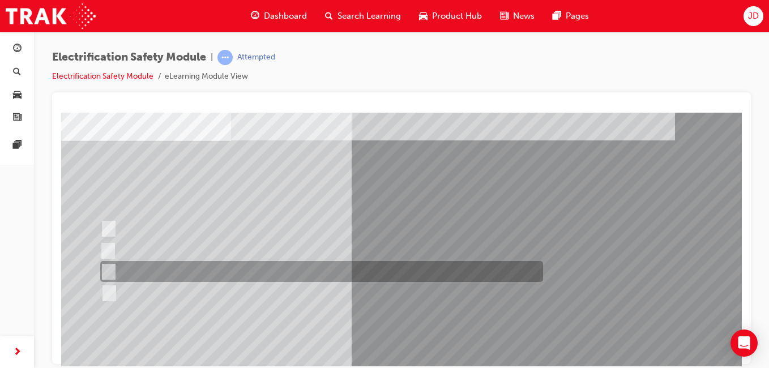
click at [344, 277] on div at bounding box center [318, 271] width 443 height 21
radio input "true"
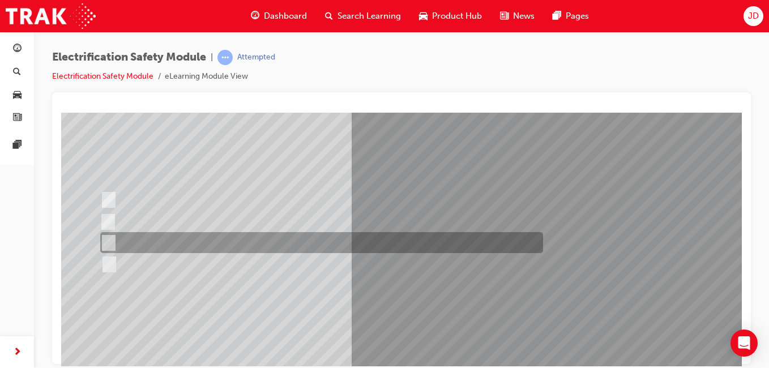
scroll to position [113, 0]
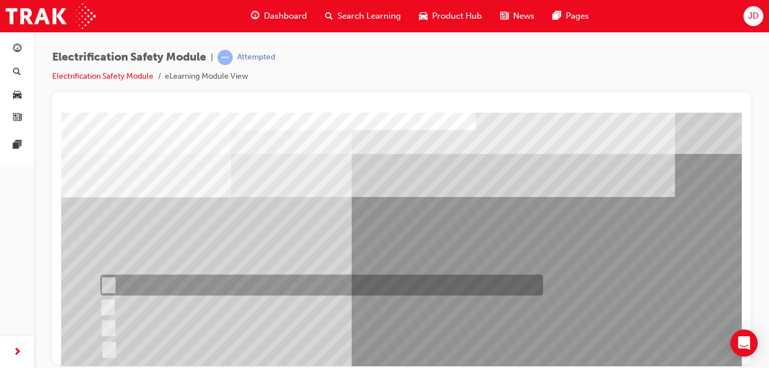
scroll to position [57, 0]
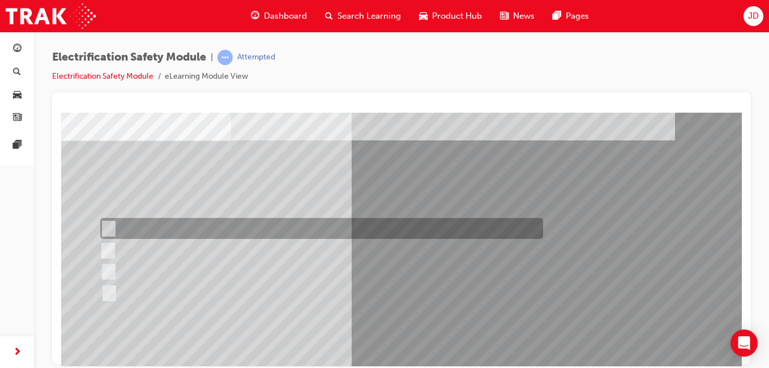
click at [231, 222] on div at bounding box center [318, 228] width 443 height 21
radio input "true"
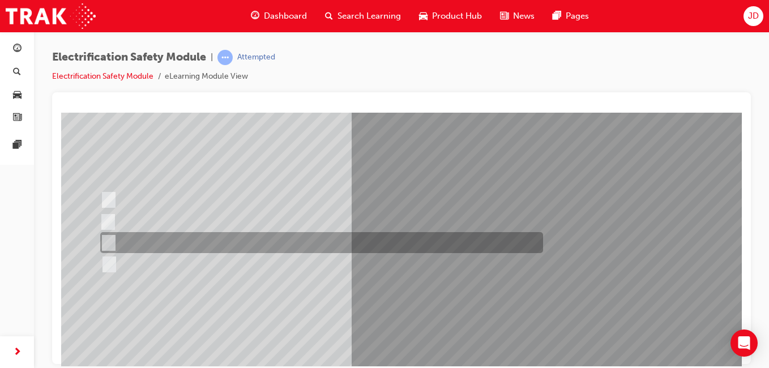
scroll to position [113, 0]
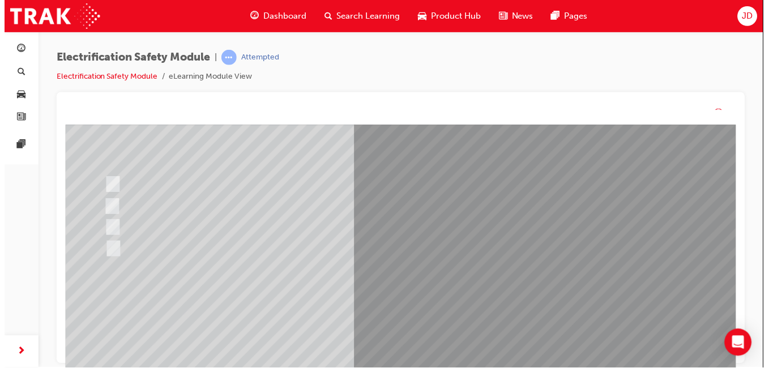
scroll to position [0, 0]
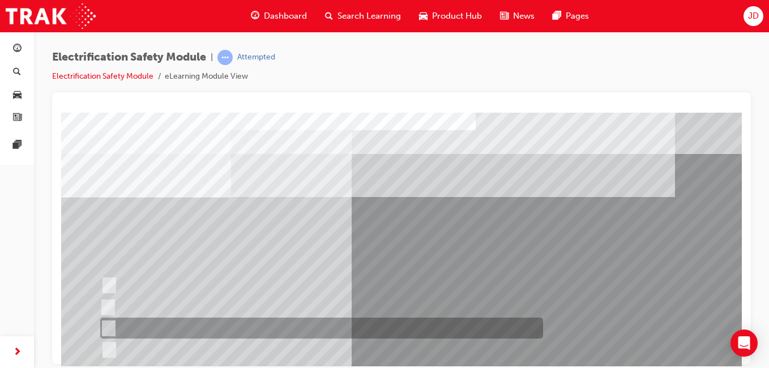
click at [200, 332] on div at bounding box center [318, 328] width 443 height 21
radio input "true"
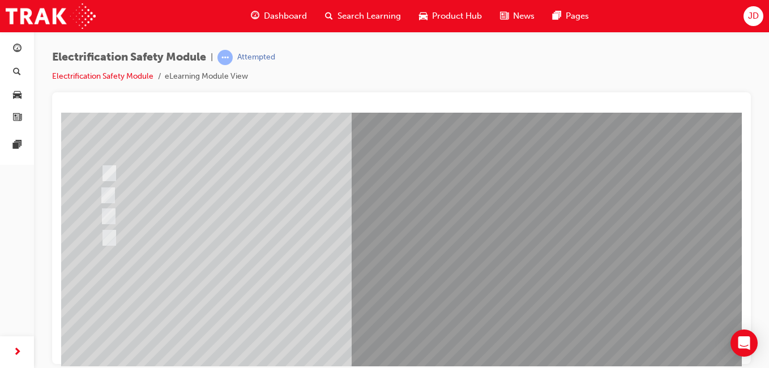
scroll to position [113, 0]
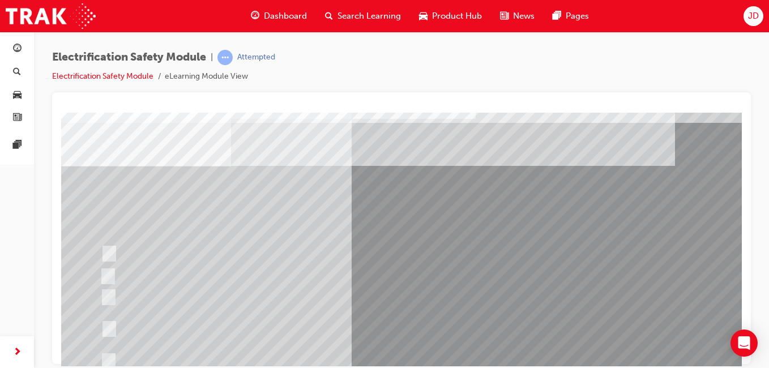
scroll to position [57, 0]
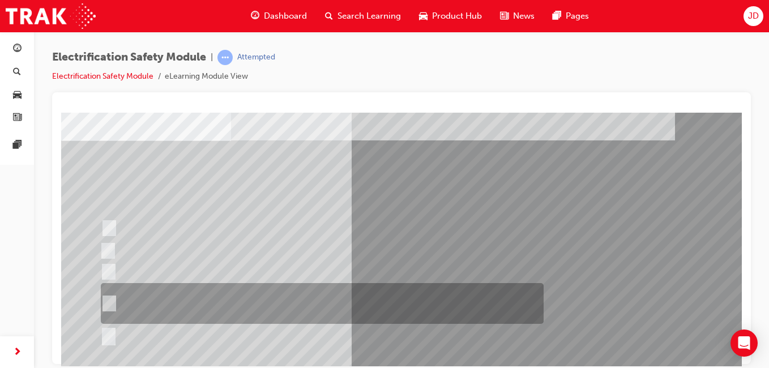
click at [370, 304] on div at bounding box center [319, 303] width 443 height 41
radio input "true"
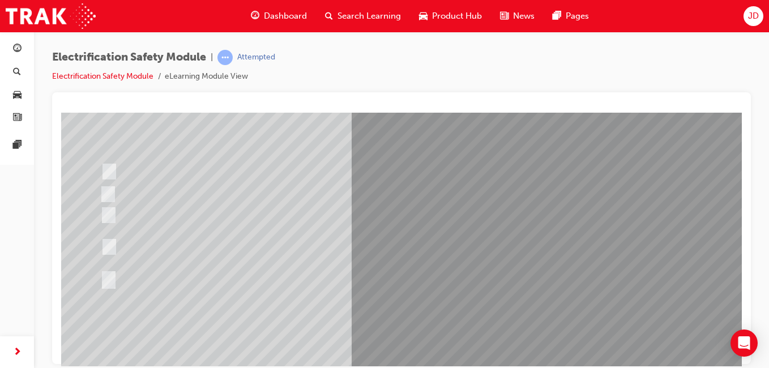
scroll to position [170, 0]
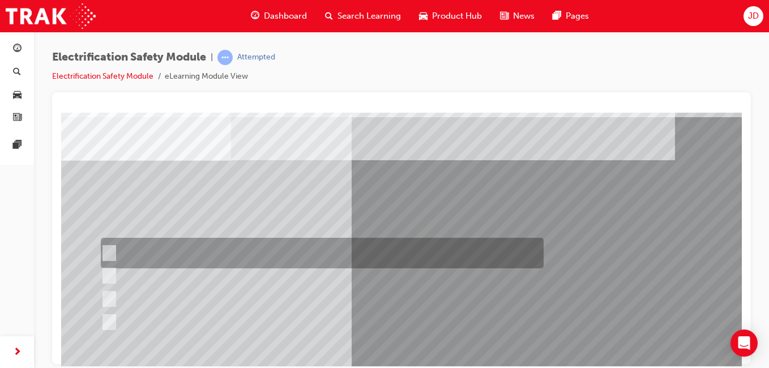
scroll to position [57, 0]
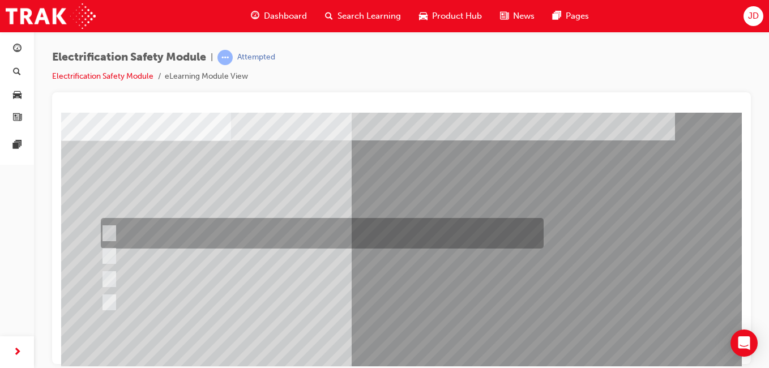
click at [288, 233] on div at bounding box center [319, 233] width 443 height 31
radio input "true"
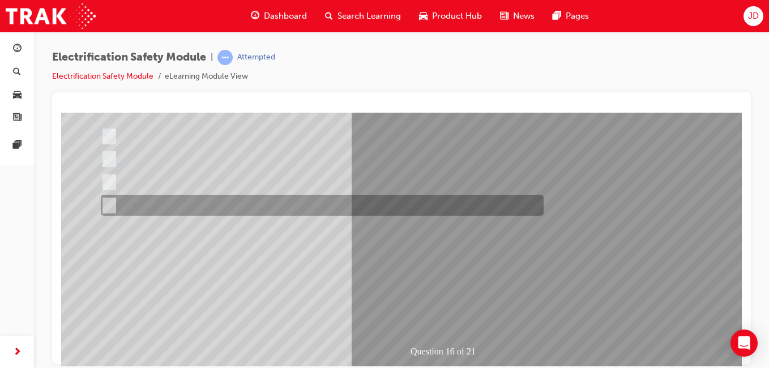
scroll to position [170, 0]
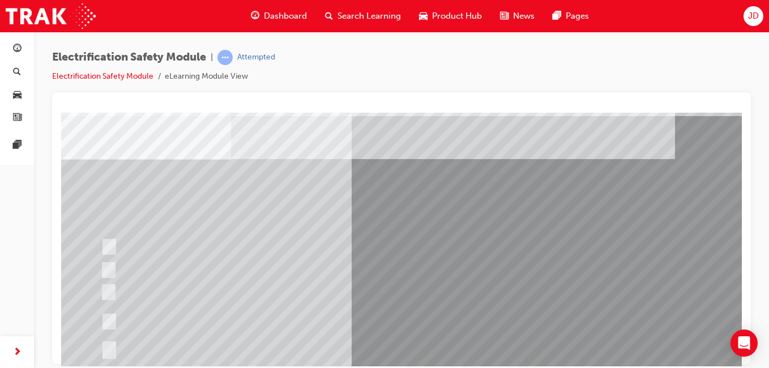
scroll to position [57, 0]
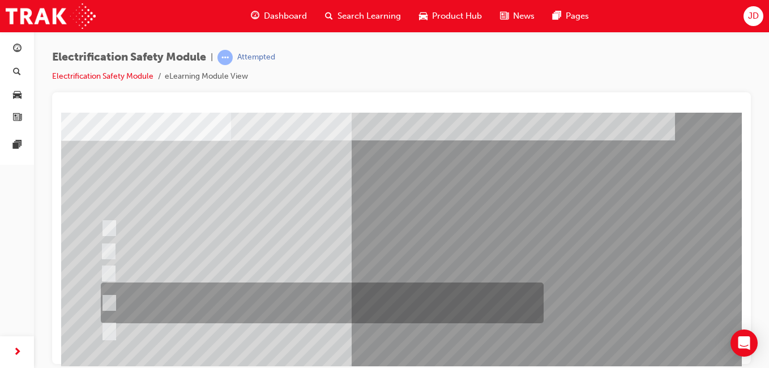
click at [313, 309] on div at bounding box center [319, 303] width 443 height 41
radio input "true"
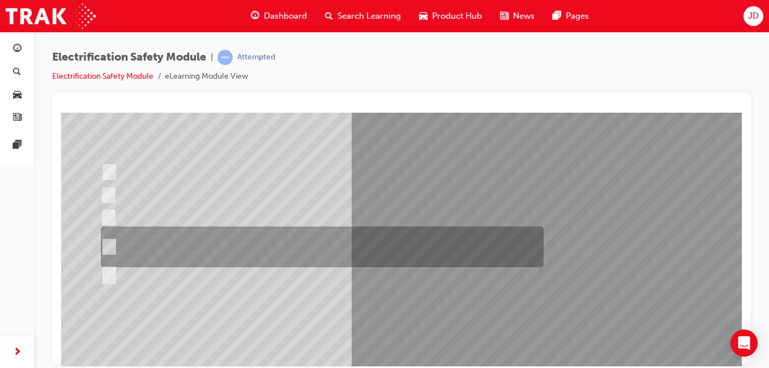
scroll to position [113, 0]
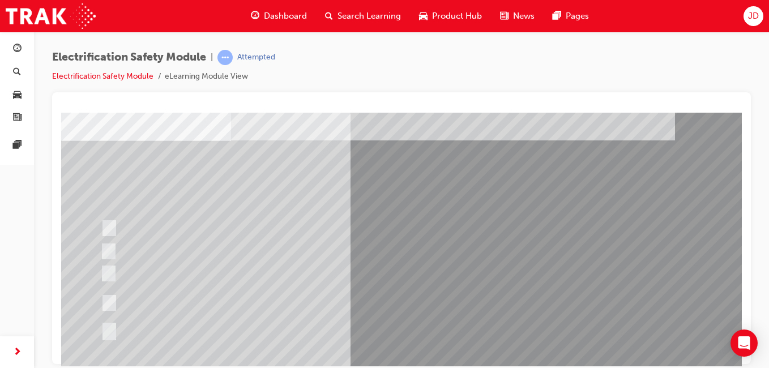
scroll to position [0, 0]
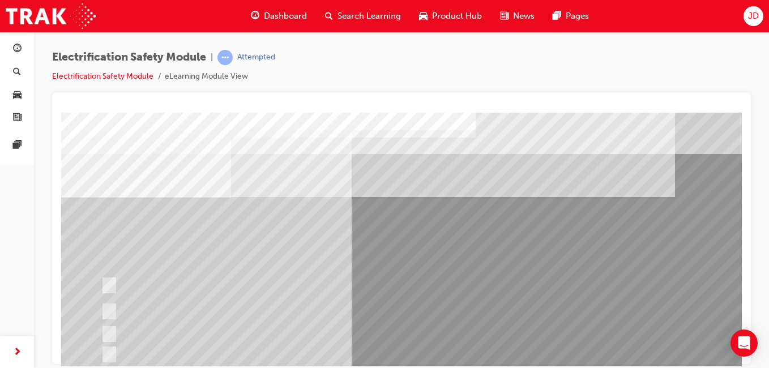
drag, startPoint x: 206, startPoint y: 210, endPoint x: 157, endPoint y: 186, distance: 54.5
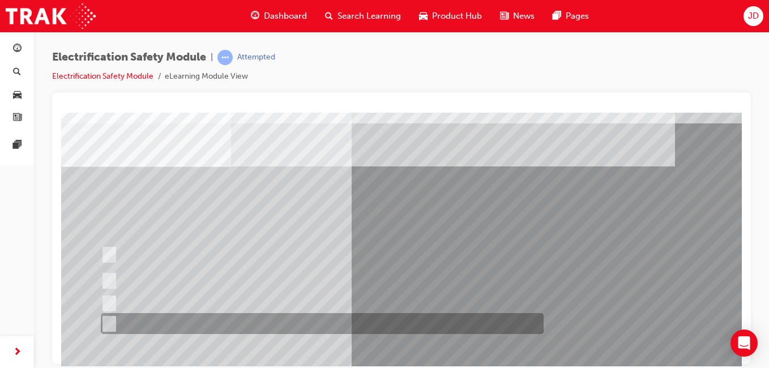
scroll to position [57, 0]
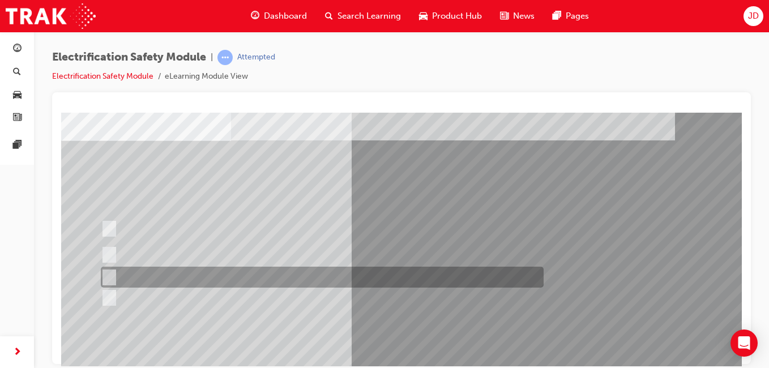
click at [275, 276] on div at bounding box center [319, 277] width 443 height 21
radio input "true"
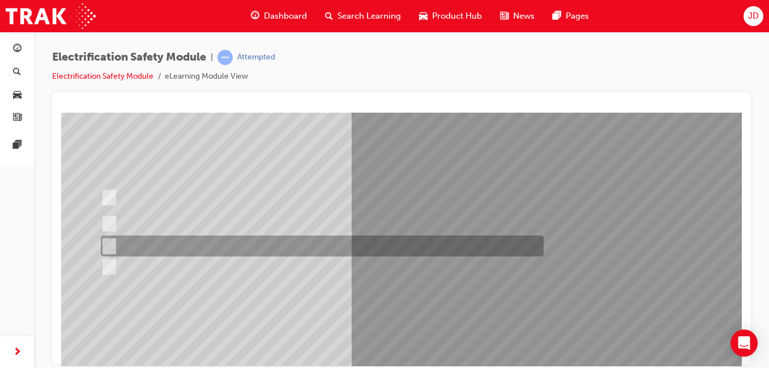
scroll to position [113, 0]
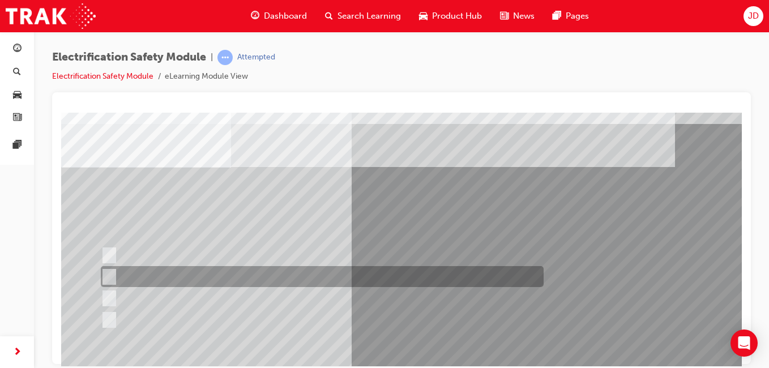
scroll to position [57, 0]
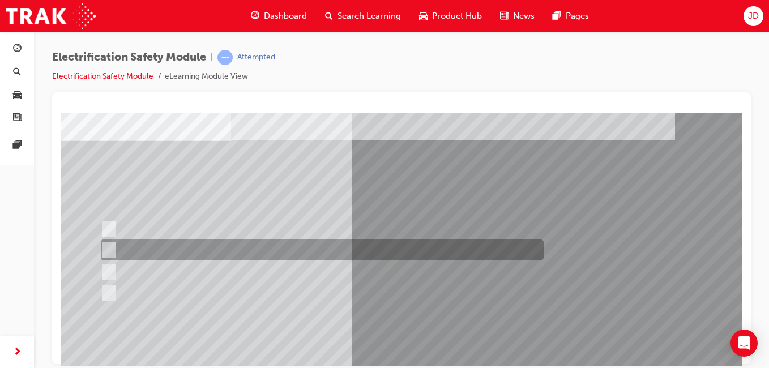
click at [242, 255] on div at bounding box center [319, 250] width 443 height 21
radio input "true"
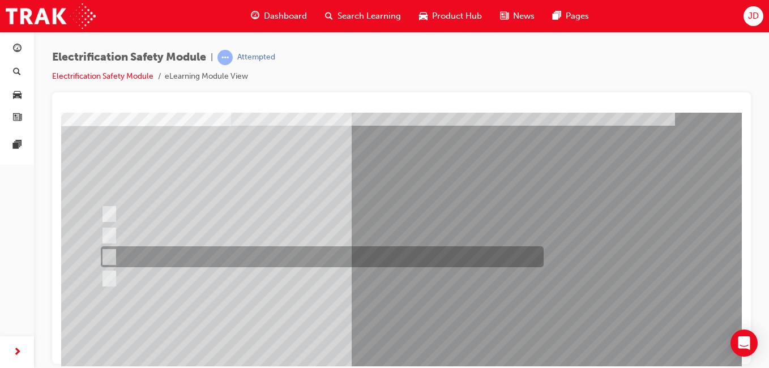
scroll to position [113, 0]
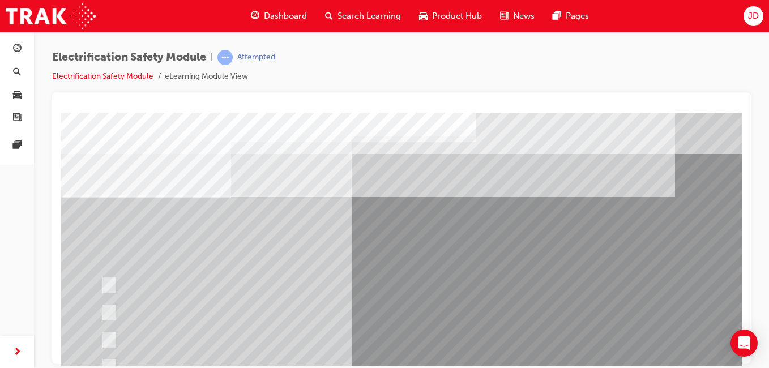
scroll to position [57, 0]
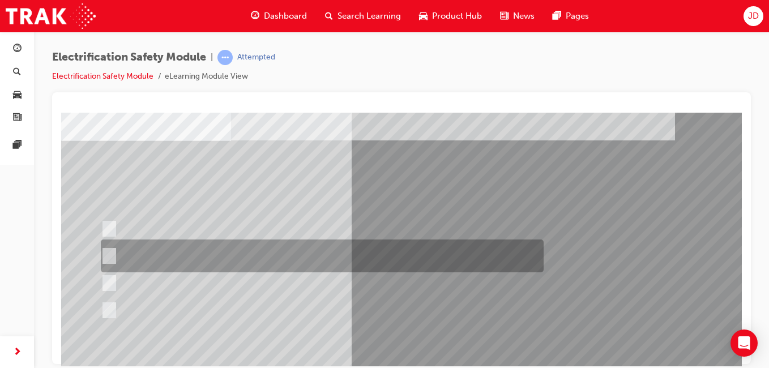
click at [158, 258] on div at bounding box center [319, 256] width 443 height 33
radio input "true"
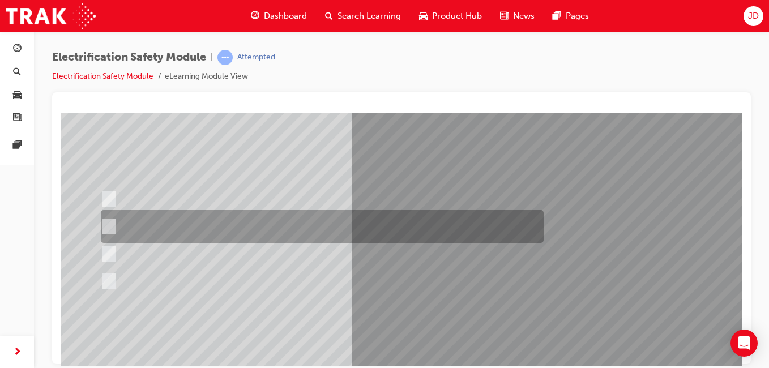
scroll to position [113, 0]
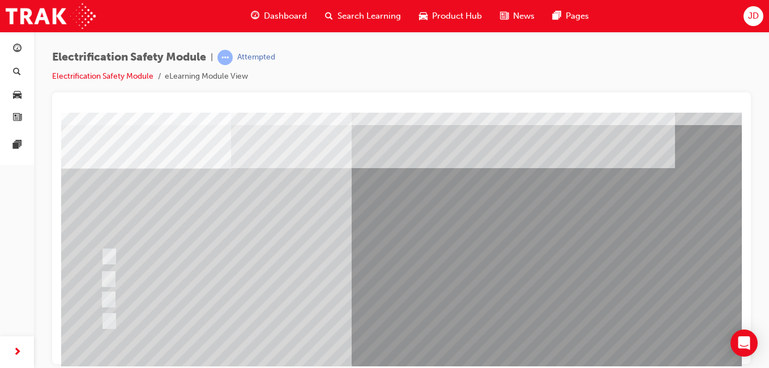
scroll to position [57, 0]
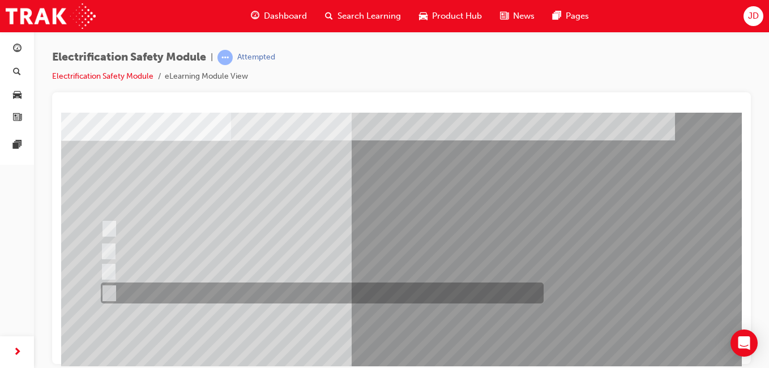
click at [284, 296] on div at bounding box center [319, 293] width 443 height 21
radio input "true"
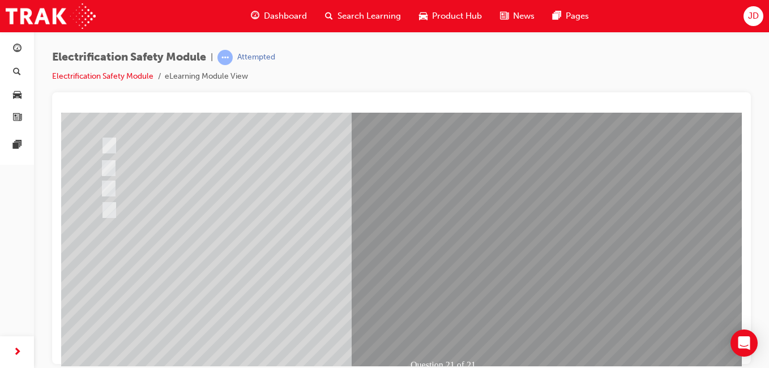
scroll to position [170, 0]
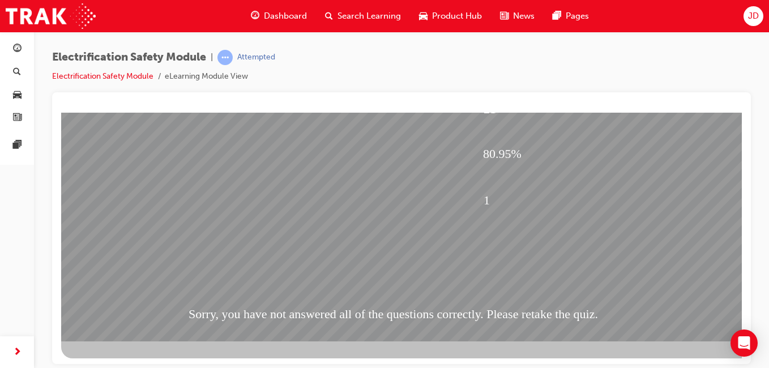
scroll to position [180, 0]
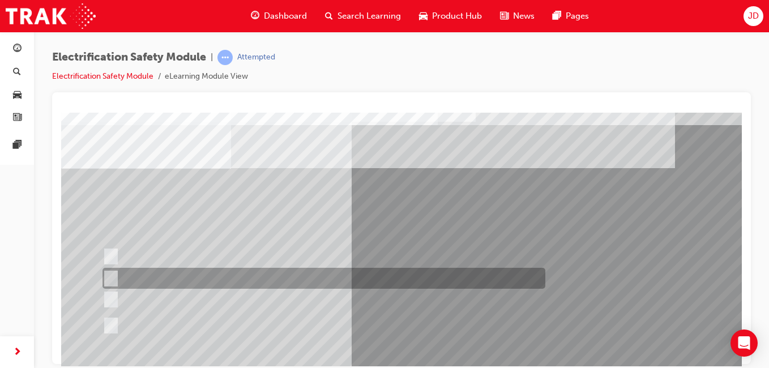
scroll to position [57, 0]
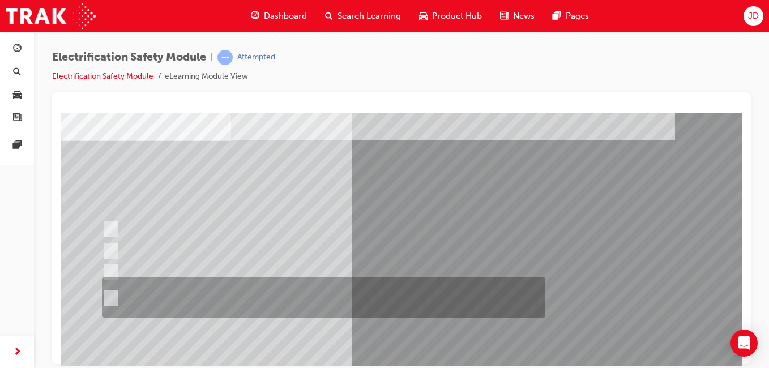
click at [285, 289] on div at bounding box center [321, 297] width 443 height 41
radio input "true"
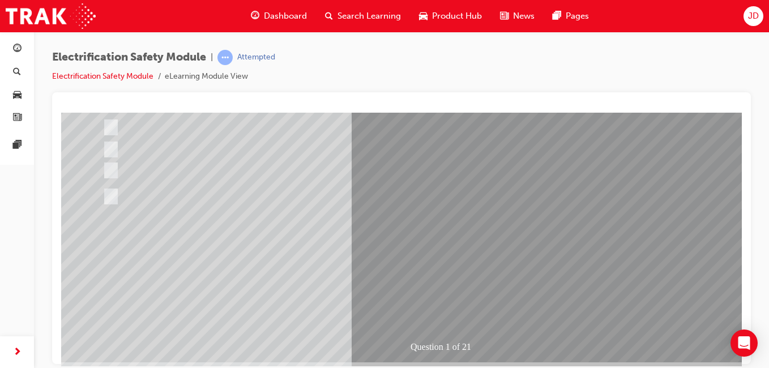
scroll to position [170, 0]
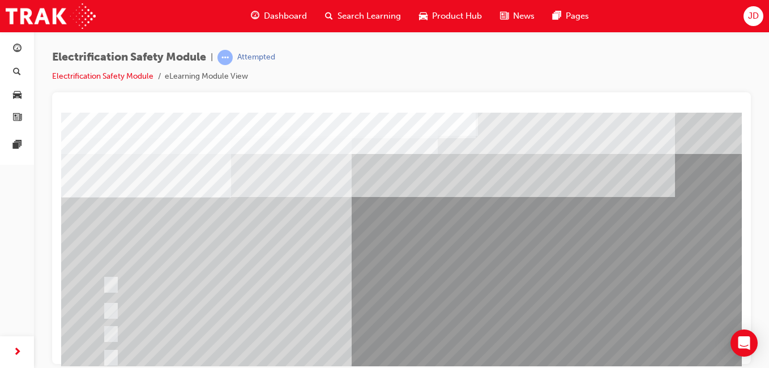
scroll to position [57, 0]
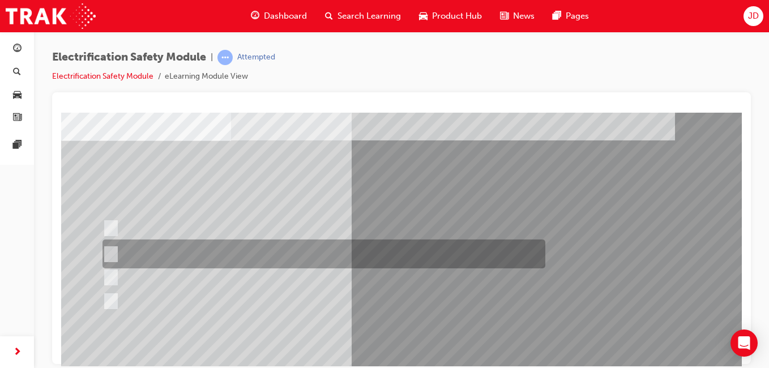
click at [177, 260] on div at bounding box center [321, 254] width 443 height 29
radio input "true"
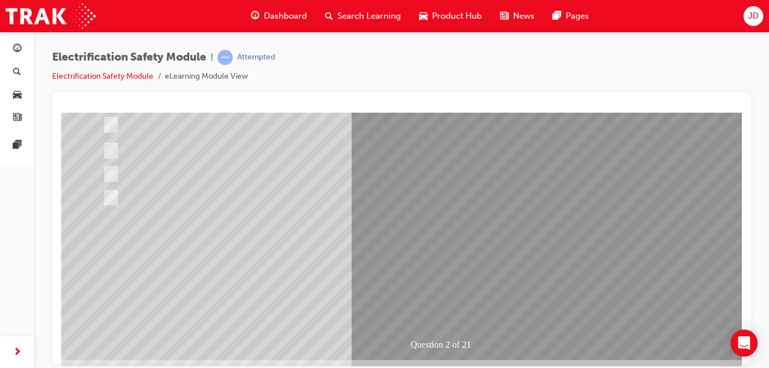
scroll to position [170, 0]
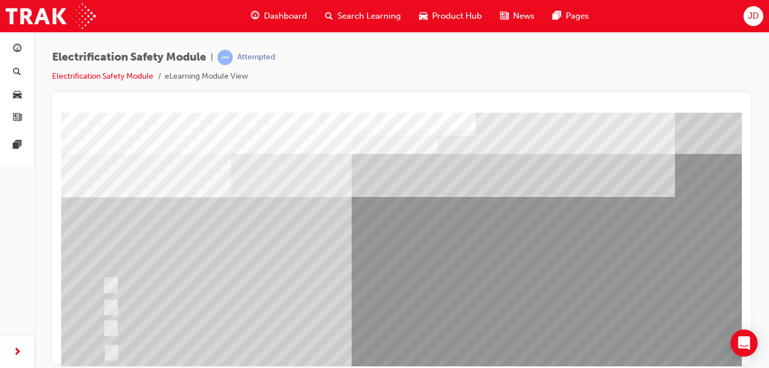
scroll to position [57, 0]
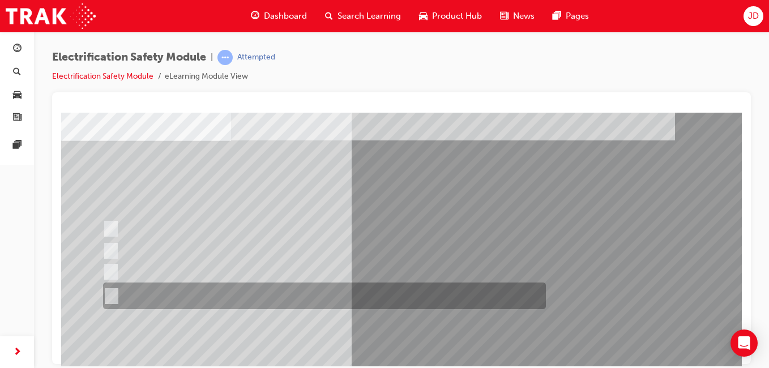
click at [253, 298] on div at bounding box center [321, 296] width 443 height 27
radio input "true"
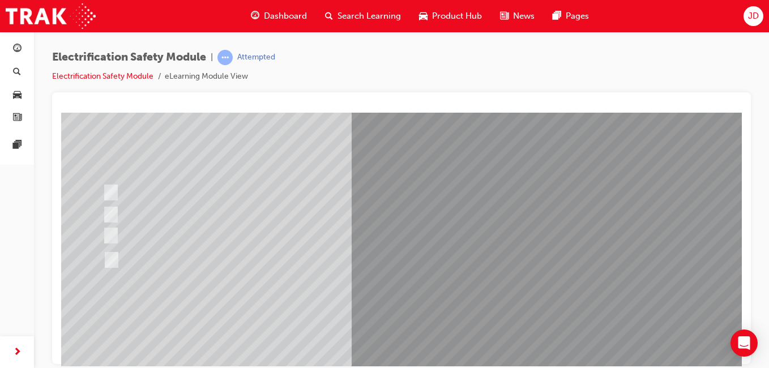
scroll to position [113, 0]
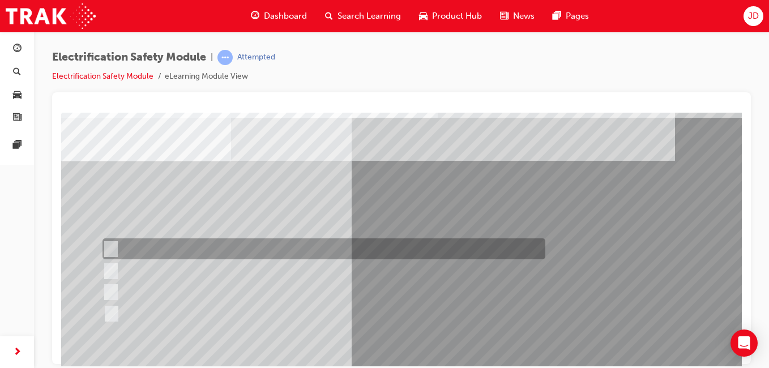
scroll to position [57, 0]
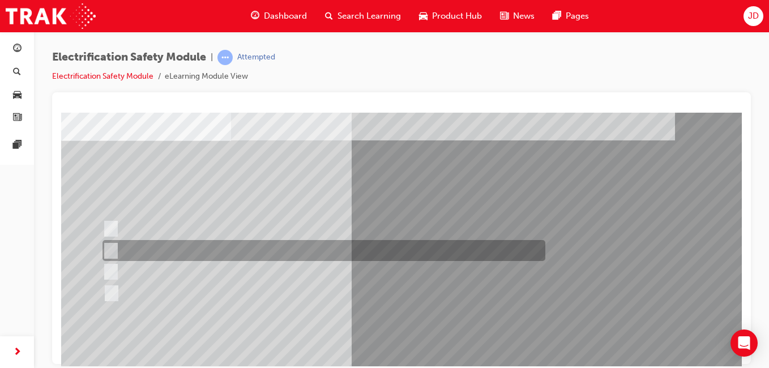
click at [232, 253] on div at bounding box center [321, 250] width 443 height 21
checkbox input "true"
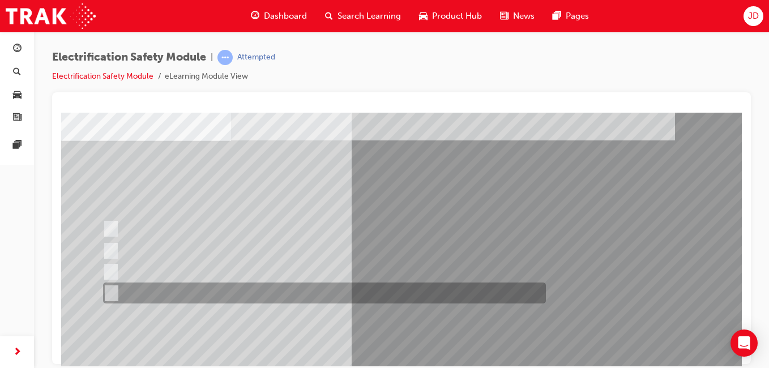
click at [237, 288] on div at bounding box center [321, 293] width 443 height 21
checkbox input "true"
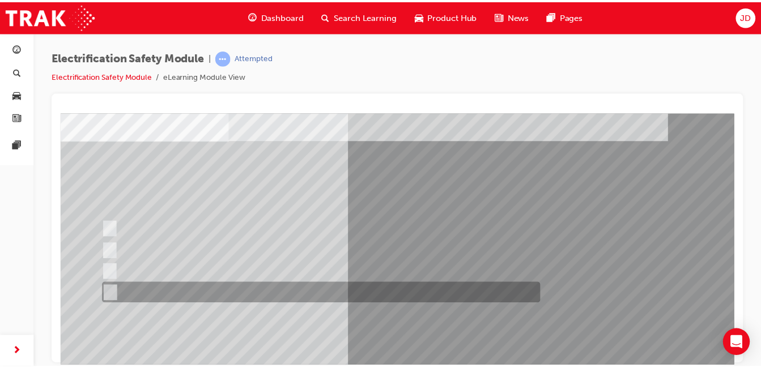
scroll to position [113, 0]
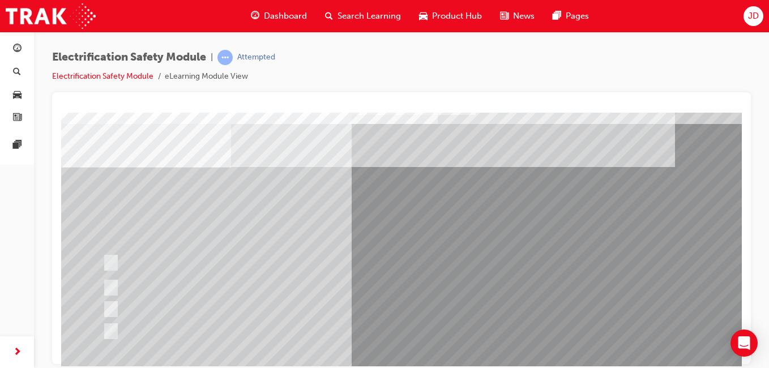
scroll to position [57, 0]
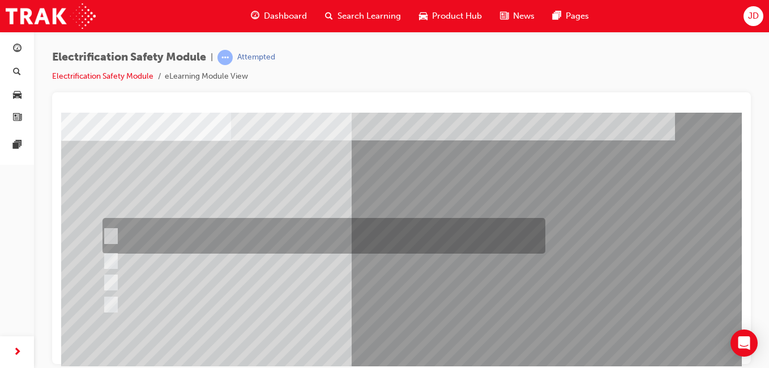
click at [156, 226] on div at bounding box center [321, 236] width 443 height 36
checkbox input "true"
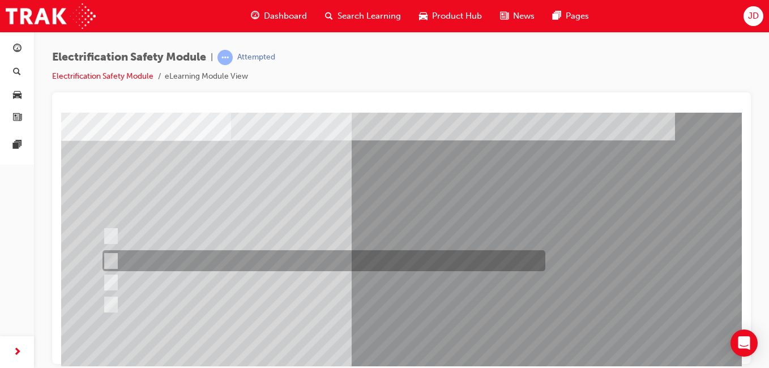
click at [252, 261] on div at bounding box center [321, 260] width 443 height 21
checkbox input "true"
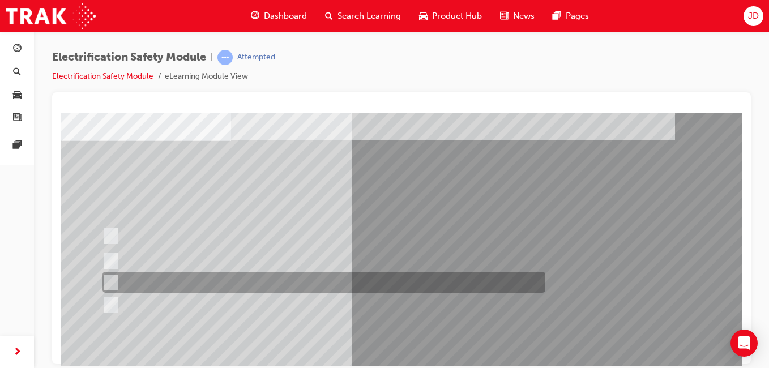
click at [247, 279] on div at bounding box center [321, 282] width 443 height 21
checkbox input "true"
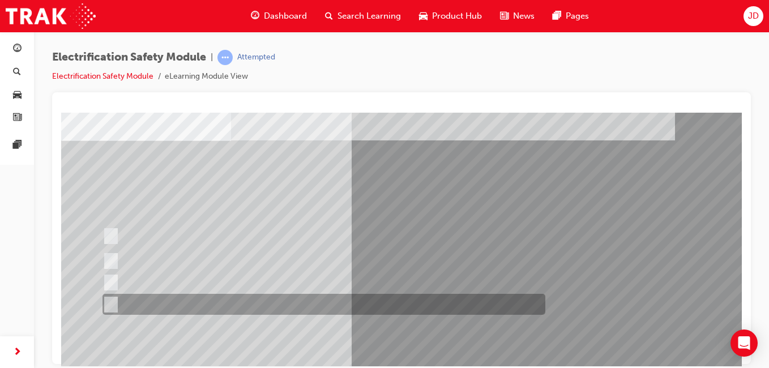
click at [244, 302] on div at bounding box center [321, 304] width 443 height 21
checkbox input "true"
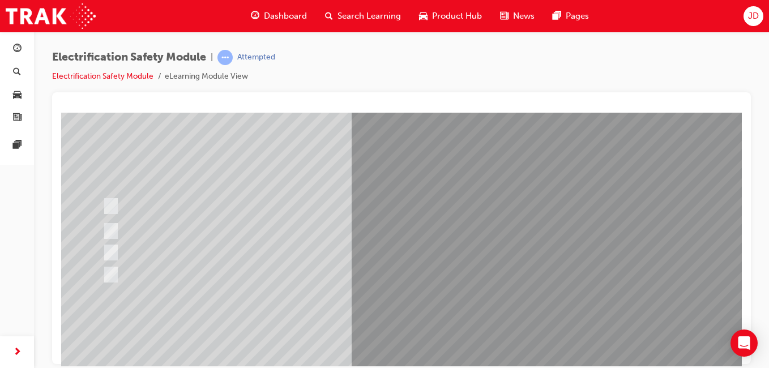
scroll to position [113, 0]
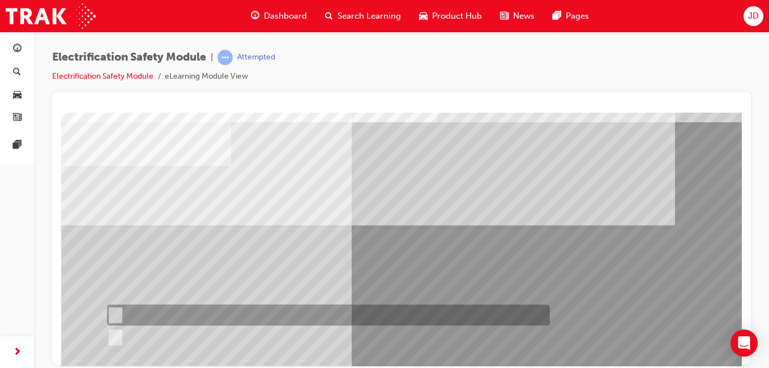
scroll to position [57, 0]
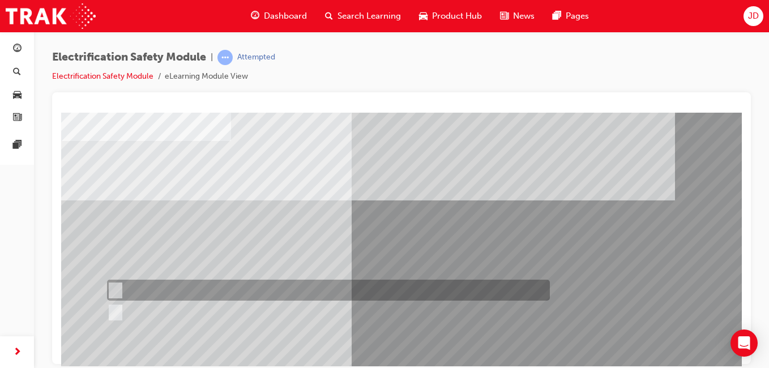
click at [145, 283] on div at bounding box center [325, 290] width 443 height 21
radio input "true"
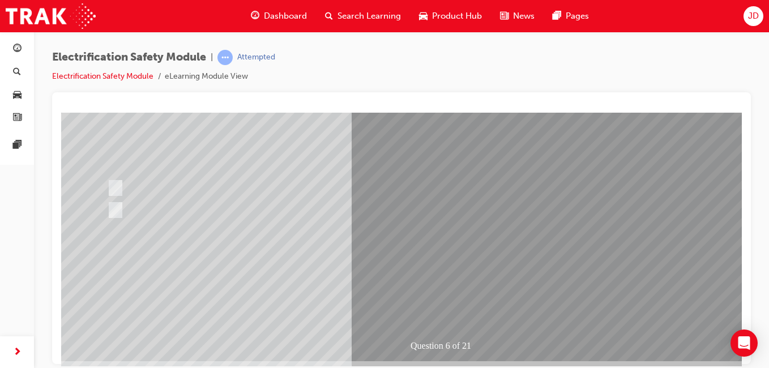
scroll to position [170, 0]
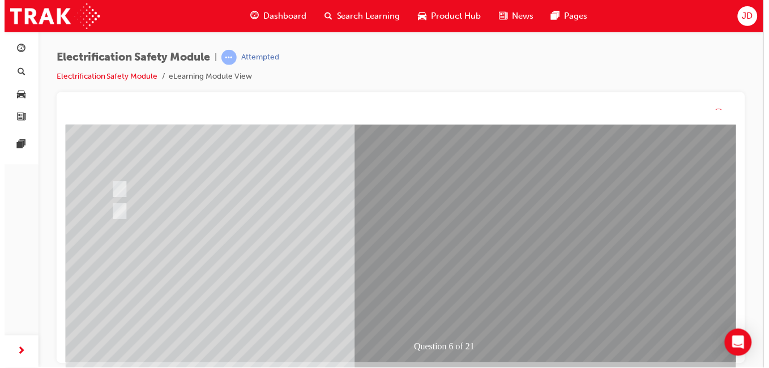
scroll to position [0, 0]
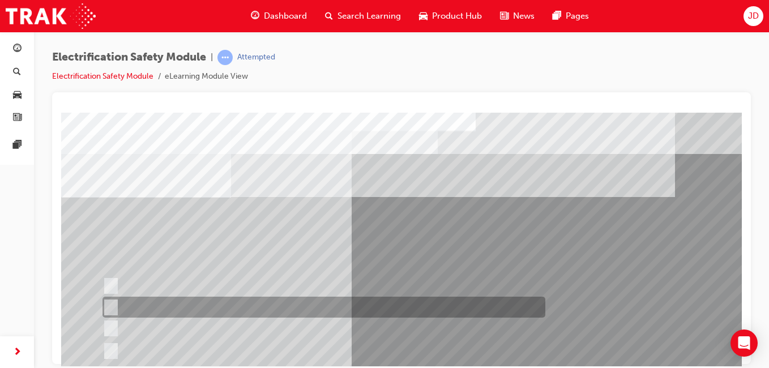
click at [309, 309] on div at bounding box center [321, 307] width 443 height 21
radio input "true"
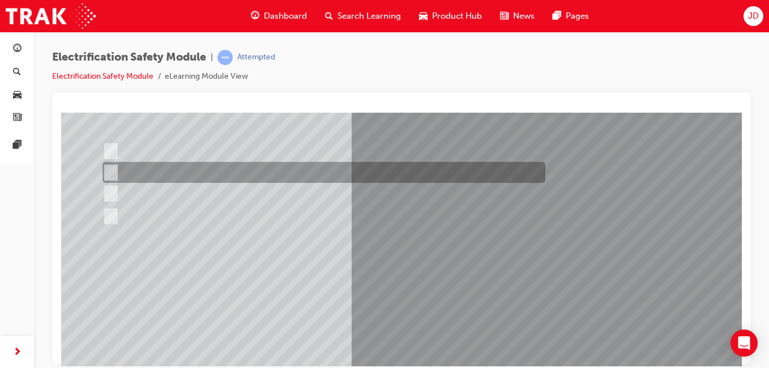
scroll to position [170, 0]
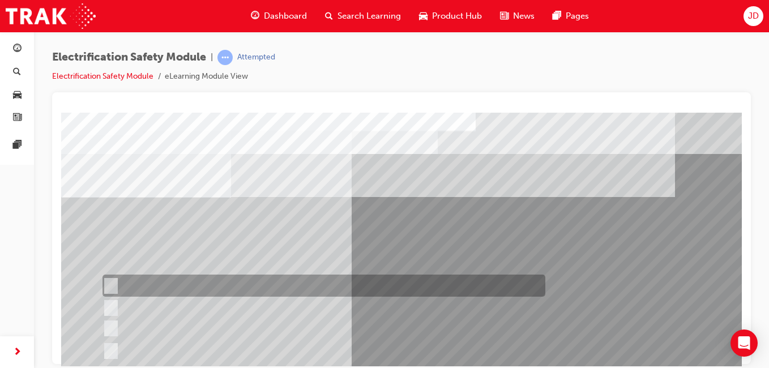
click at [261, 284] on div at bounding box center [321, 286] width 443 height 22
radio input "true"
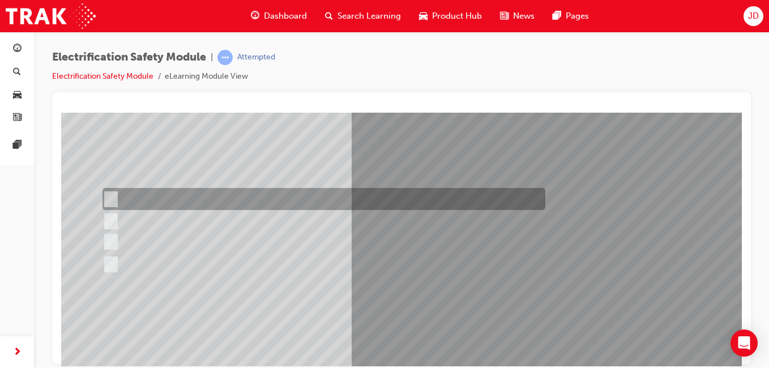
scroll to position [113, 0]
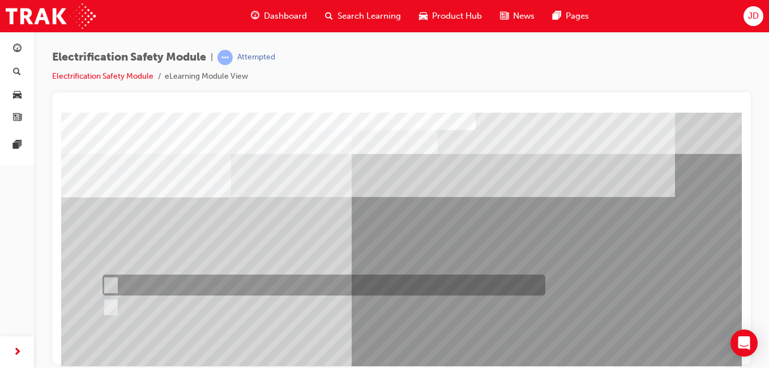
click at [171, 280] on div at bounding box center [321, 285] width 443 height 21
radio input "true"
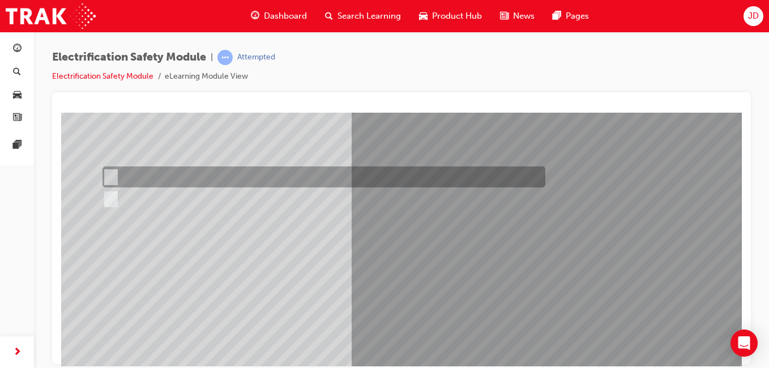
scroll to position [113, 0]
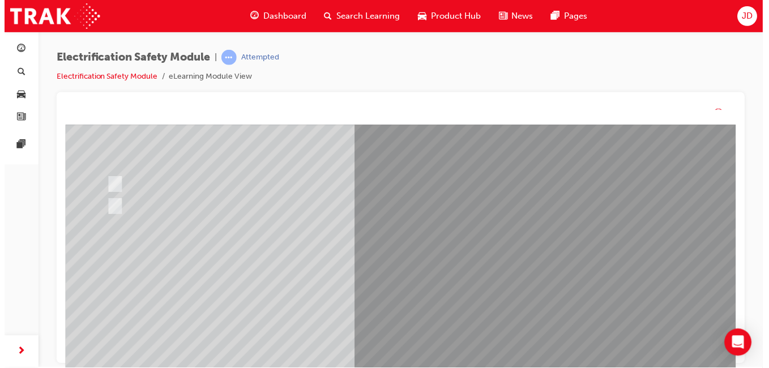
scroll to position [0, 0]
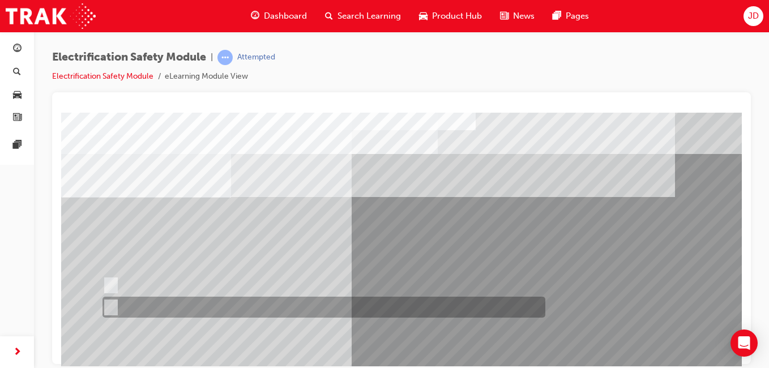
click at [176, 313] on div at bounding box center [321, 307] width 443 height 21
radio input "true"
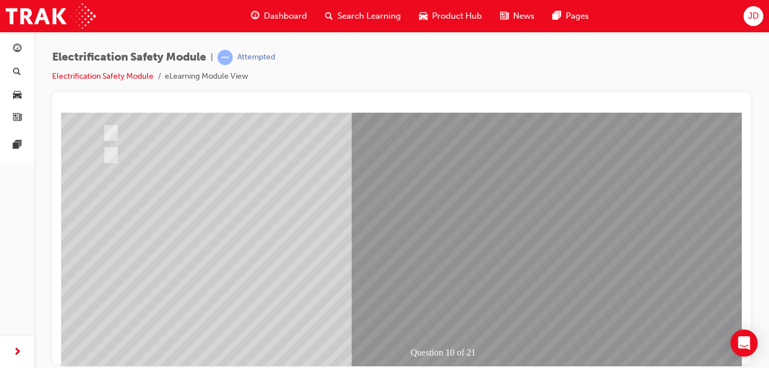
scroll to position [170, 0]
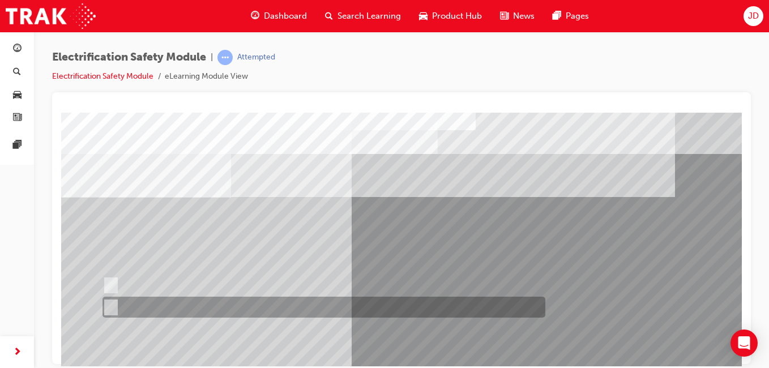
click at [164, 297] on div at bounding box center [321, 307] width 443 height 21
radio input "true"
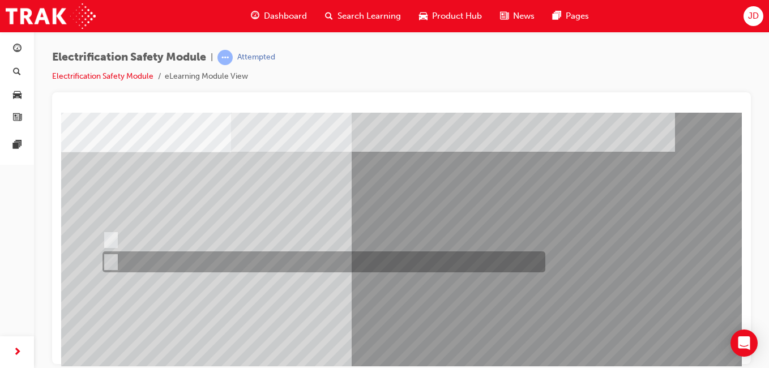
scroll to position [113, 0]
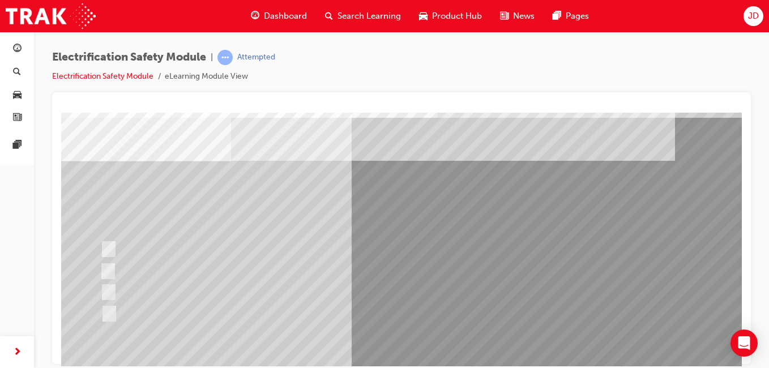
scroll to position [57, 0]
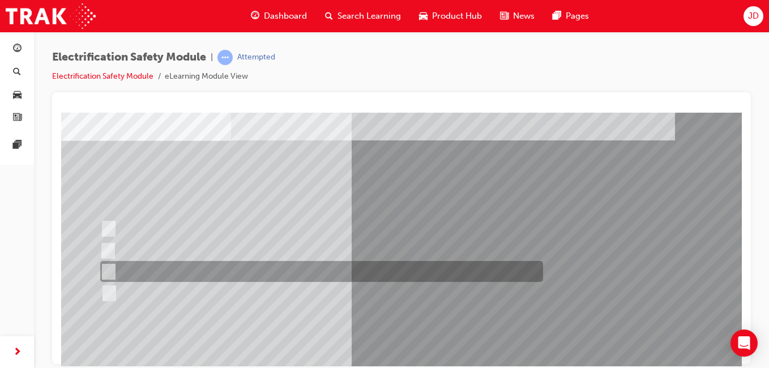
click at [229, 266] on div at bounding box center [318, 271] width 443 height 21
radio input "true"
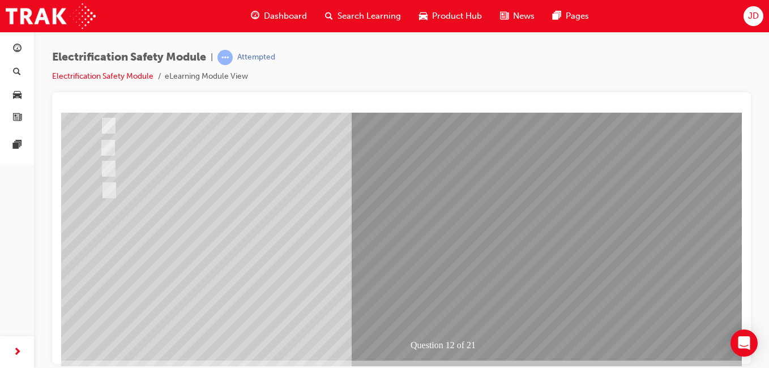
scroll to position [170, 0]
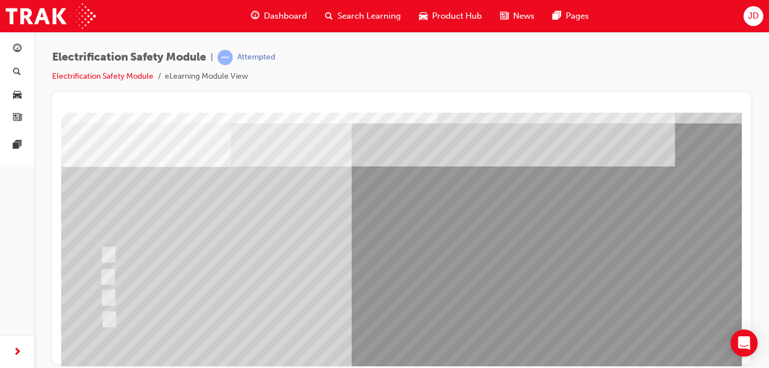
scroll to position [57, 0]
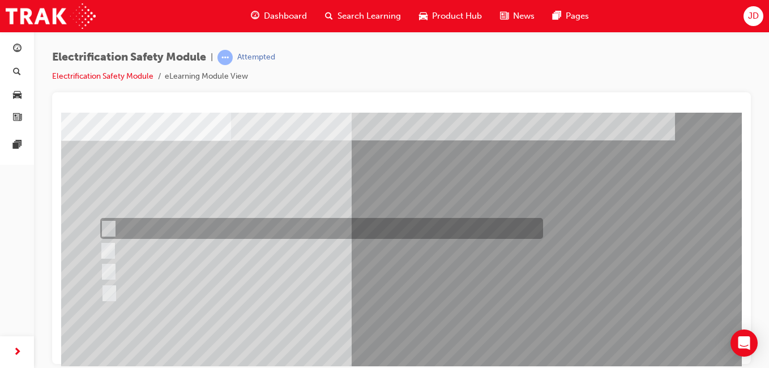
click at [208, 234] on div at bounding box center [318, 228] width 443 height 21
radio input "true"
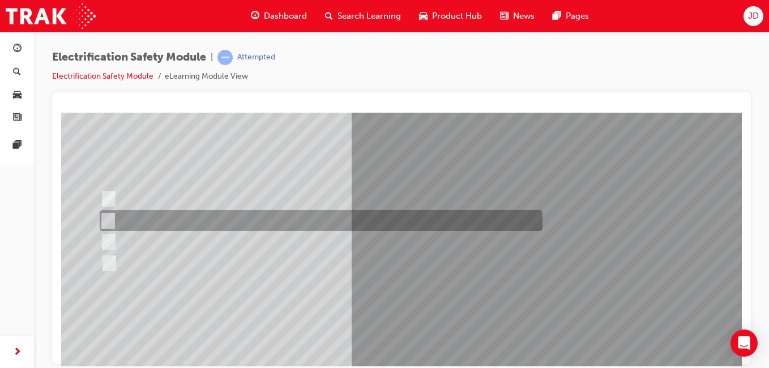
scroll to position [113, 0]
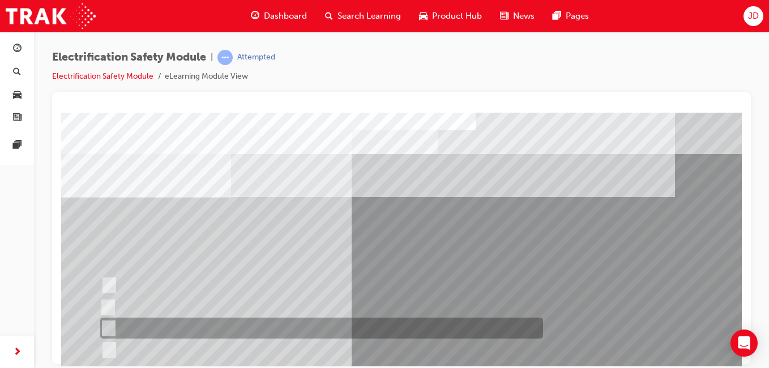
click at [218, 326] on div at bounding box center [318, 328] width 443 height 21
radio input "true"
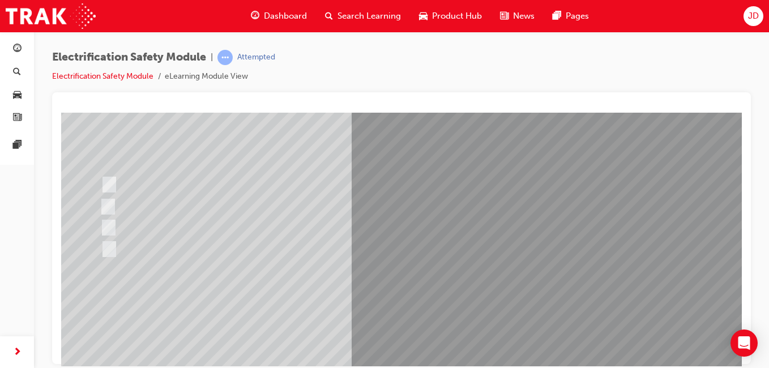
scroll to position [113, 0]
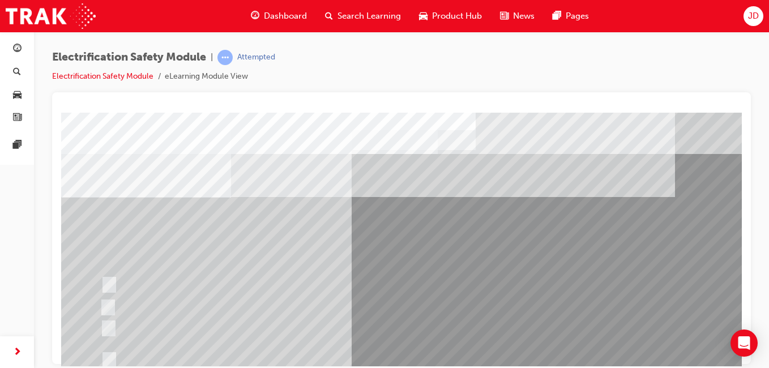
drag, startPoint x: 663, startPoint y: 305, endPoint x: 616, endPoint y: 369, distance: 79.0
click at [616, 117] on html "Question 15 of 21 Loading..." at bounding box center [401, 114] width 681 height 5
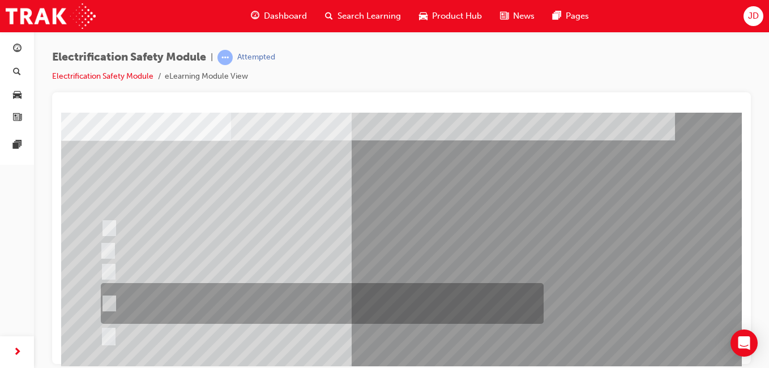
click at [234, 288] on div at bounding box center [319, 303] width 443 height 41
radio input "true"
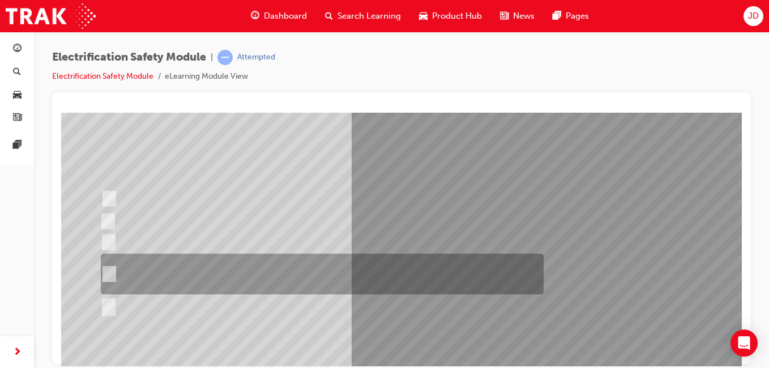
scroll to position [113, 0]
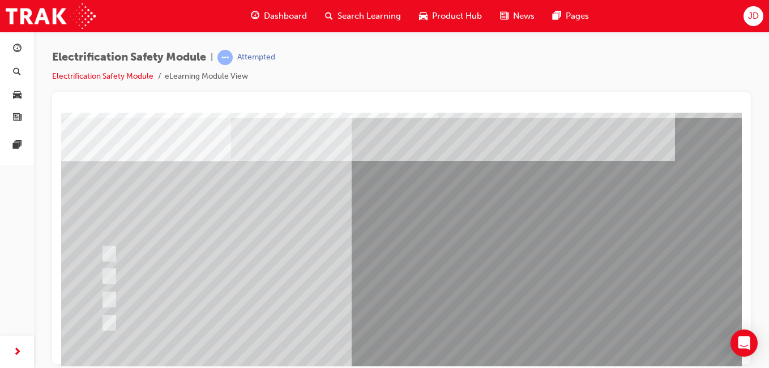
scroll to position [57, 0]
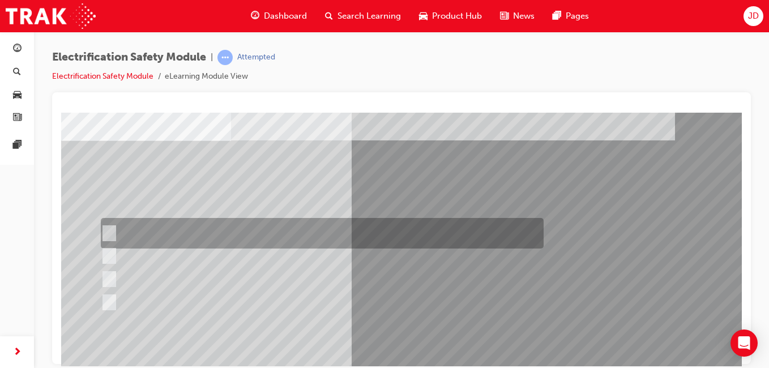
click at [212, 228] on div at bounding box center [319, 233] width 443 height 31
radio input "true"
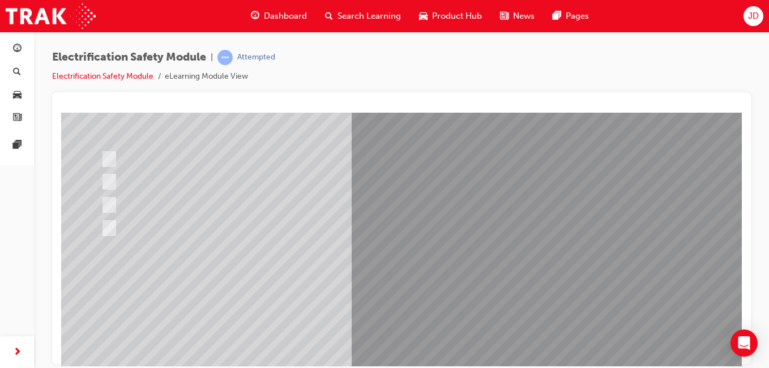
scroll to position [170, 0]
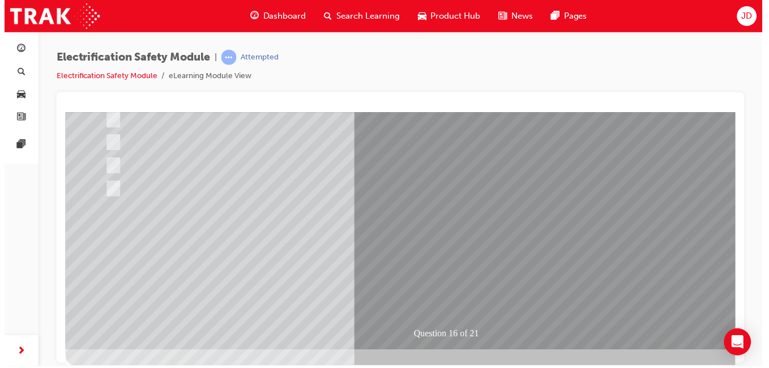
click at [428, 237] on div "Question 16 of 21" at bounding box center [450, 146] width 770 height 408
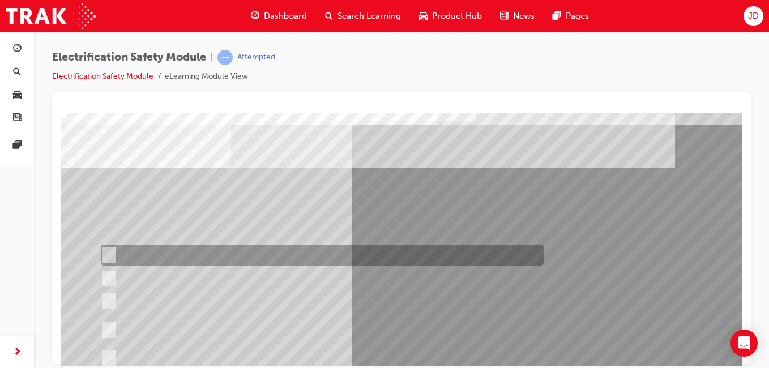
scroll to position [57, 0]
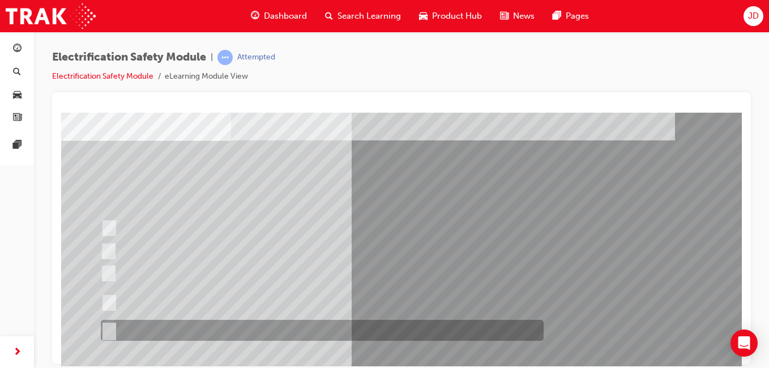
click at [174, 327] on div at bounding box center [319, 330] width 443 height 21
radio input "true"
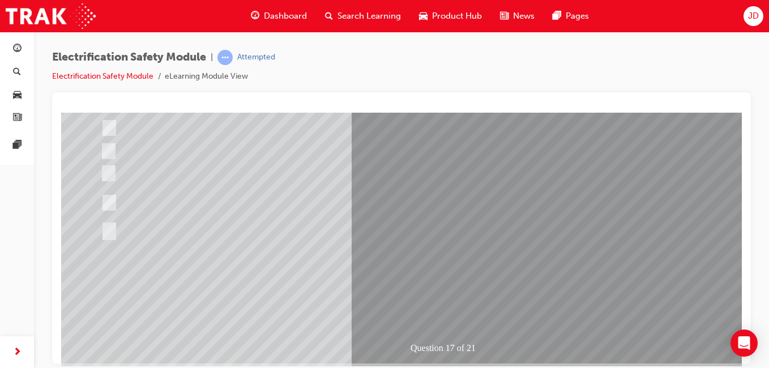
scroll to position [170, 0]
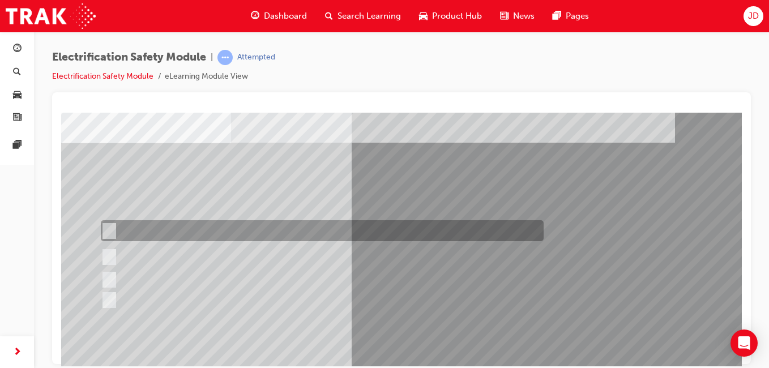
scroll to position [57, 0]
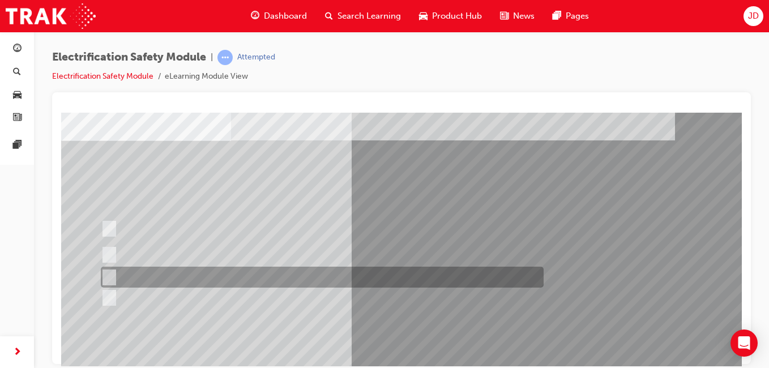
click at [215, 275] on div at bounding box center [319, 277] width 443 height 21
radio input "true"
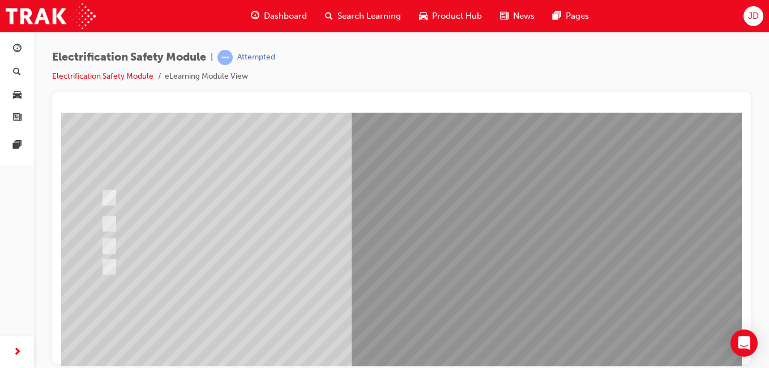
scroll to position [113, 0]
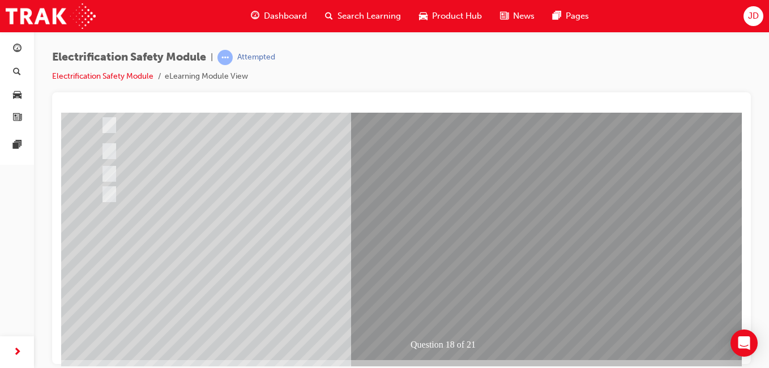
scroll to position [170, 0]
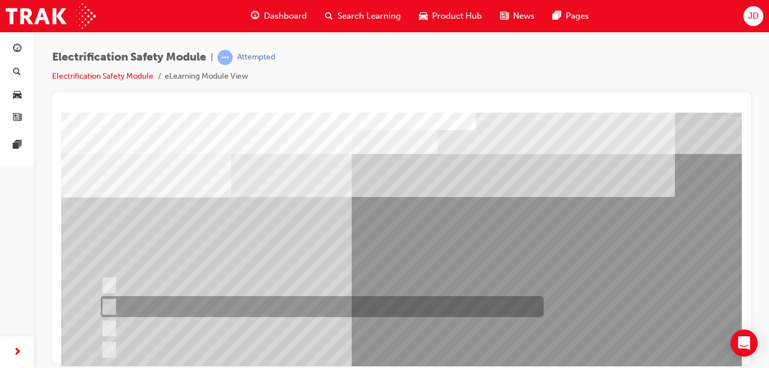
click at [390, 310] on div at bounding box center [319, 306] width 443 height 21
radio input "true"
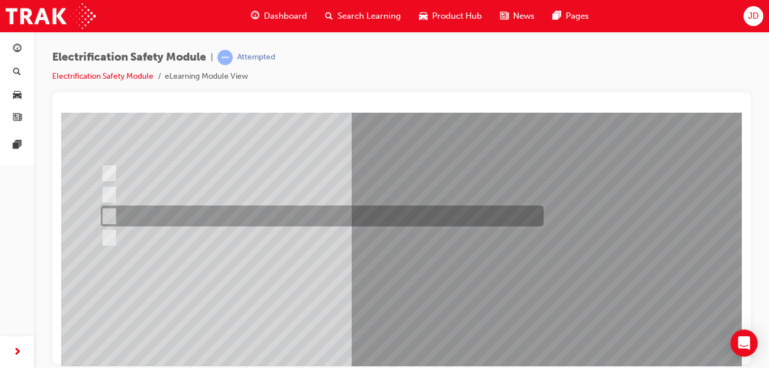
scroll to position [113, 0]
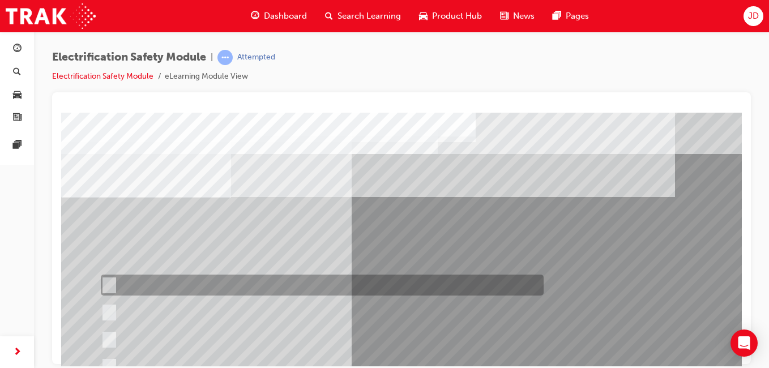
click at [312, 283] on div at bounding box center [319, 285] width 443 height 21
radio input "true"
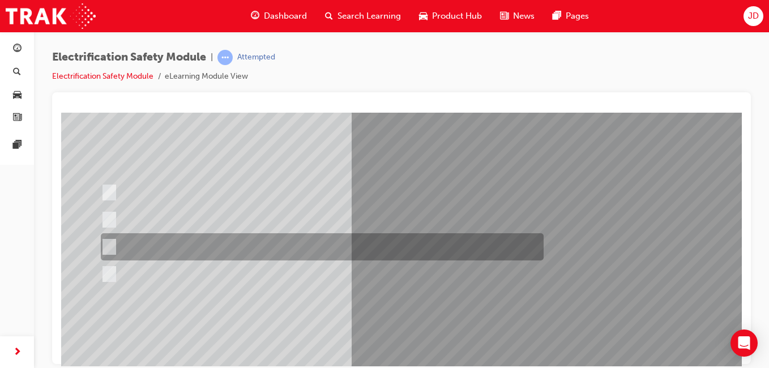
scroll to position [113, 0]
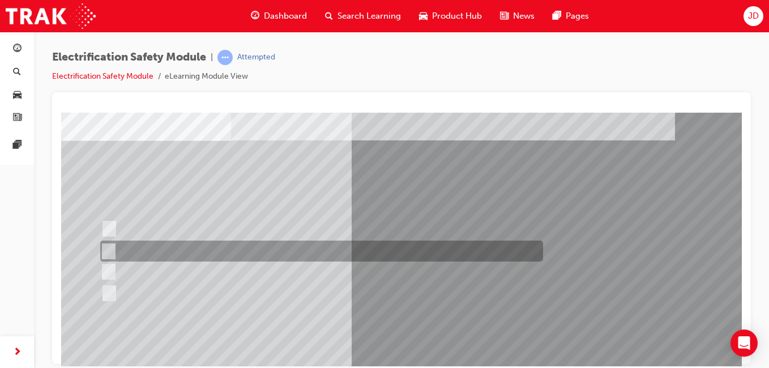
scroll to position [0, 0]
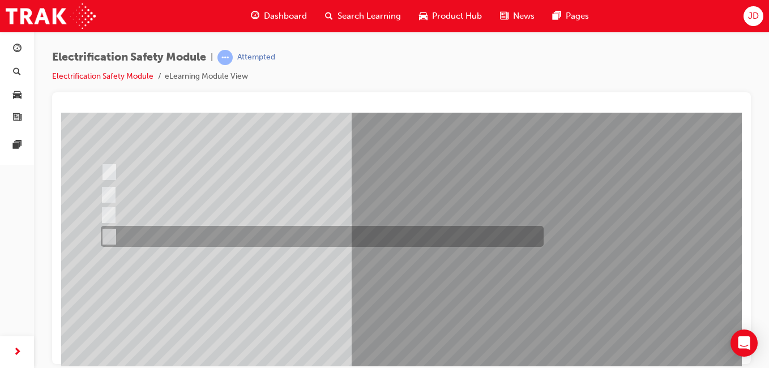
click at [165, 236] on div at bounding box center [319, 236] width 443 height 21
radio input "true"
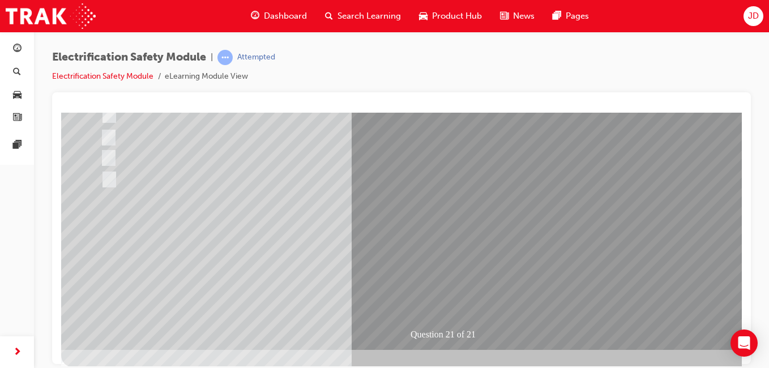
scroll to position [180, 0]
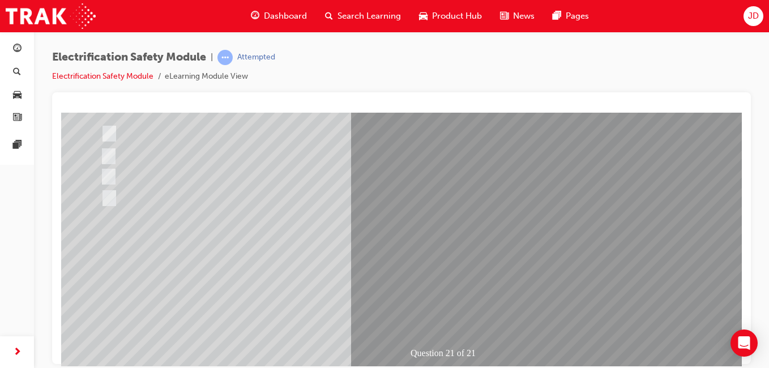
scroll to position [170, 0]
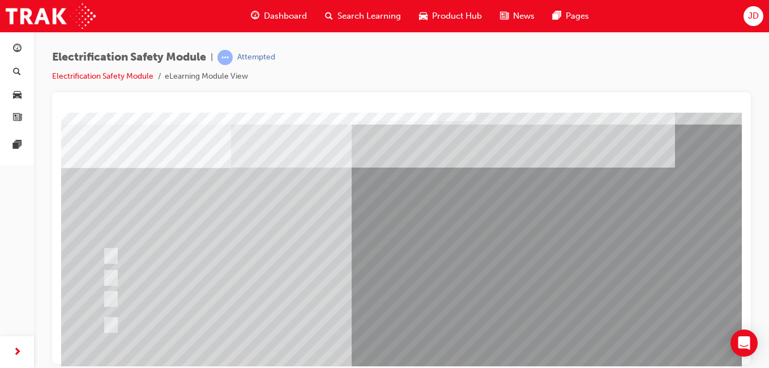
scroll to position [57, 0]
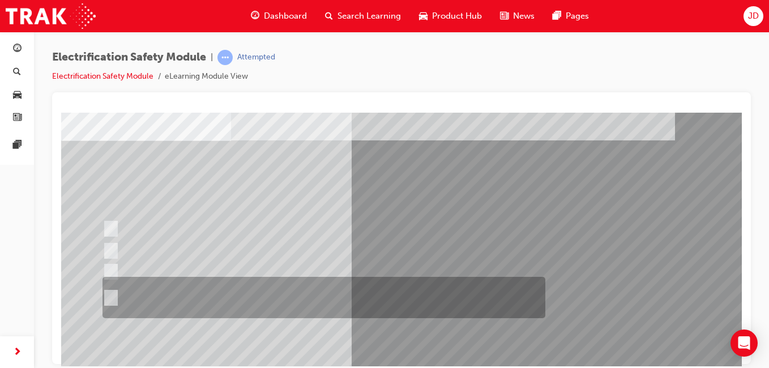
click at [368, 305] on div at bounding box center [321, 297] width 443 height 41
radio input "true"
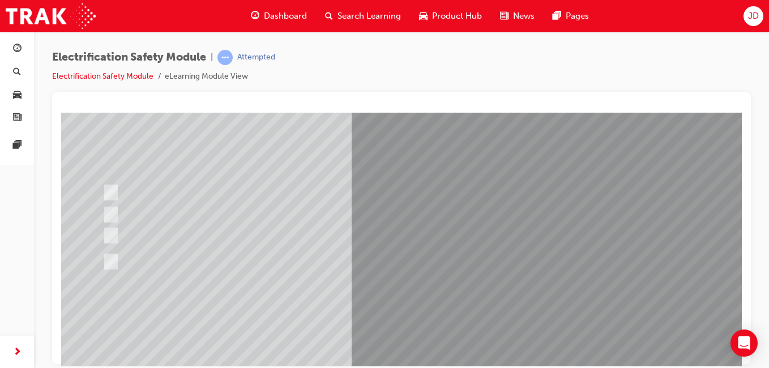
scroll to position [113, 0]
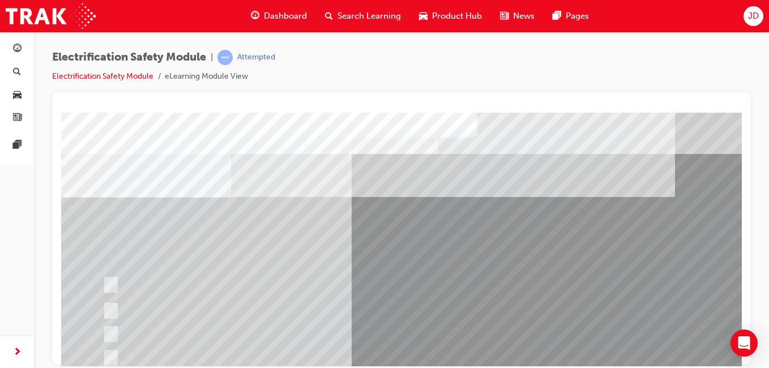
scroll to position [57, 0]
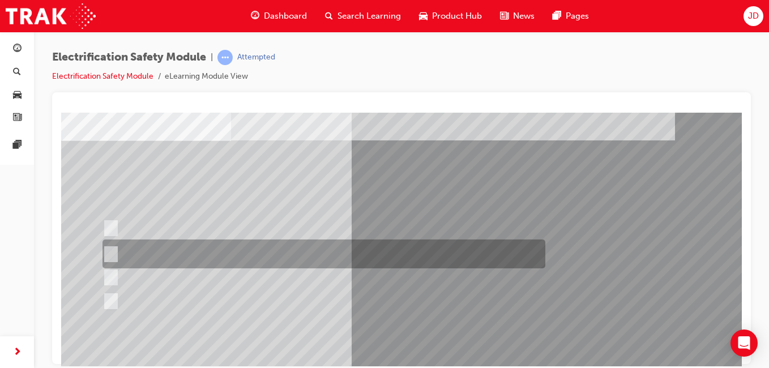
click at [245, 254] on div at bounding box center [321, 254] width 443 height 29
radio input "true"
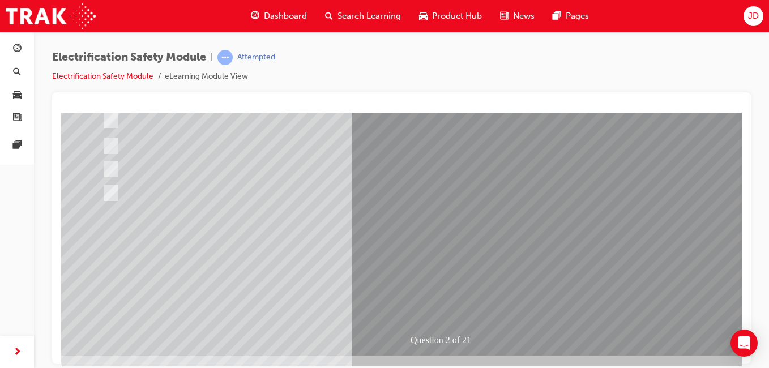
scroll to position [170, 0]
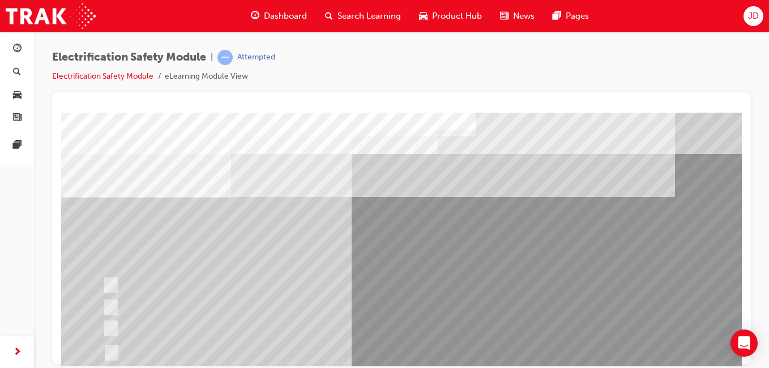
drag, startPoint x: 298, startPoint y: 217, endPoint x: 216, endPoint y: 173, distance: 93.0
click at [214, 144] on div "Question 3 of 21" at bounding box center [446, 316] width 770 height 408
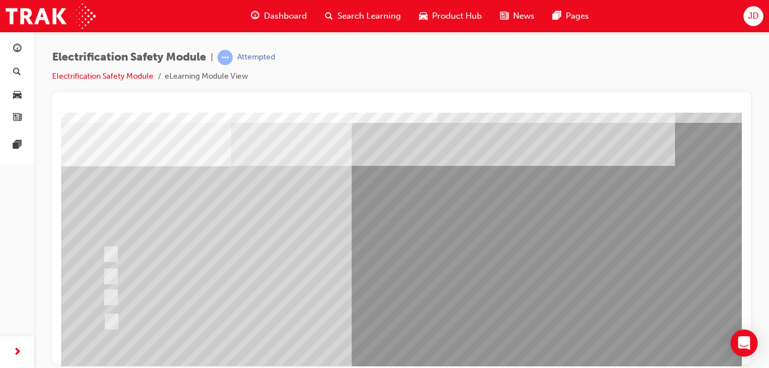
scroll to position [57, 0]
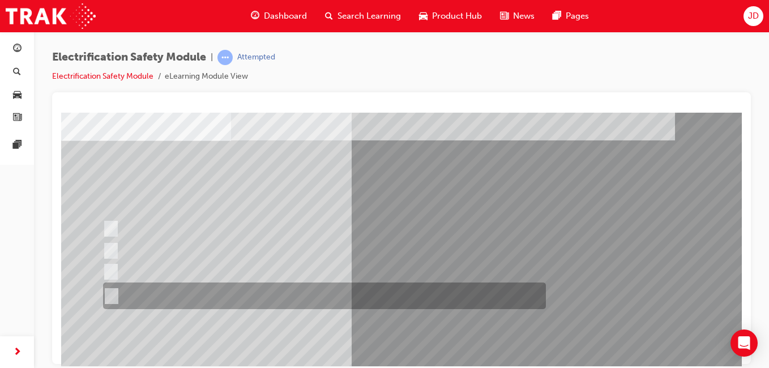
click at [241, 302] on div at bounding box center [321, 296] width 443 height 27
radio input "true"
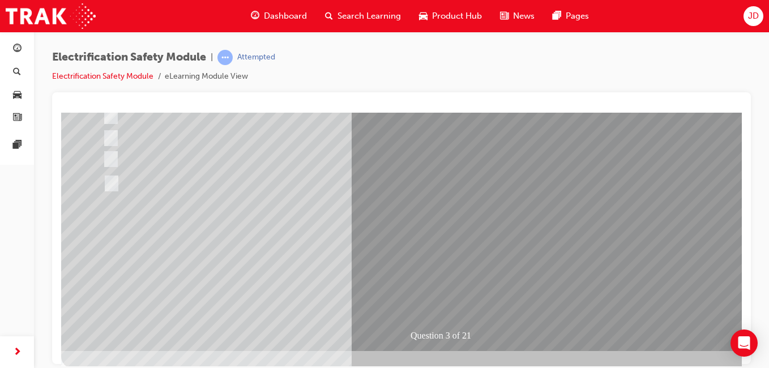
scroll to position [170, 0]
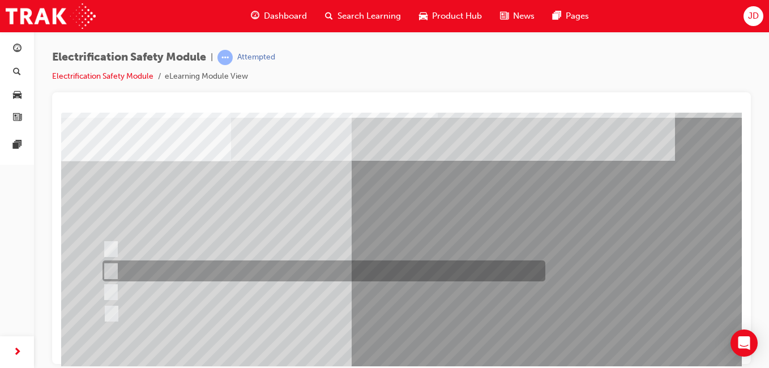
scroll to position [57, 0]
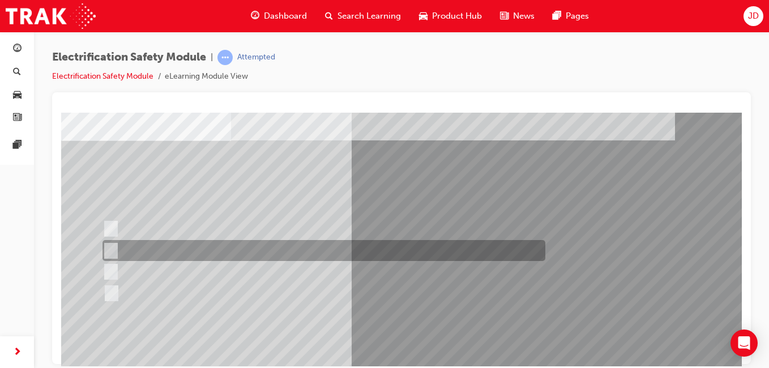
click at [190, 251] on div at bounding box center [321, 250] width 443 height 21
checkbox input "true"
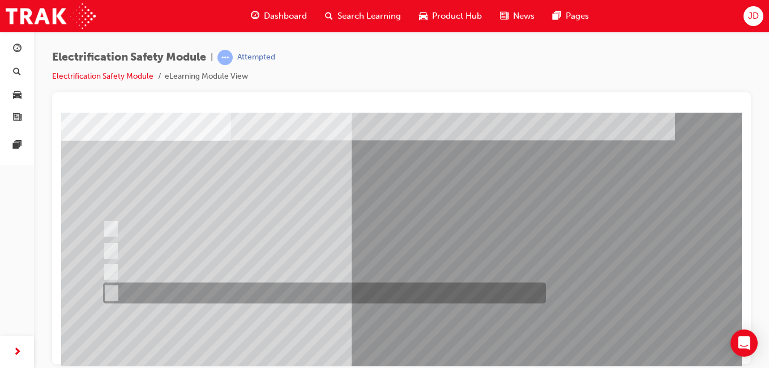
click at [185, 293] on div at bounding box center [321, 293] width 443 height 21
checkbox input "true"
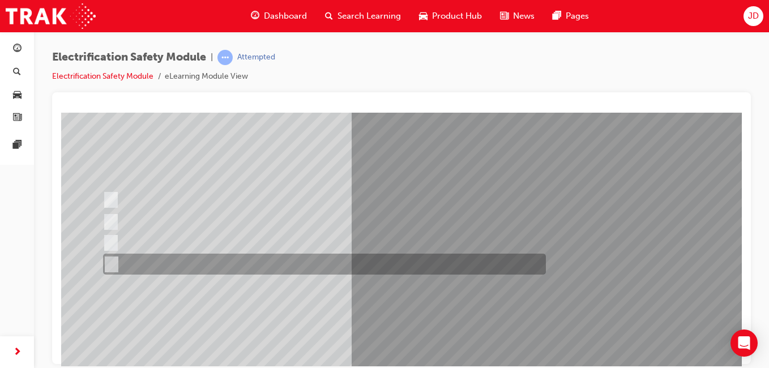
scroll to position [113, 0]
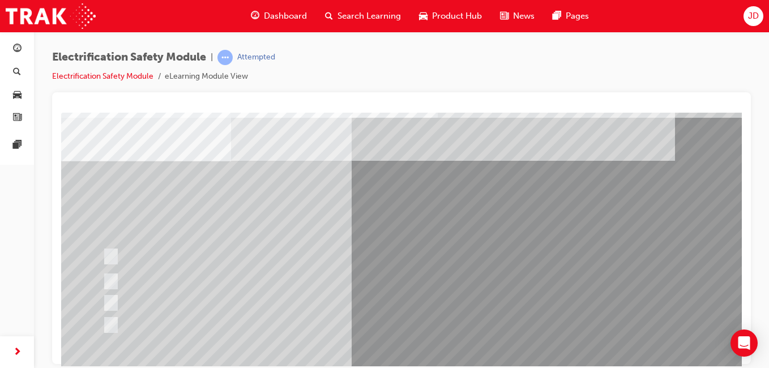
scroll to position [57, 0]
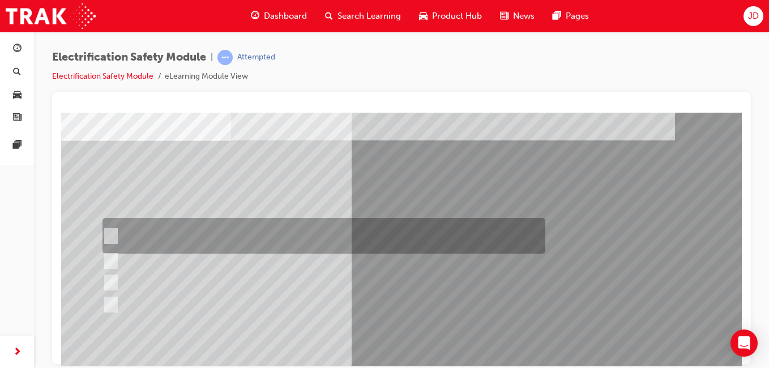
click at [148, 234] on div at bounding box center [321, 236] width 443 height 36
checkbox input "true"
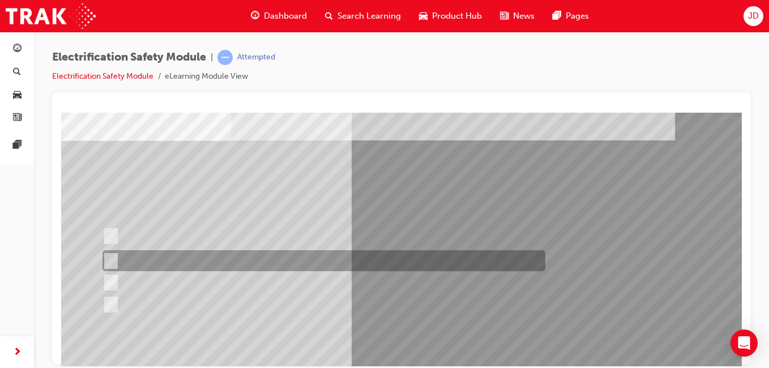
drag, startPoint x: 153, startPoint y: 254, endPoint x: 158, endPoint y: 260, distance: 7.7
click at [155, 254] on div at bounding box center [321, 260] width 443 height 21
checkbox input "true"
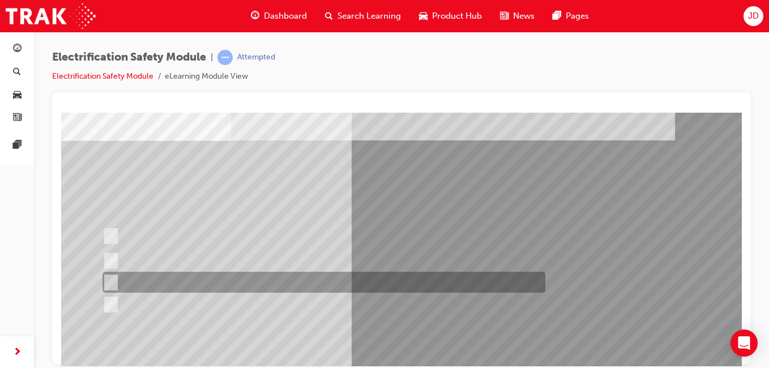
drag, startPoint x: 156, startPoint y: 277, endPoint x: 155, endPoint y: 286, distance: 9.2
click at [156, 281] on div at bounding box center [321, 282] width 443 height 21
checkbox input "true"
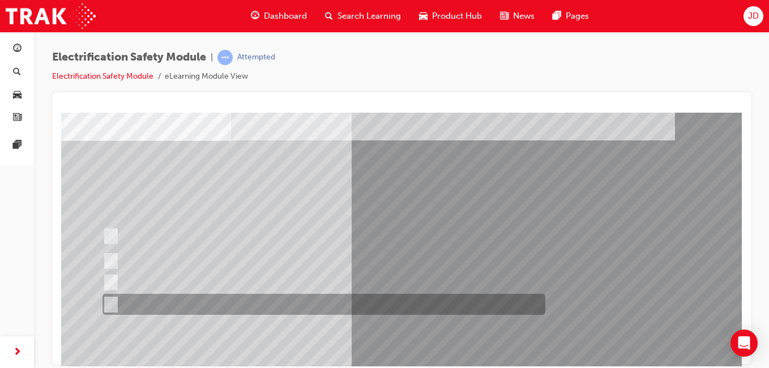
click at [145, 305] on div at bounding box center [321, 304] width 443 height 21
checkbox input "true"
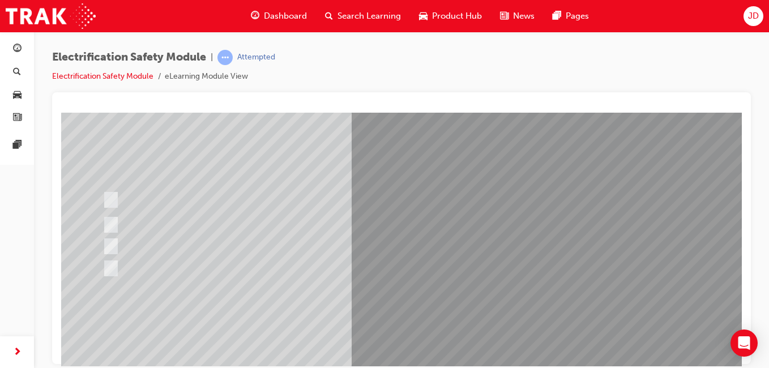
scroll to position [113, 0]
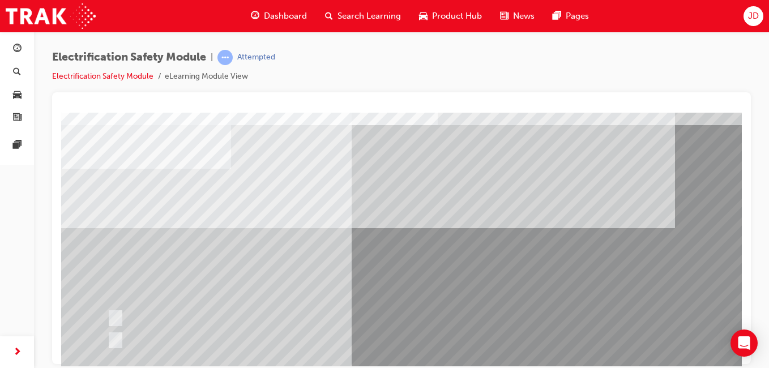
scroll to position [57, 0]
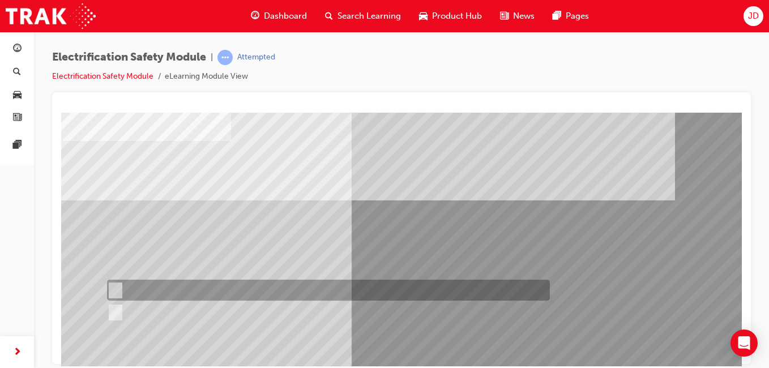
click at [136, 290] on div at bounding box center [325, 290] width 443 height 21
radio input "true"
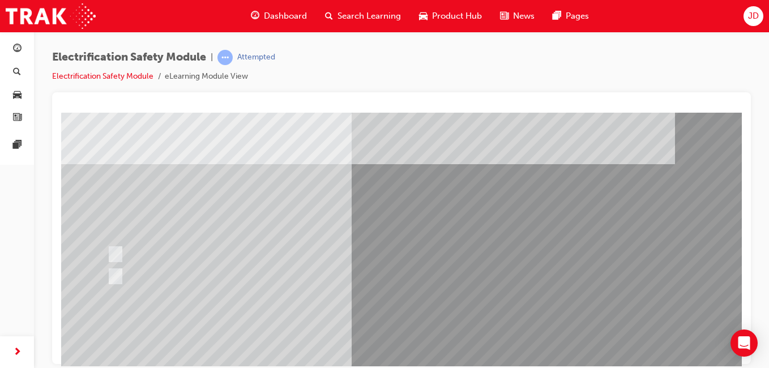
scroll to position [113, 0]
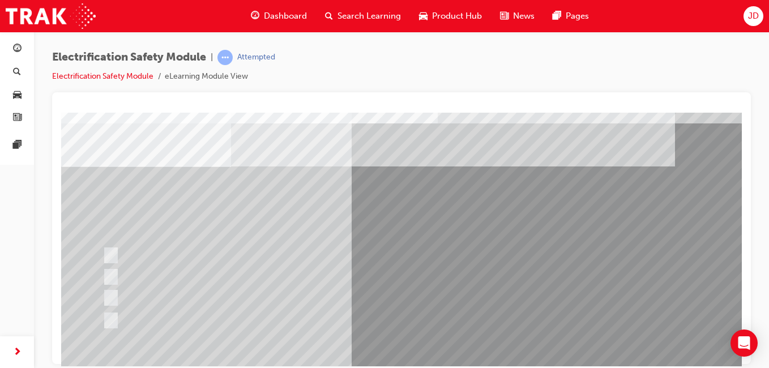
scroll to position [57, 0]
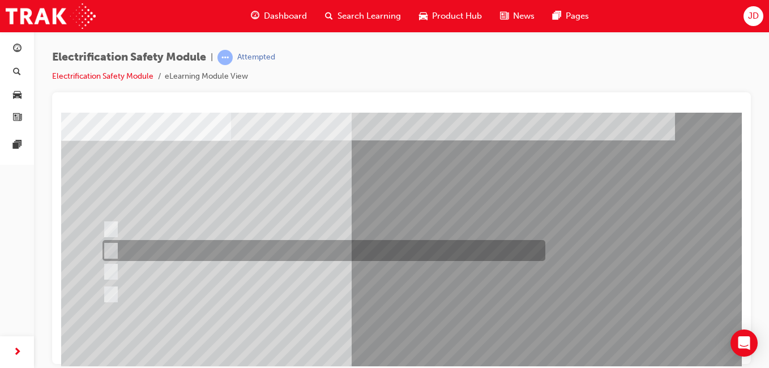
click at [148, 246] on div at bounding box center [321, 250] width 443 height 21
radio input "true"
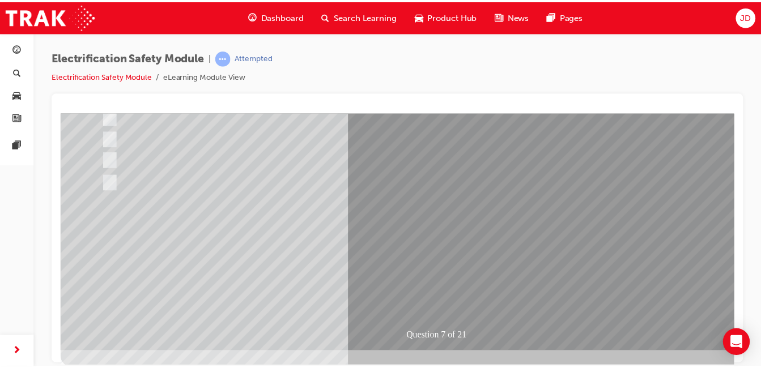
scroll to position [170, 0]
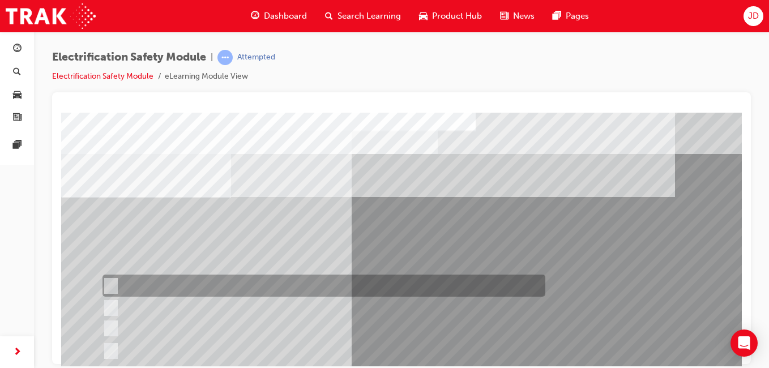
click at [221, 283] on div at bounding box center [321, 286] width 443 height 22
radio input "true"
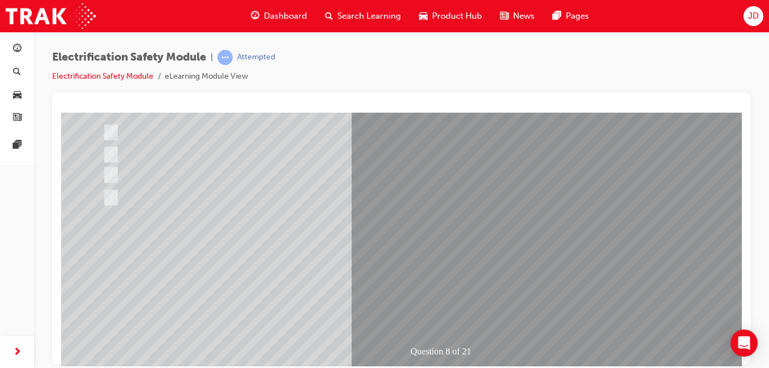
scroll to position [170, 0]
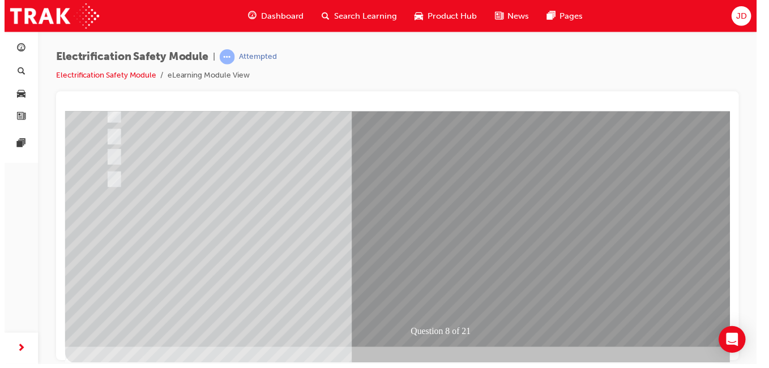
scroll to position [0, 0]
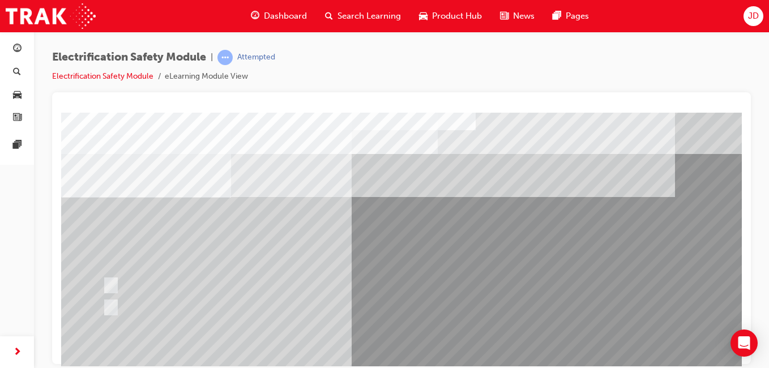
drag, startPoint x: 183, startPoint y: 126, endPoint x: 120, endPoint y: 158, distance: 71.7
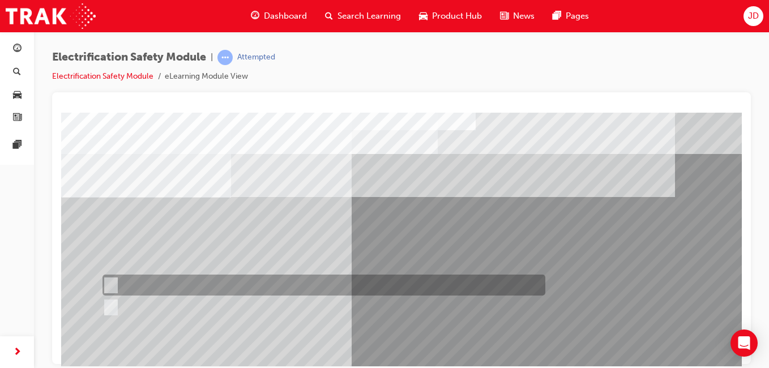
click at [168, 278] on div at bounding box center [321, 285] width 443 height 21
radio input "true"
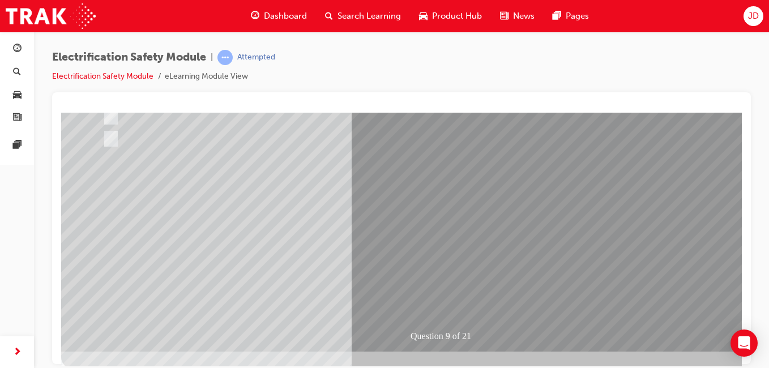
scroll to position [170, 0]
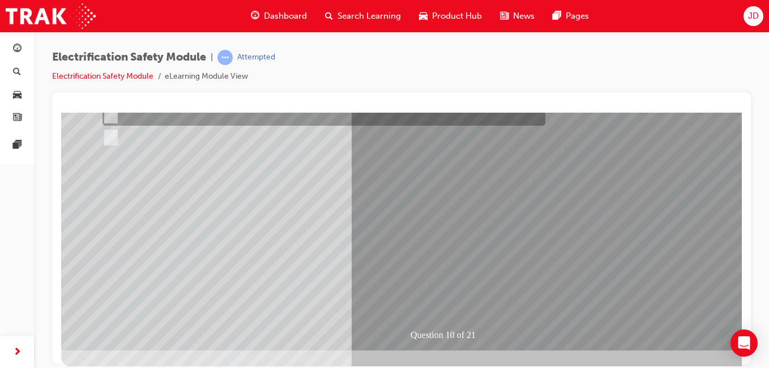
scroll to position [0, 0]
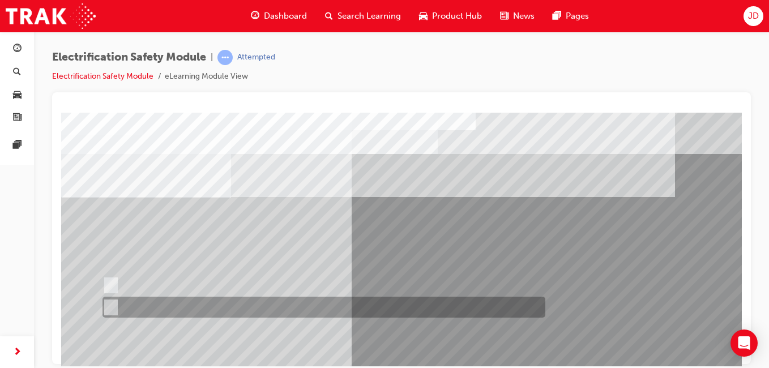
click at [122, 307] on div at bounding box center [321, 307] width 443 height 21
radio input "true"
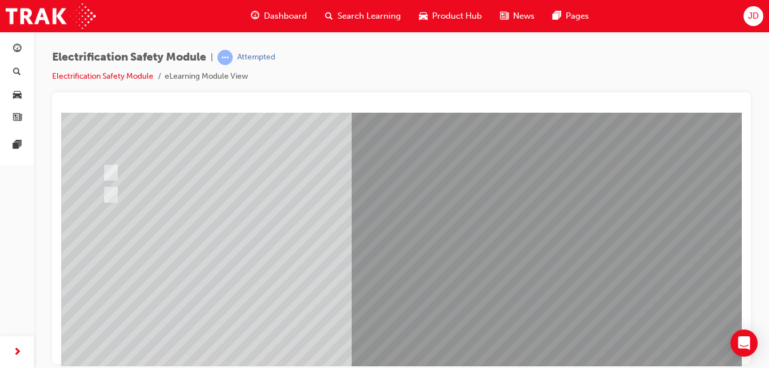
scroll to position [113, 0]
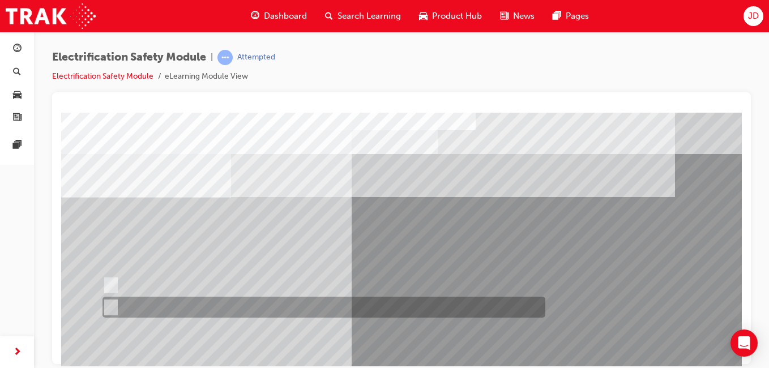
click at [170, 305] on div at bounding box center [321, 307] width 443 height 21
radio input "true"
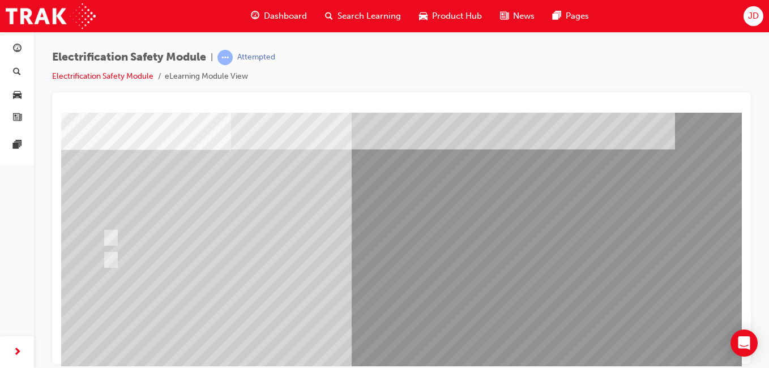
scroll to position [113, 0]
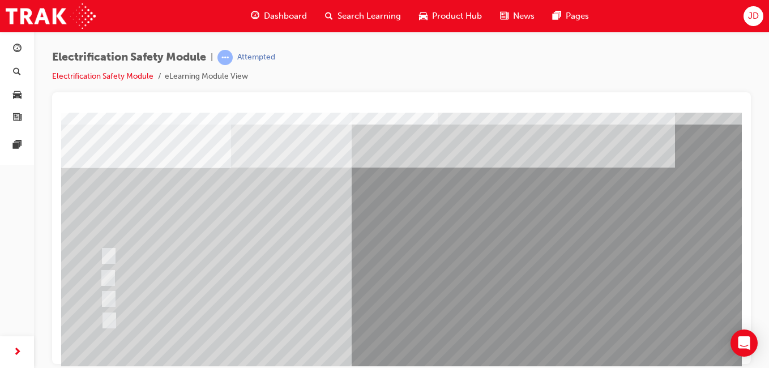
scroll to position [57, 0]
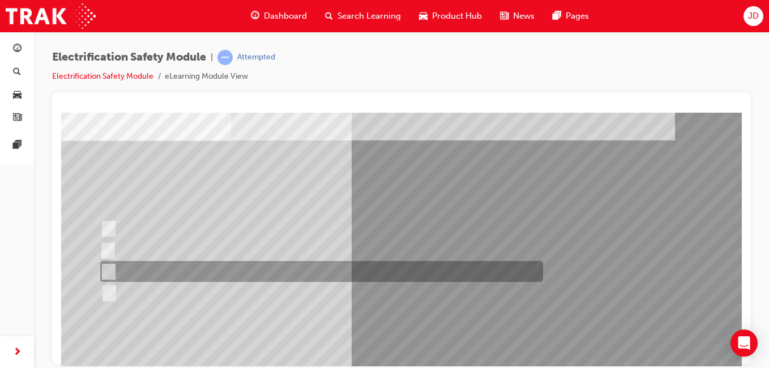
click at [157, 268] on div at bounding box center [318, 271] width 443 height 21
radio input "true"
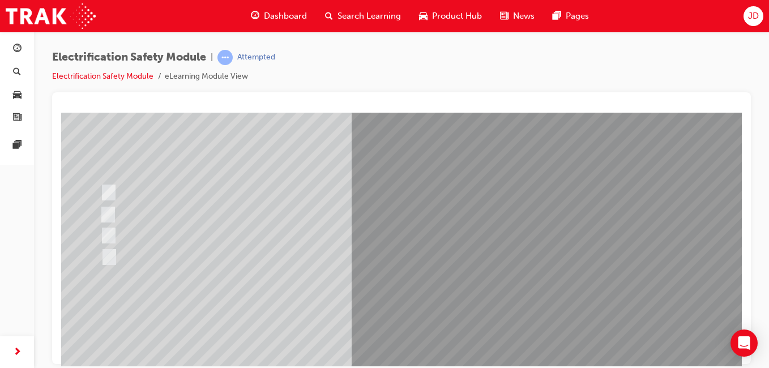
scroll to position [113, 0]
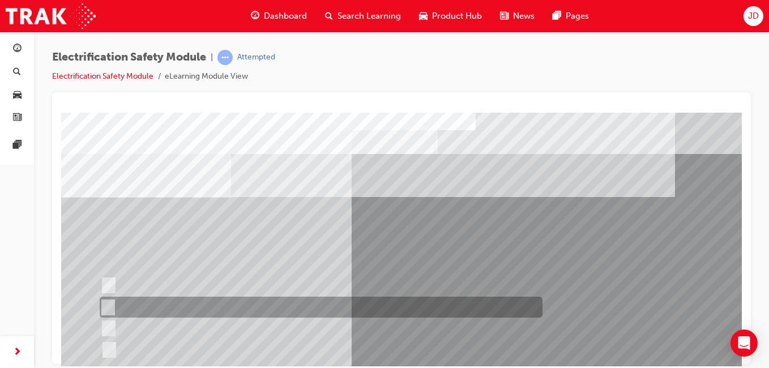
scroll to position [57, 0]
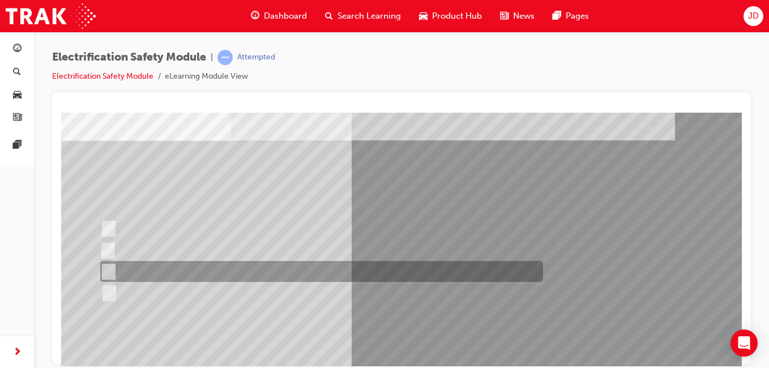
click at [176, 270] on div at bounding box center [318, 271] width 443 height 21
radio input "true"
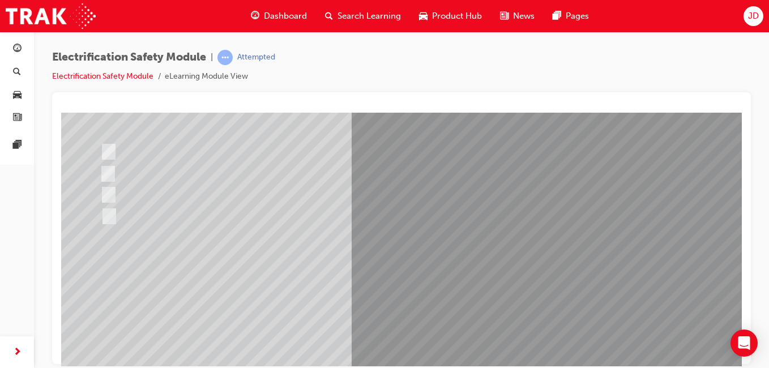
scroll to position [170, 0]
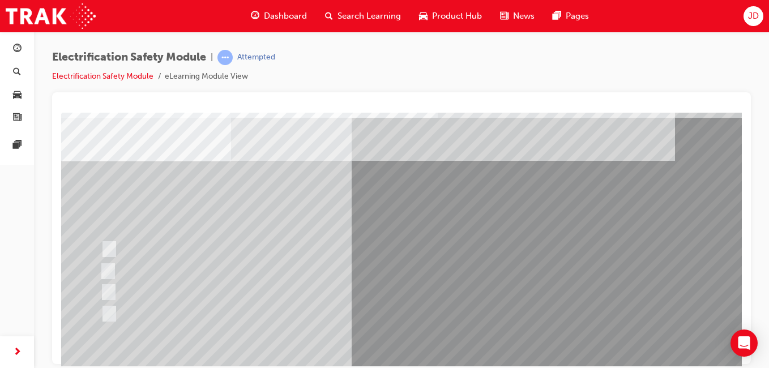
scroll to position [57, 0]
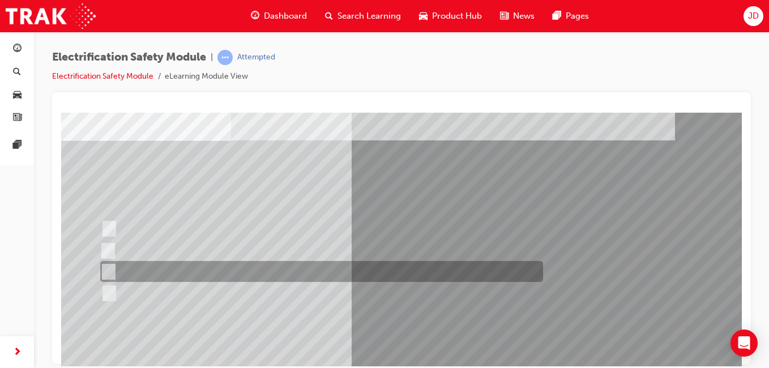
click at [165, 272] on div at bounding box center [318, 271] width 443 height 21
radio input "true"
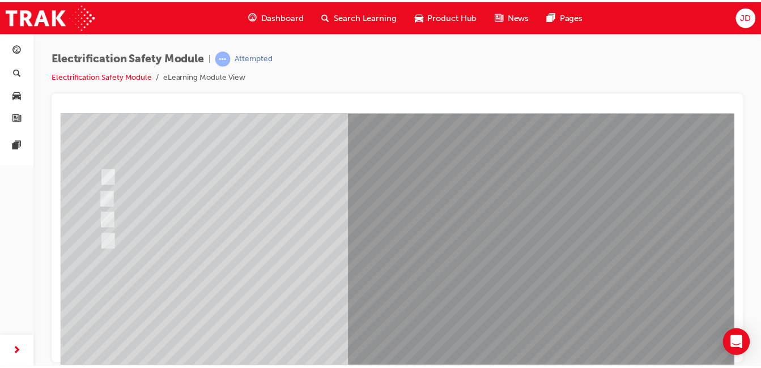
scroll to position [170, 0]
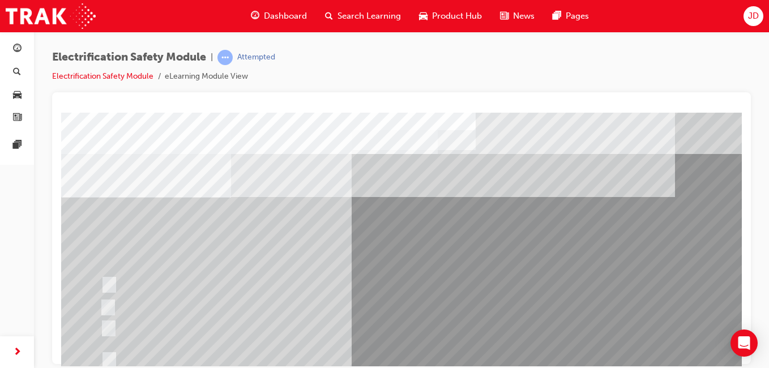
scroll to position [57, 0]
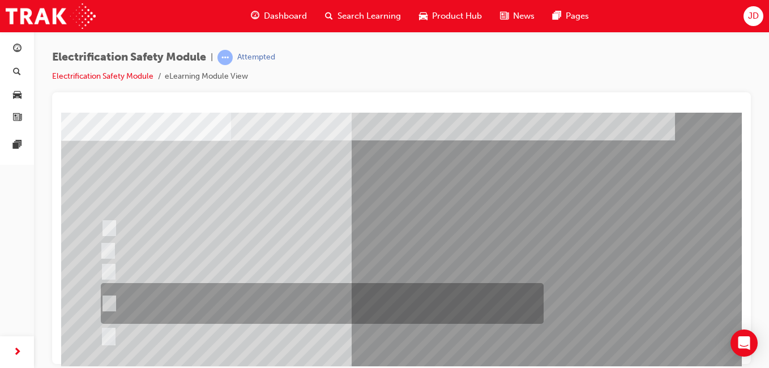
click at [170, 294] on div at bounding box center [319, 303] width 443 height 41
radio input "true"
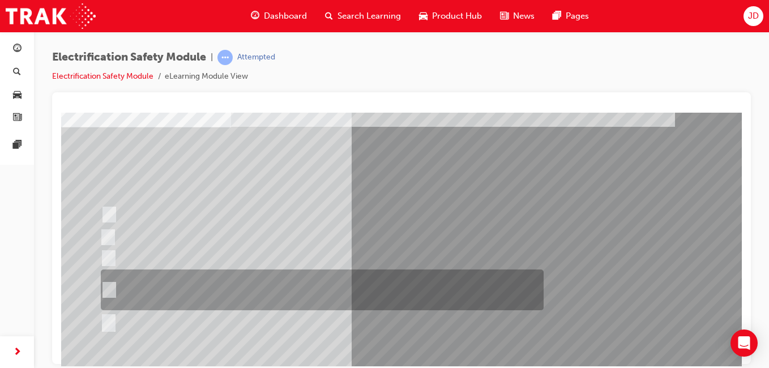
scroll to position [170, 0]
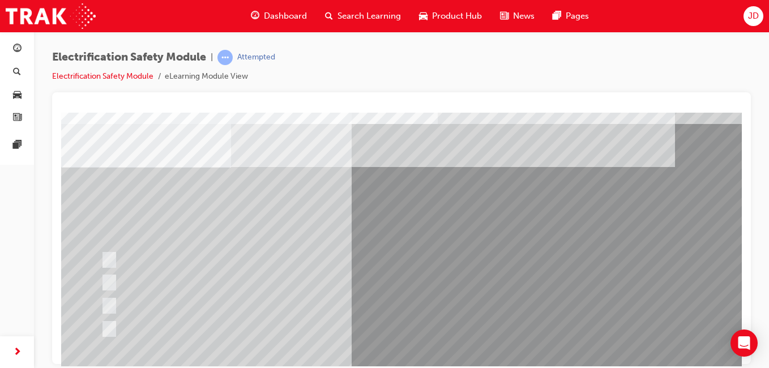
scroll to position [57, 0]
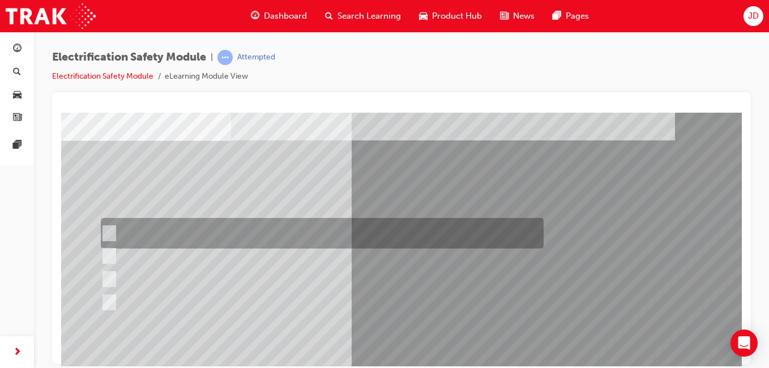
click at [205, 225] on div at bounding box center [319, 233] width 443 height 31
radio input "true"
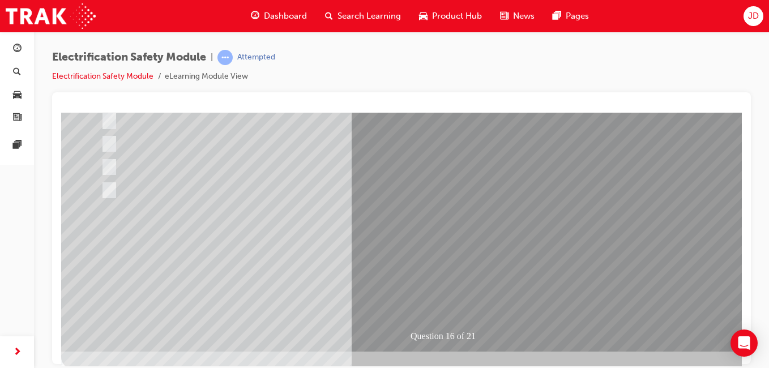
scroll to position [170, 0]
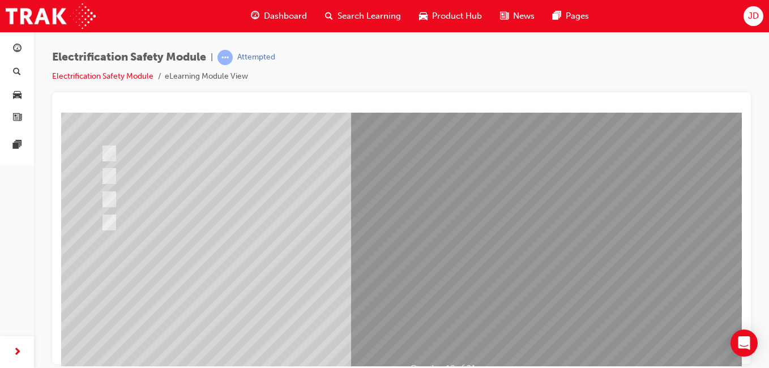
scroll to position [180, 0]
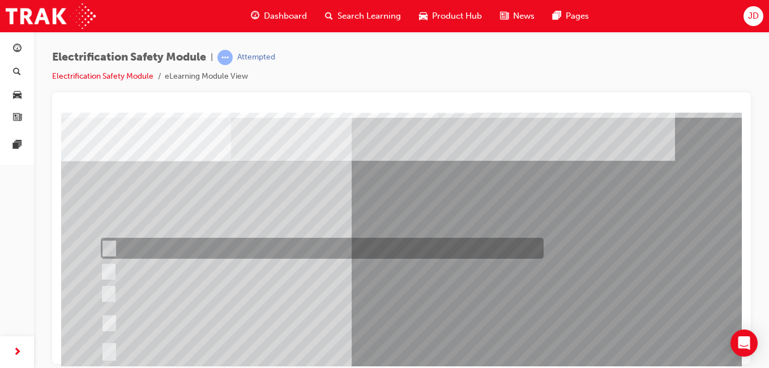
scroll to position [57, 0]
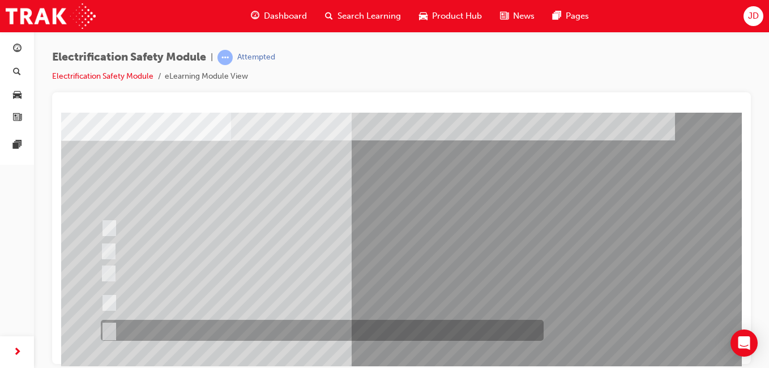
click at [188, 325] on div at bounding box center [319, 330] width 443 height 21
radio input "true"
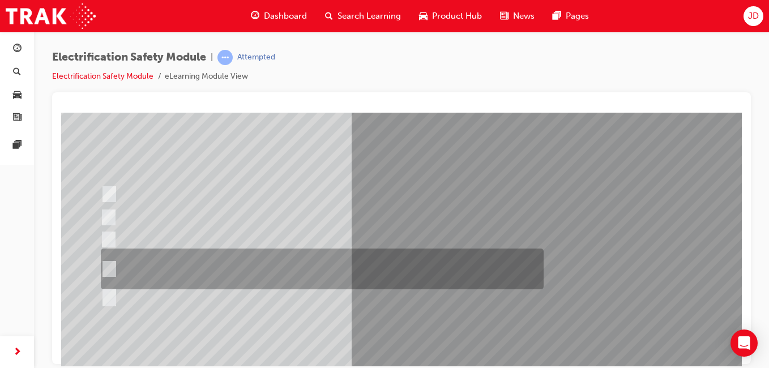
scroll to position [170, 0]
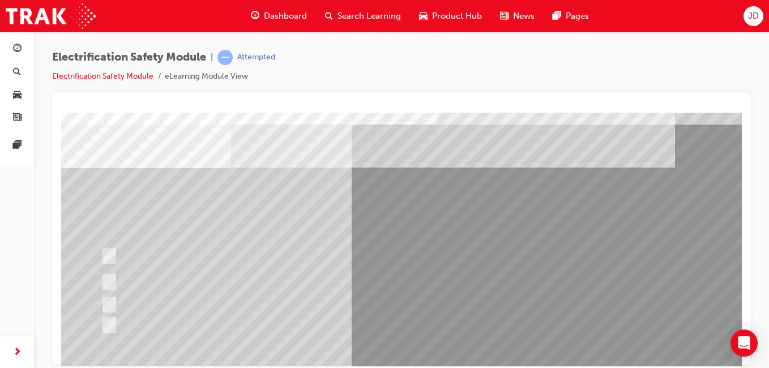
scroll to position [57, 0]
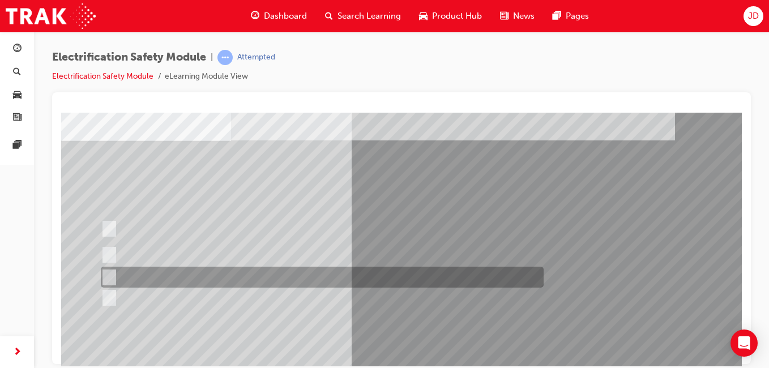
click at [232, 276] on div at bounding box center [319, 277] width 443 height 21
radio input "true"
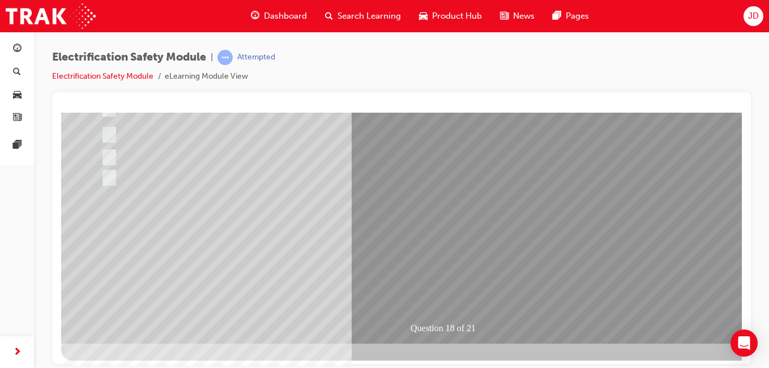
scroll to position [180, 0]
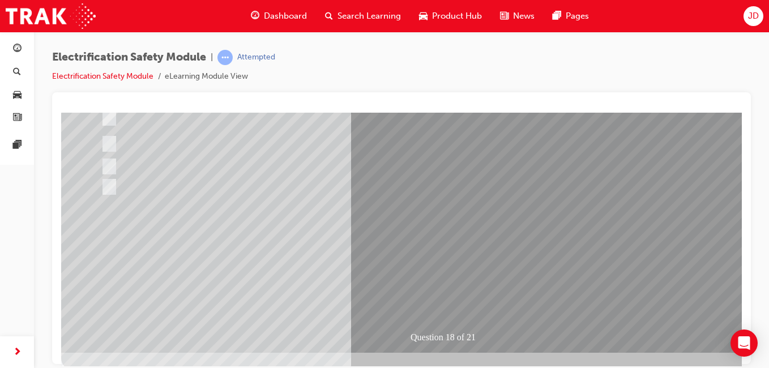
scroll to position [170, 0]
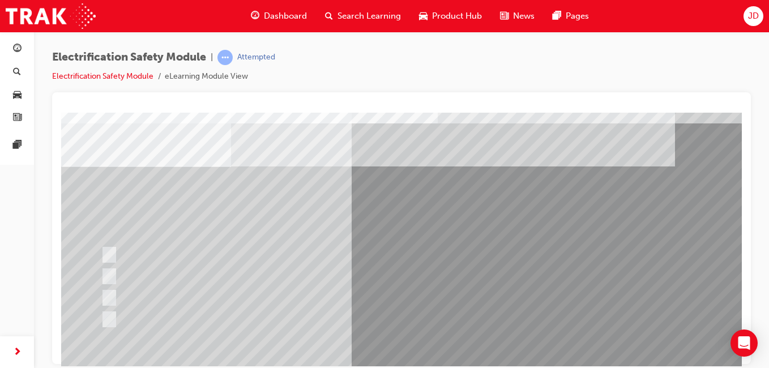
scroll to position [57, 0]
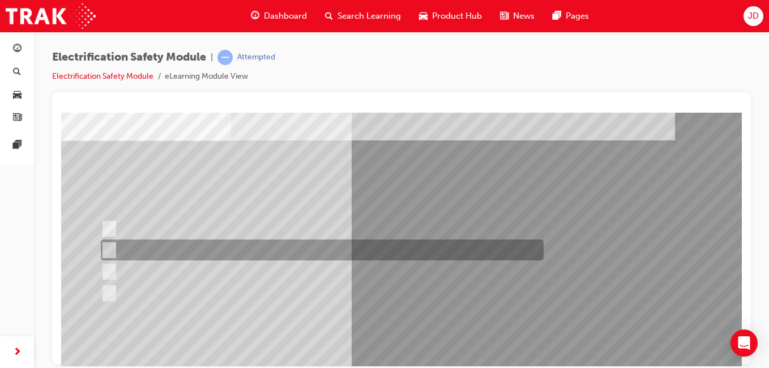
click at [265, 251] on div at bounding box center [319, 250] width 443 height 21
radio input "true"
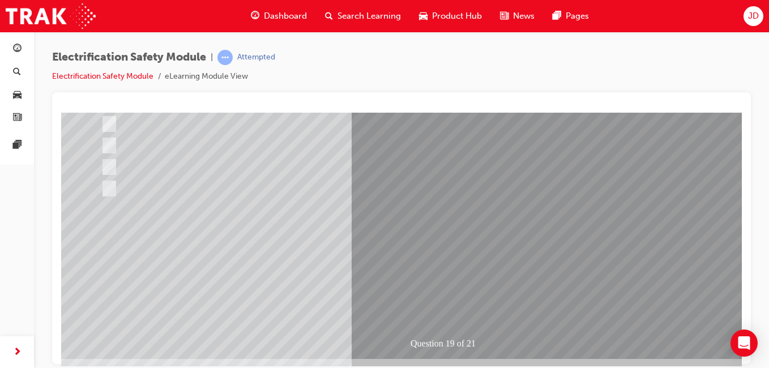
scroll to position [170, 0]
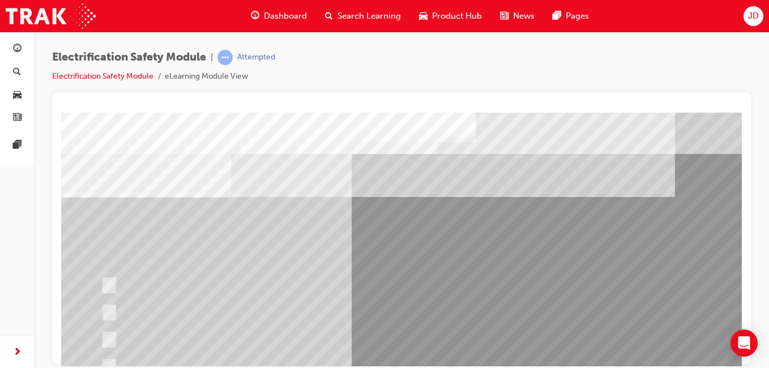
scroll to position [57, 0]
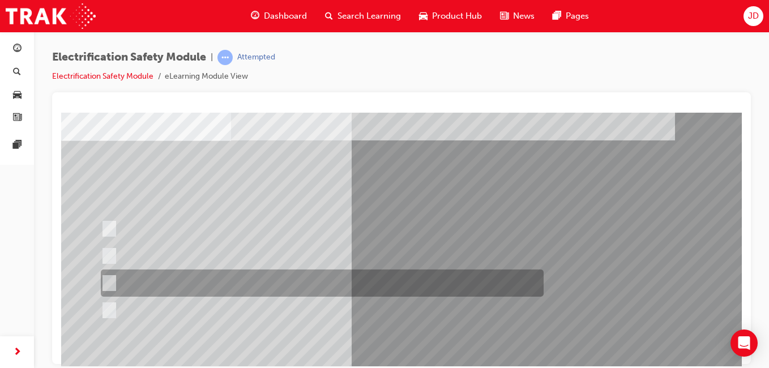
click at [191, 283] on div at bounding box center [319, 283] width 443 height 27
radio input "true"
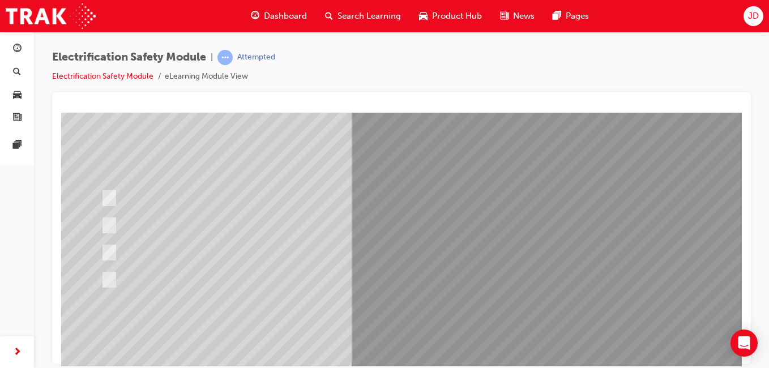
scroll to position [113, 0]
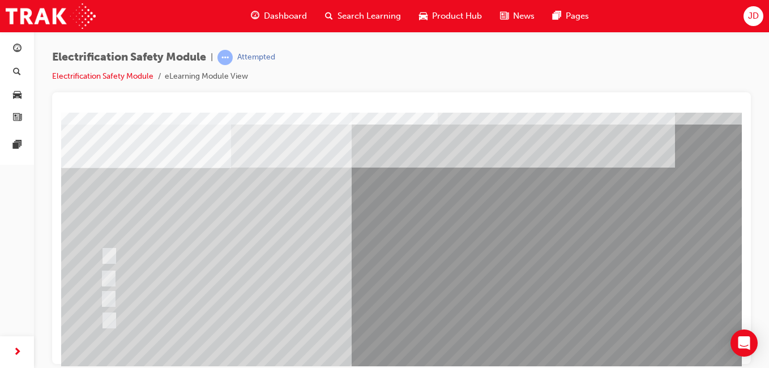
scroll to position [57, 0]
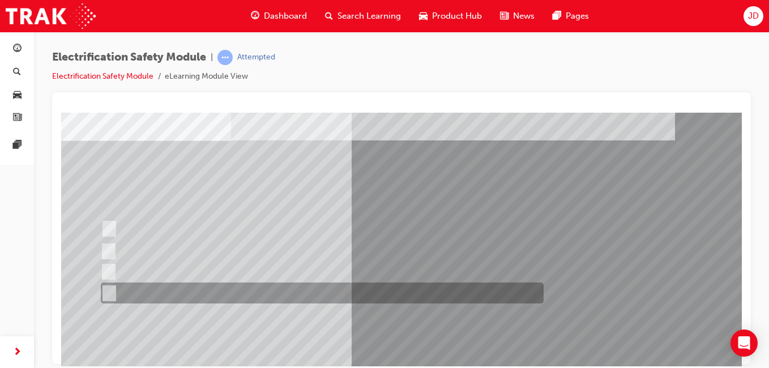
click at [190, 290] on div at bounding box center [319, 293] width 443 height 21
radio input "true"
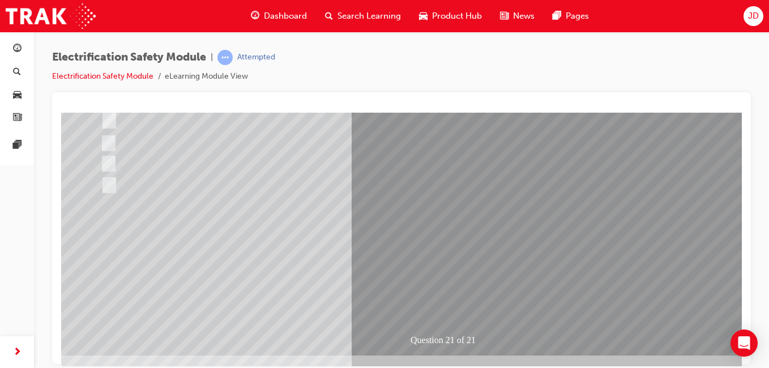
scroll to position [170, 0]
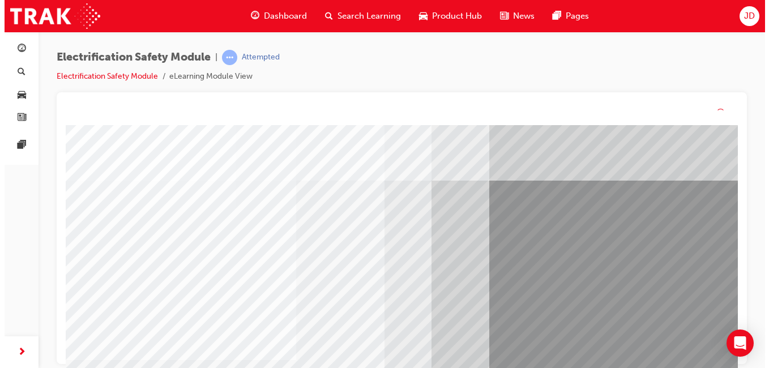
scroll to position [44, 0]
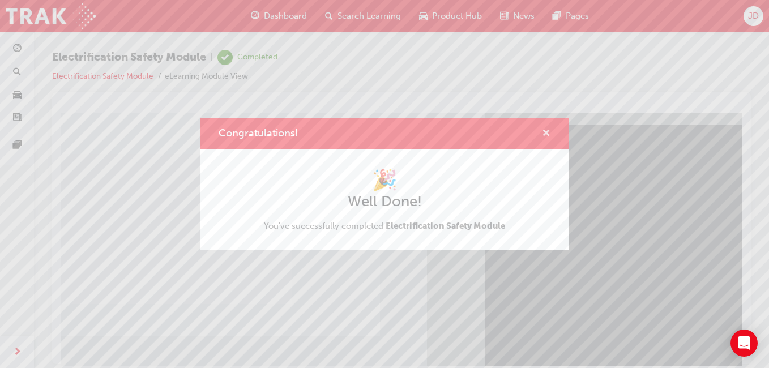
click at [549, 131] on span "cross-icon" at bounding box center [546, 134] width 8 height 10
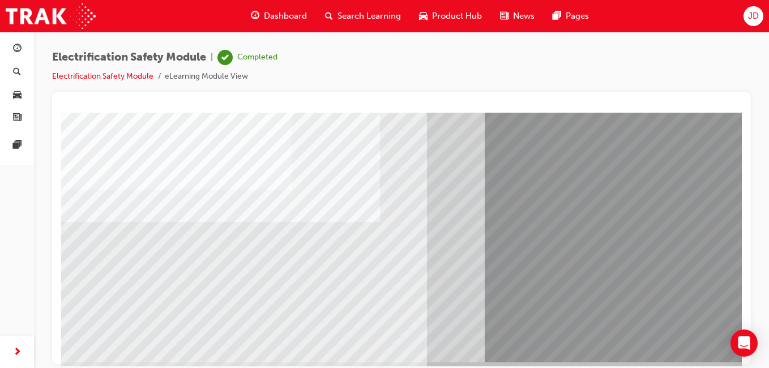
scroll to position [170, 0]
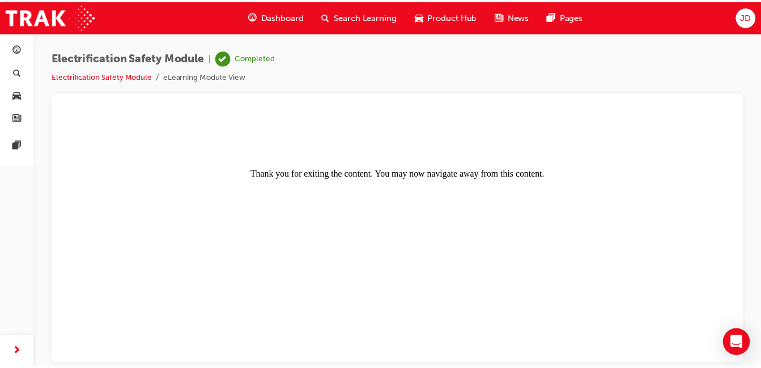
scroll to position [0, 0]
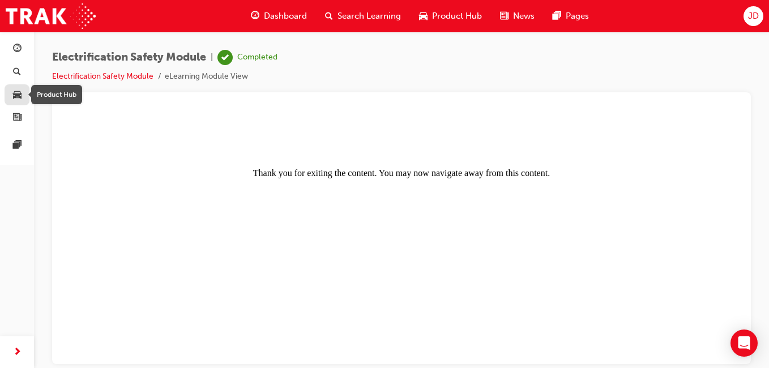
click at [19, 88] on div "button" at bounding box center [17, 95] width 8 height 14
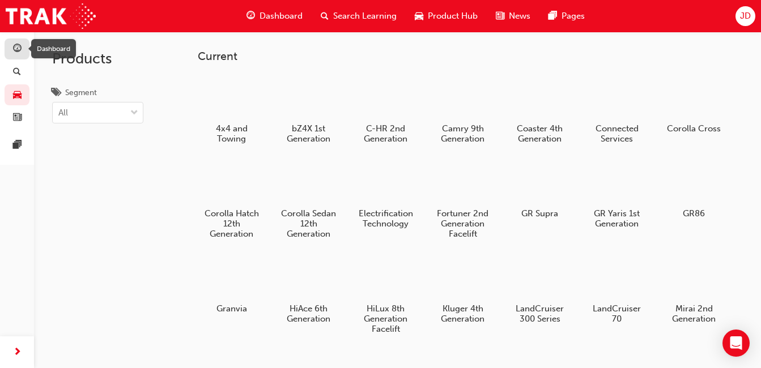
click at [15, 44] on span "guage-icon" at bounding box center [17, 49] width 8 height 10
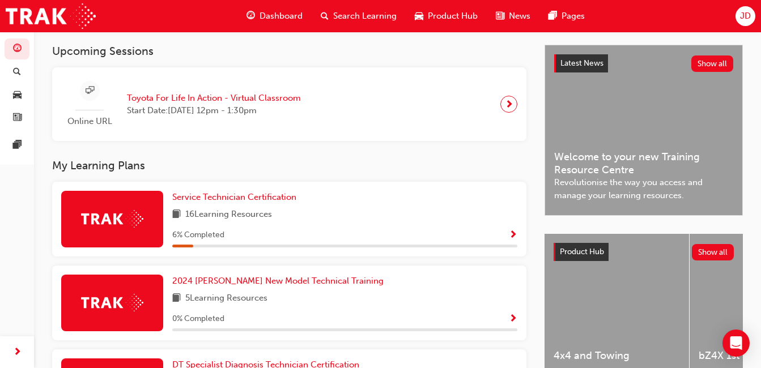
scroll to position [283, 0]
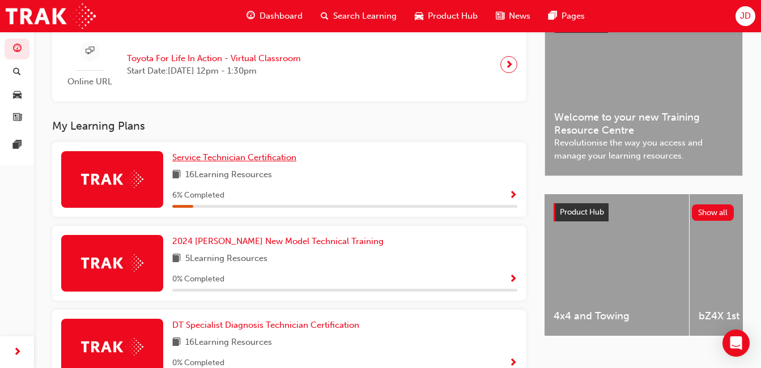
click at [208, 163] on span "Service Technician Certification" at bounding box center [234, 157] width 124 height 10
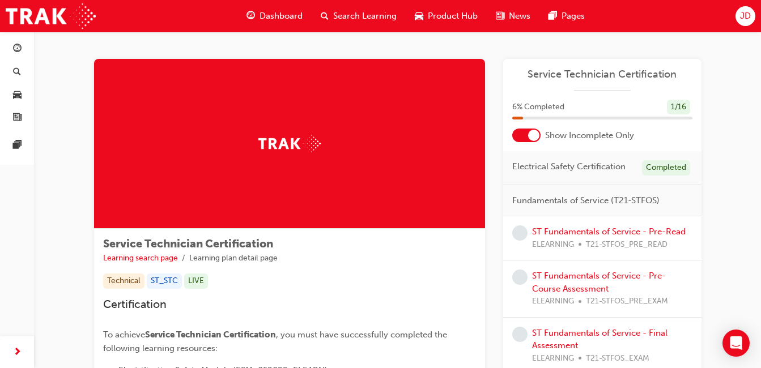
click at [519, 131] on div at bounding box center [526, 136] width 28 height 14
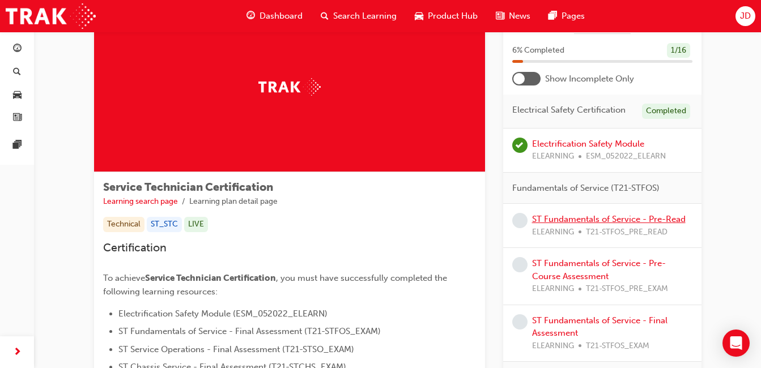
scroll to position [113, 0]
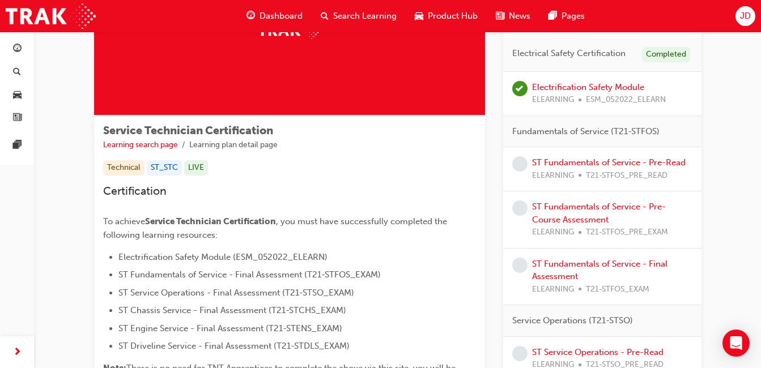
click at [561, 168] on div "ST Fundamentals of Service - Pre-Read ELEARNING T21-STFOS_PRE_READ" at bounding box center [608, 168] width 153 height 25
click at [561, 163] on link "ST Fundamentals of Service - Pre-Read" at bounding box center [608, 162] width 153 height 10
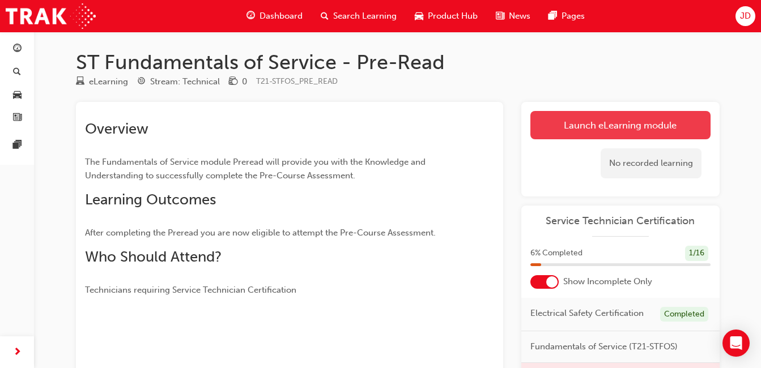
click at [555, 116] on link "Launch eLearning module" at bounding box center [620, 125] width 180 height 28
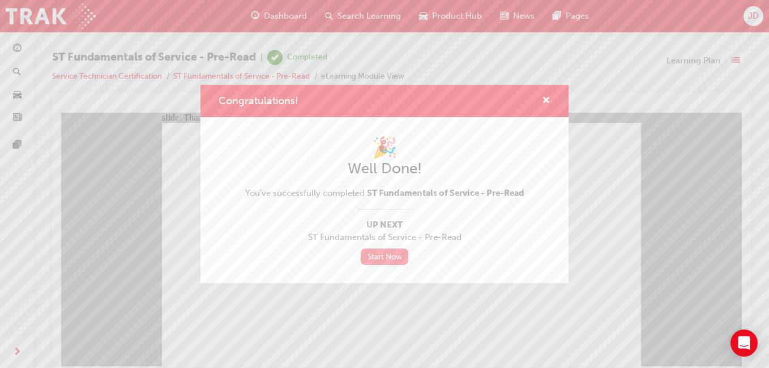
click at [386, 260] on link "Start Now" at bounding box center [385, 257] width 48 height 16
click at [385, 256] on link "Start Now" at bounding box center [385, 257] width 48 height 16
click at [549, 103] on span "cross-icon" at bounding box center [546, 101] width 8 height 10
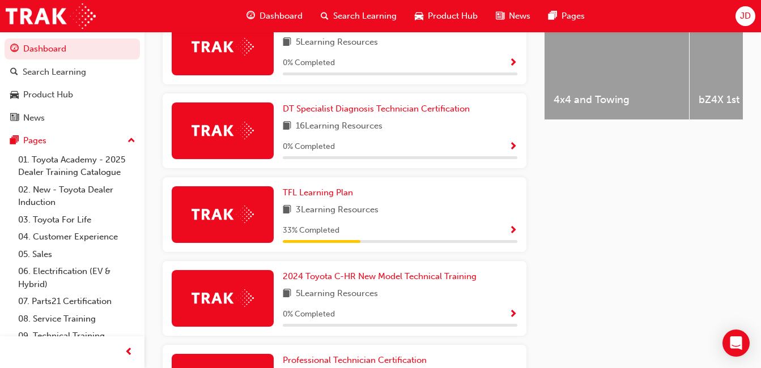
scroll to position [340, 0]
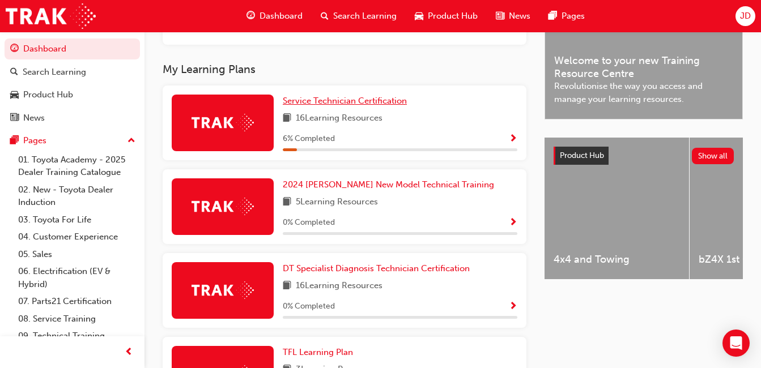
click at [306, 105] on span "Service Technician Certification" at bounding box center [345, 101] width 124 height 10
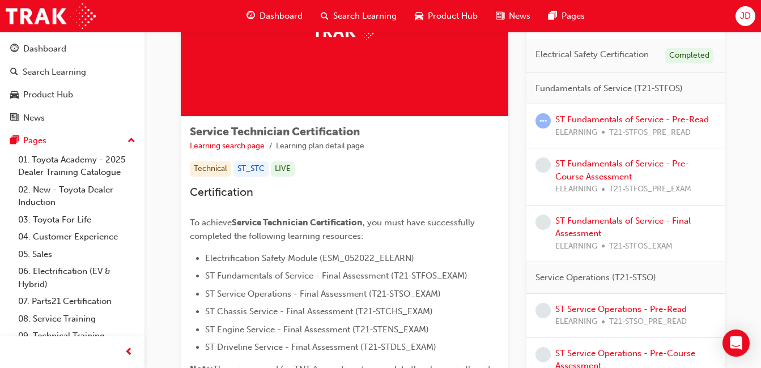
scroll to position [113, 0]
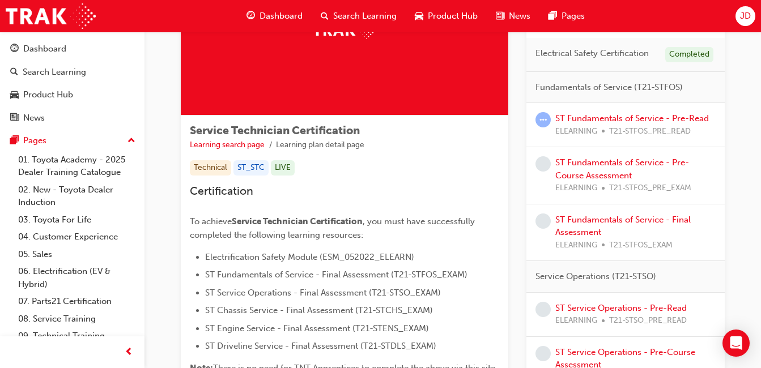
click at [603, 168] on div "ST Fundamentals of Service - Pre-Course Assessment ELEARNING T21-STFOS_PRE_EXAM" at bounding box center [635, 175] width 160 height 39
click at [595, 178] on link "ST Fundamentals of Service - Pre-Course Assessment" at bounding box center [622, 168] width 134 height 23
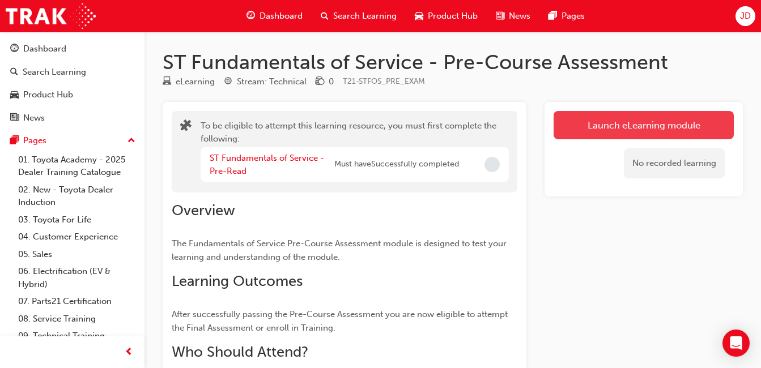
click at [681, 134] on button "Launch eLearning module" at bounding box center [643, 125] width 180 height 28
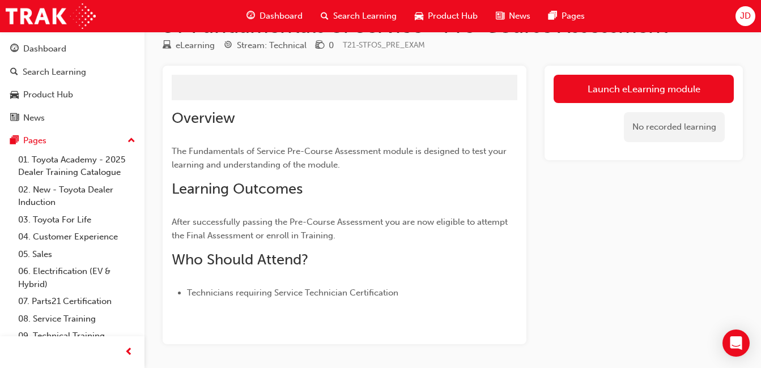
scroll to position [57, 0]
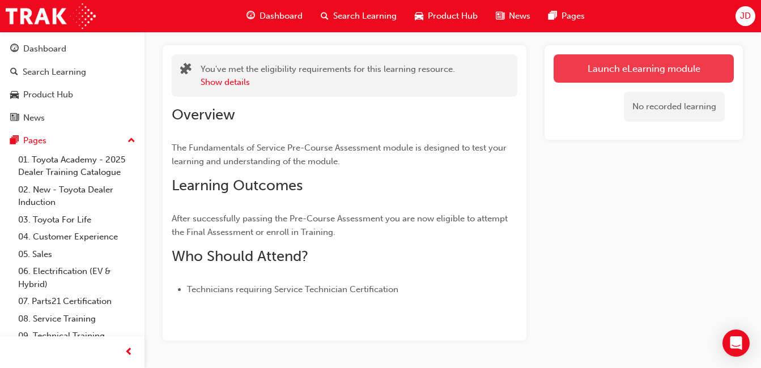
click at [600, 66] on link "Launch eLearning module" at bounding box center [643, 68] width 180 height 28
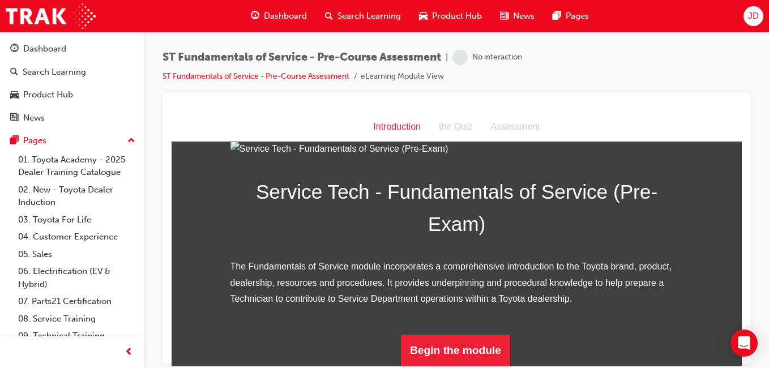
scroll to position [156, 0]
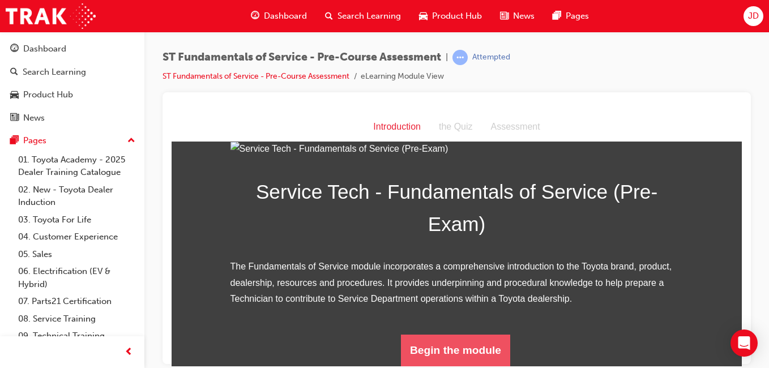
click at [473, 339] on button "Begin the module" at bounding box center [455, 350] width 109 height 32
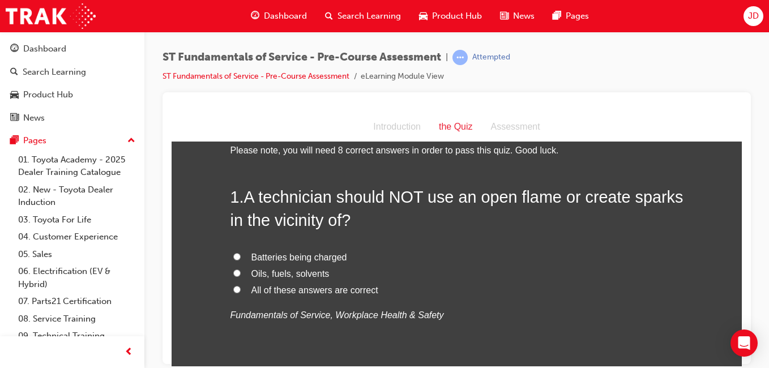
scroll to position [57, 0]
